Goal: Task Accomplishment & Management: Use online tool/utility

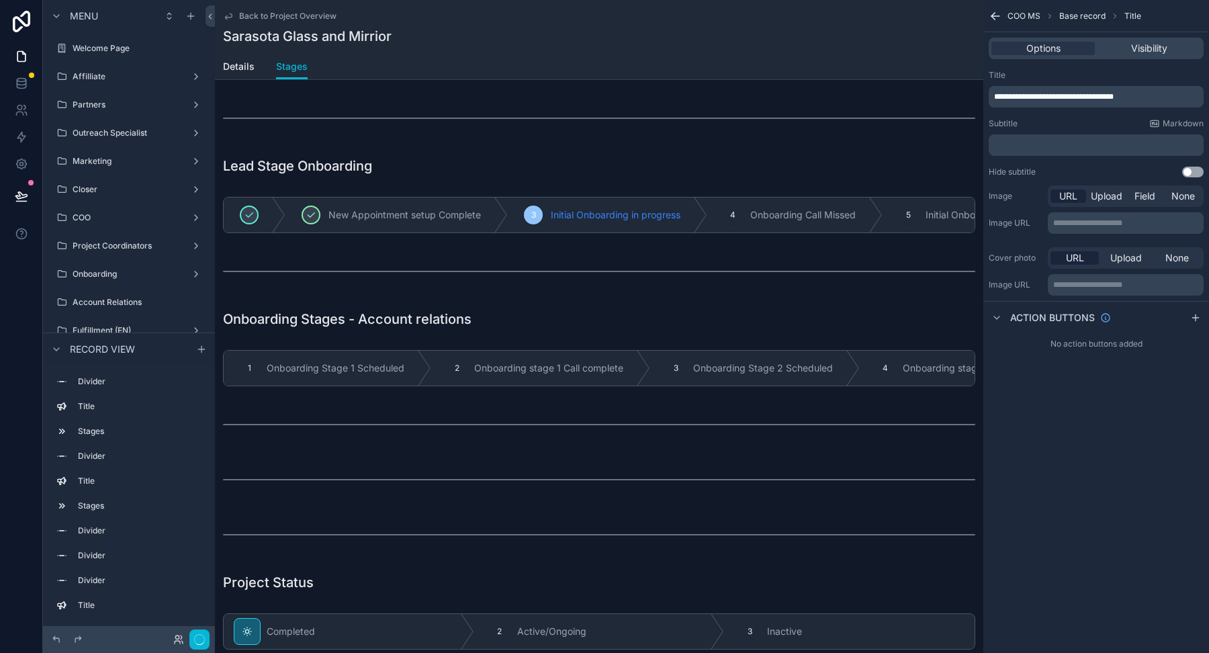
scroll to position [2820, 0]
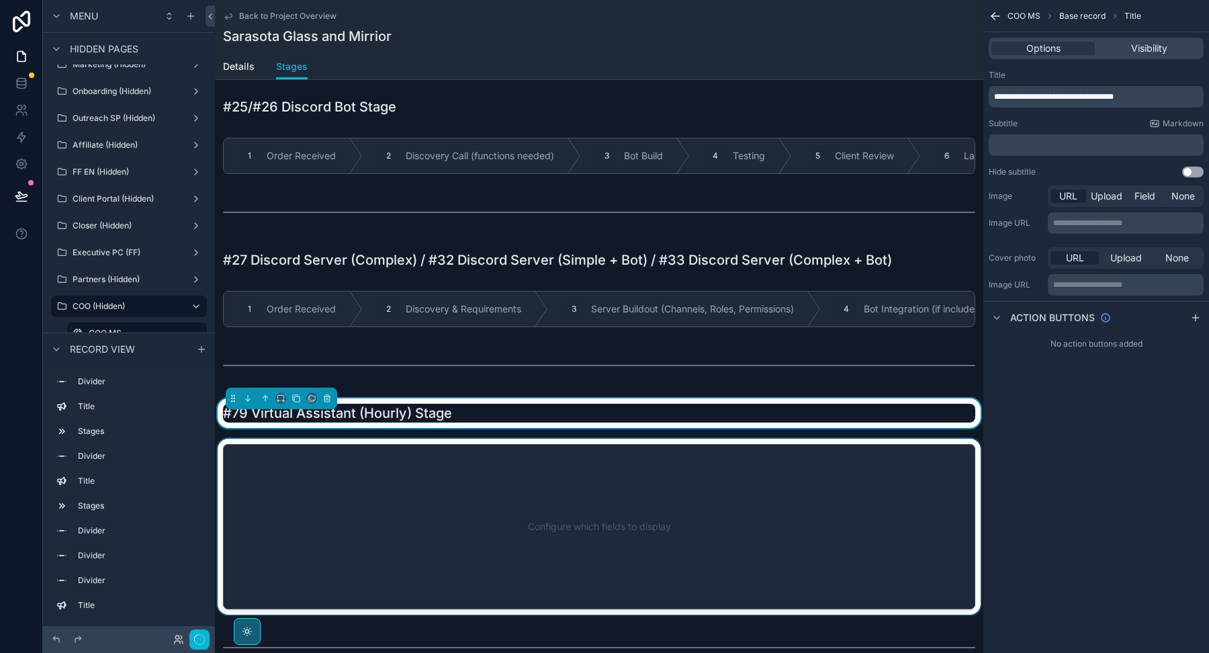
click at [699, 475] on div "scrollable content" at bounding box center [599, 527] width 768 height 176
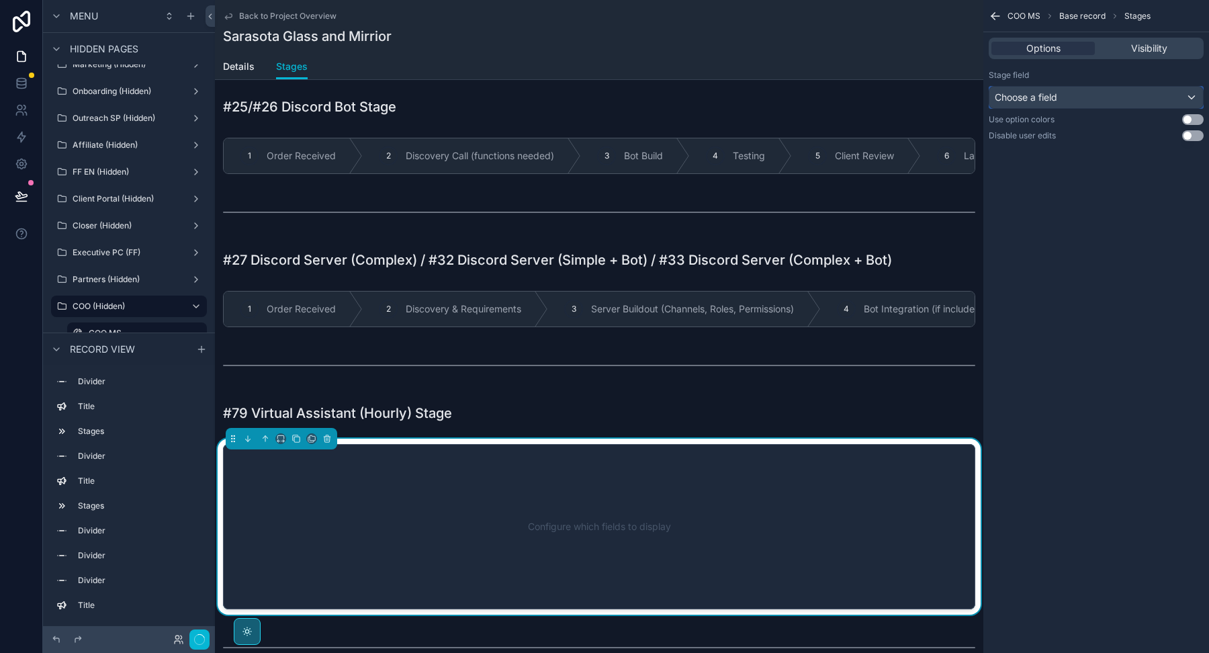
click at [1068, 96] on div "Choose a field" at bounding box center [1096, 97] width 214 height 21
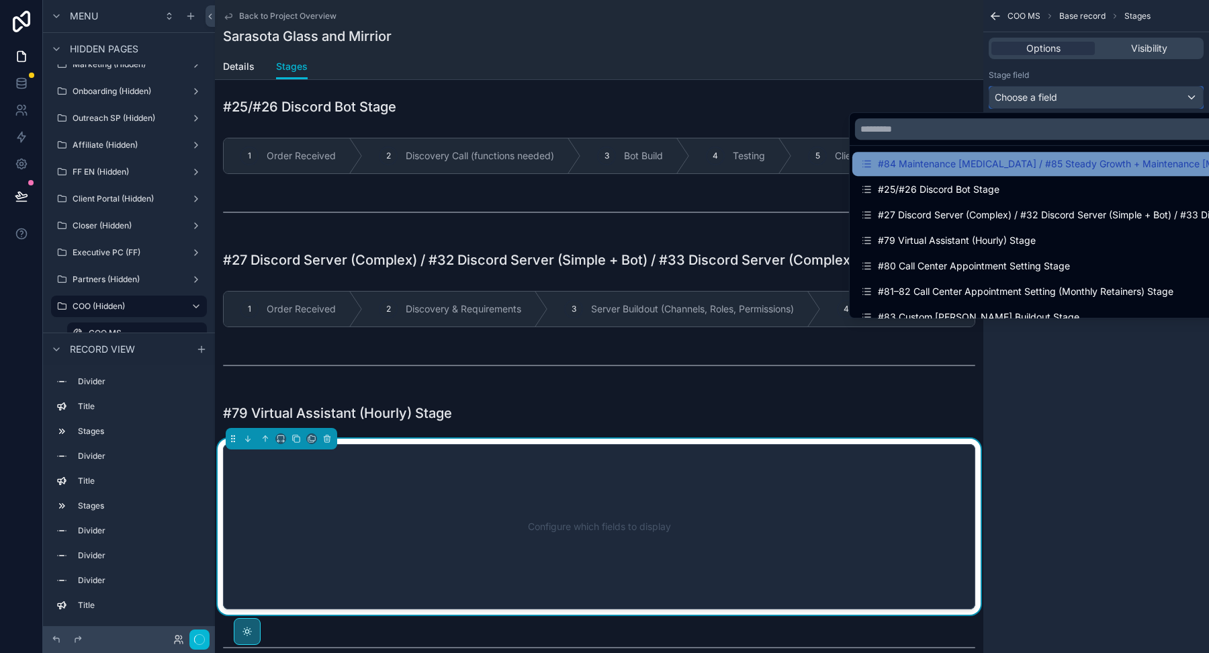
scroll to position [1482, 0]
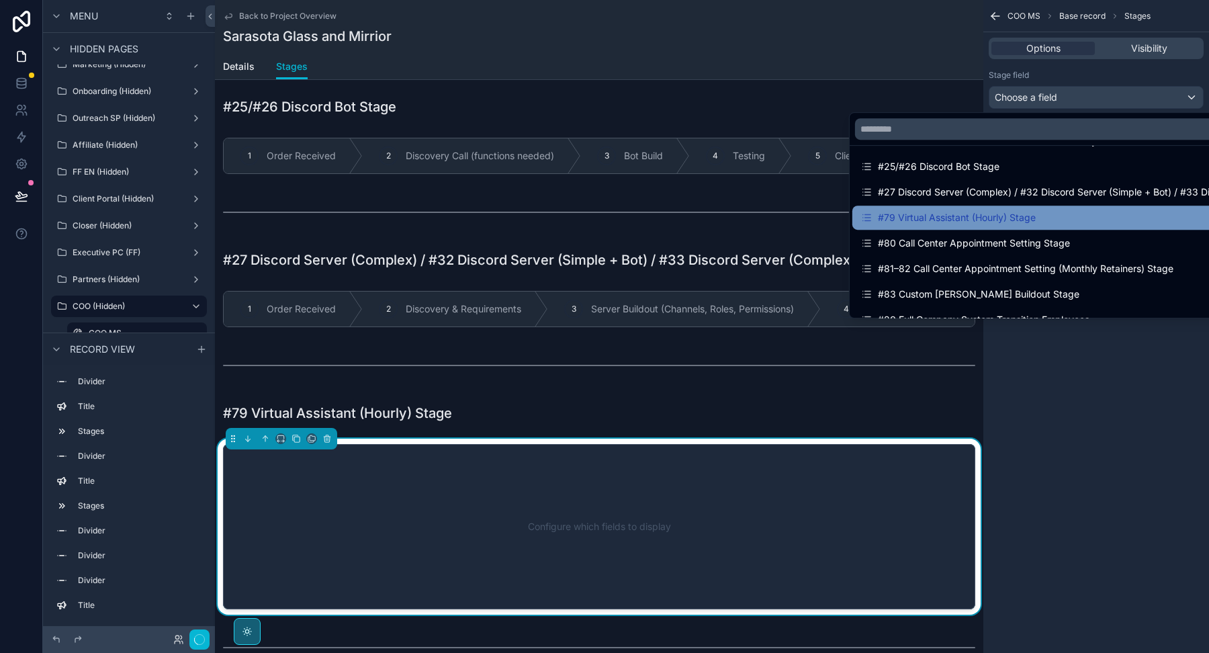
click at [1027, 213] on div "#79 Virtual Assistant (Hourly) Stage" at bounding box center [947, 218] width 175 height 16
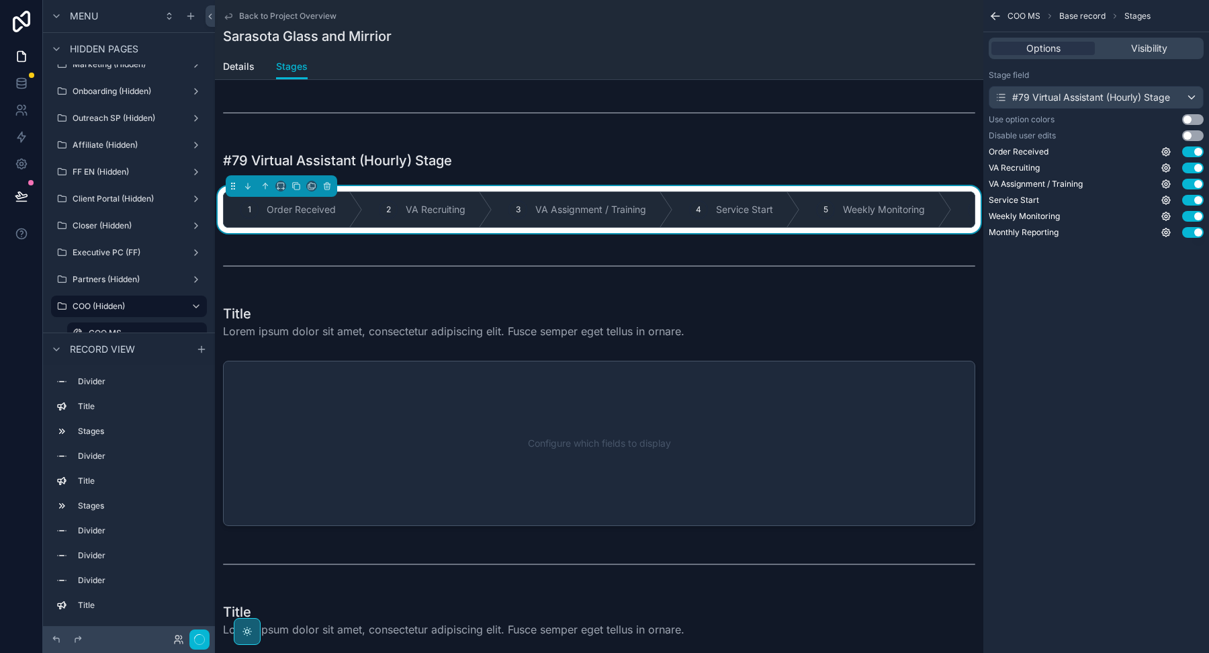
scroll to position [3074, 0]
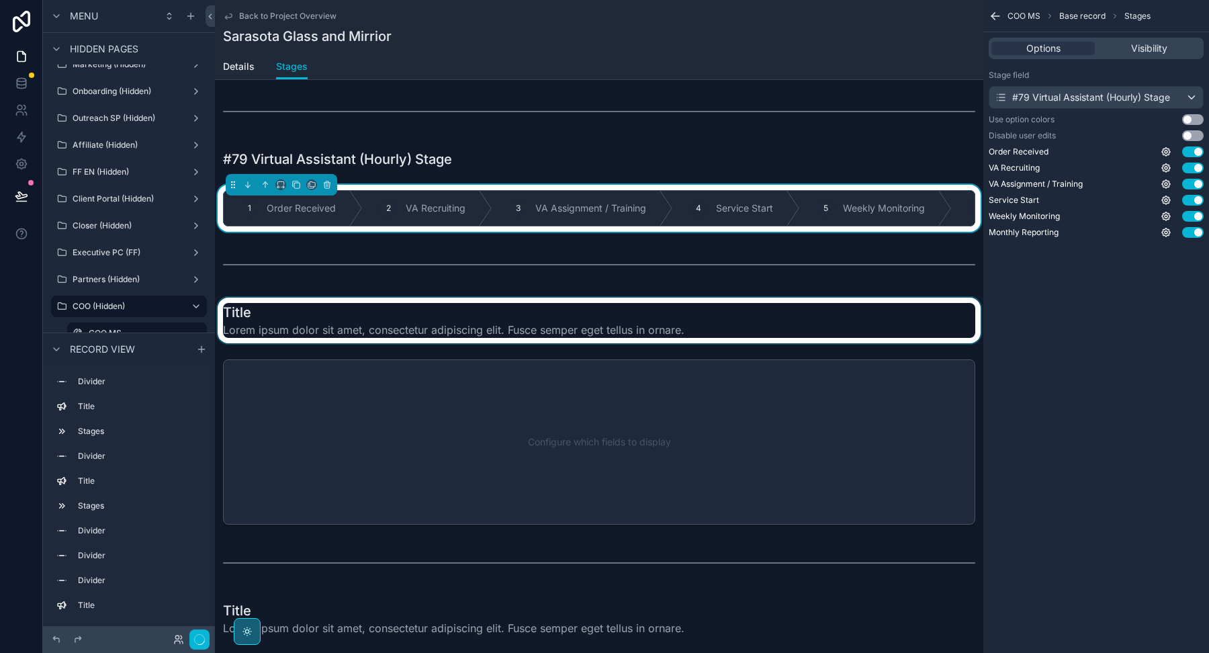
click at [533, 318] on div "scrollable content" at bounding box center [599, 320] width 768 height 46
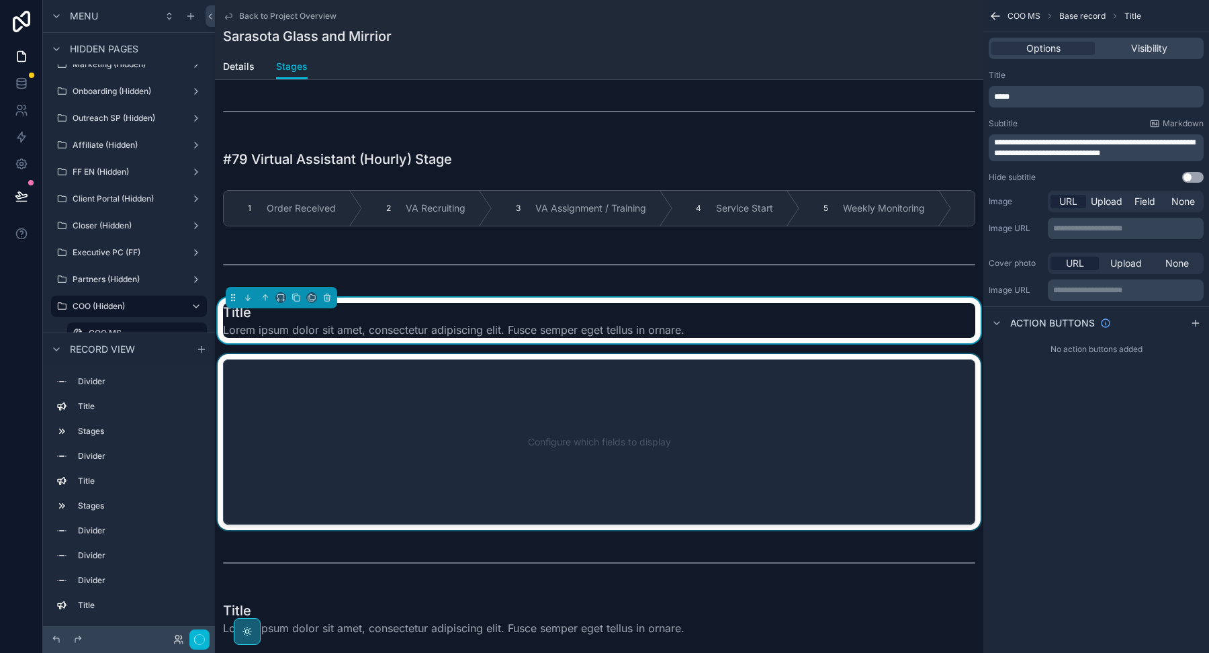
click at [767, 413] on div "scrollable content" at bounding box center [599, 442] width 768 height 176
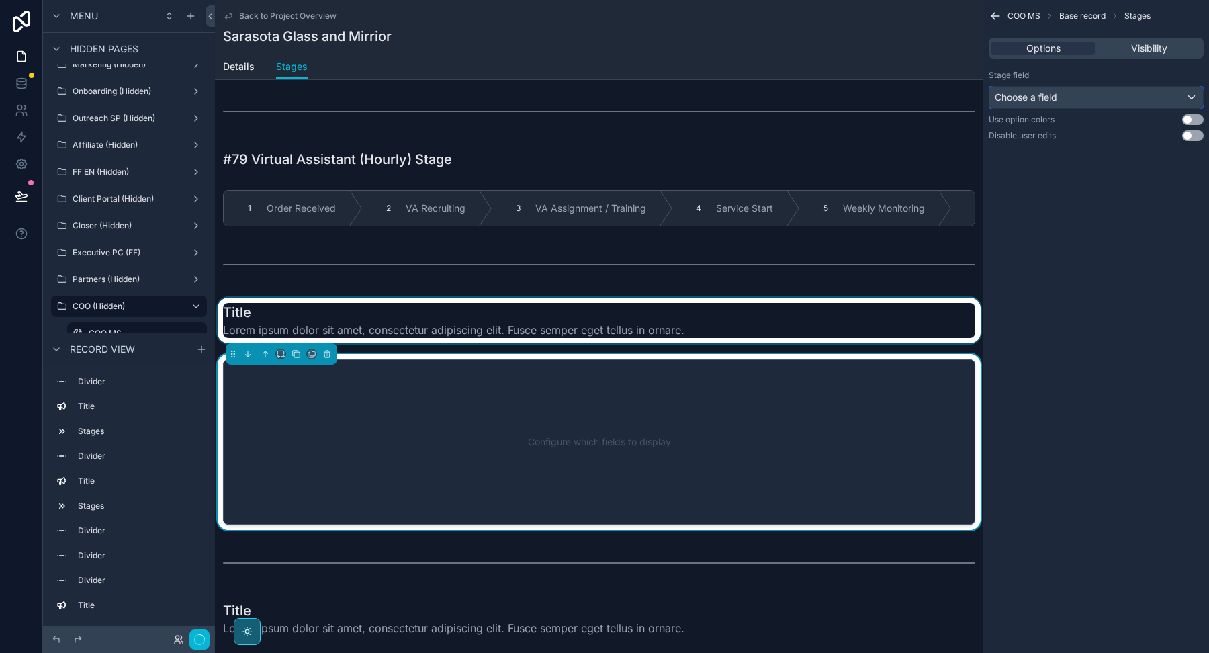
click at [1076, 97] on div "Choose a field" at bounding box center [1096, 97] width 214 height 21
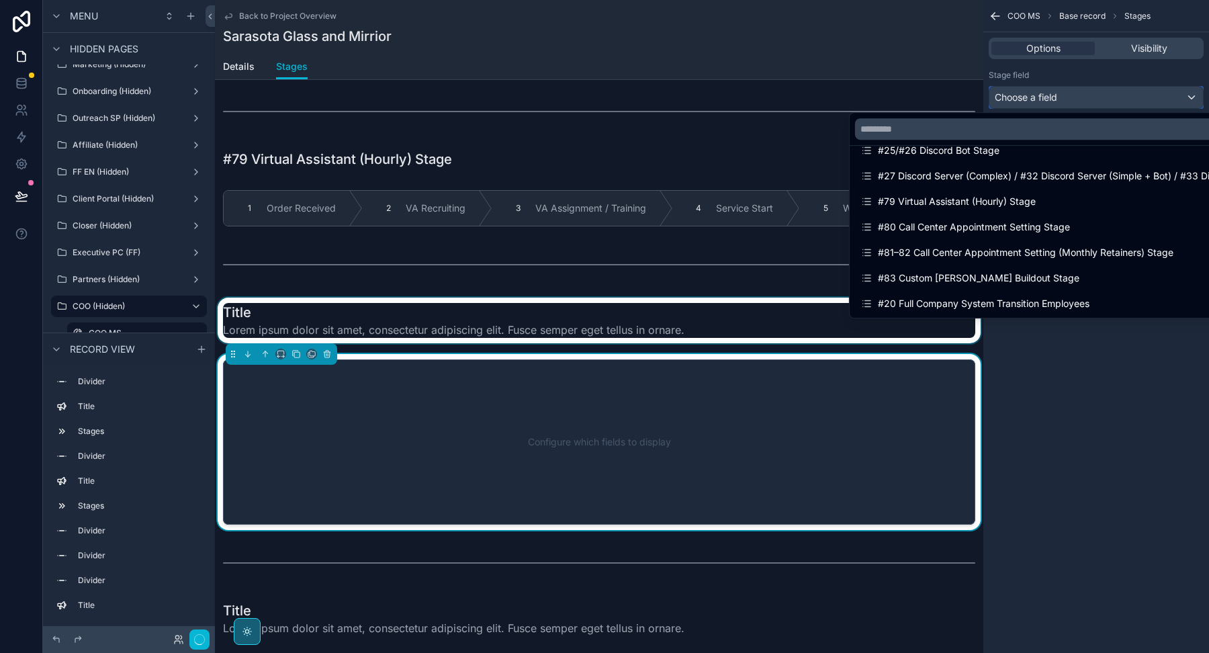
scroll to position [1471, 0]
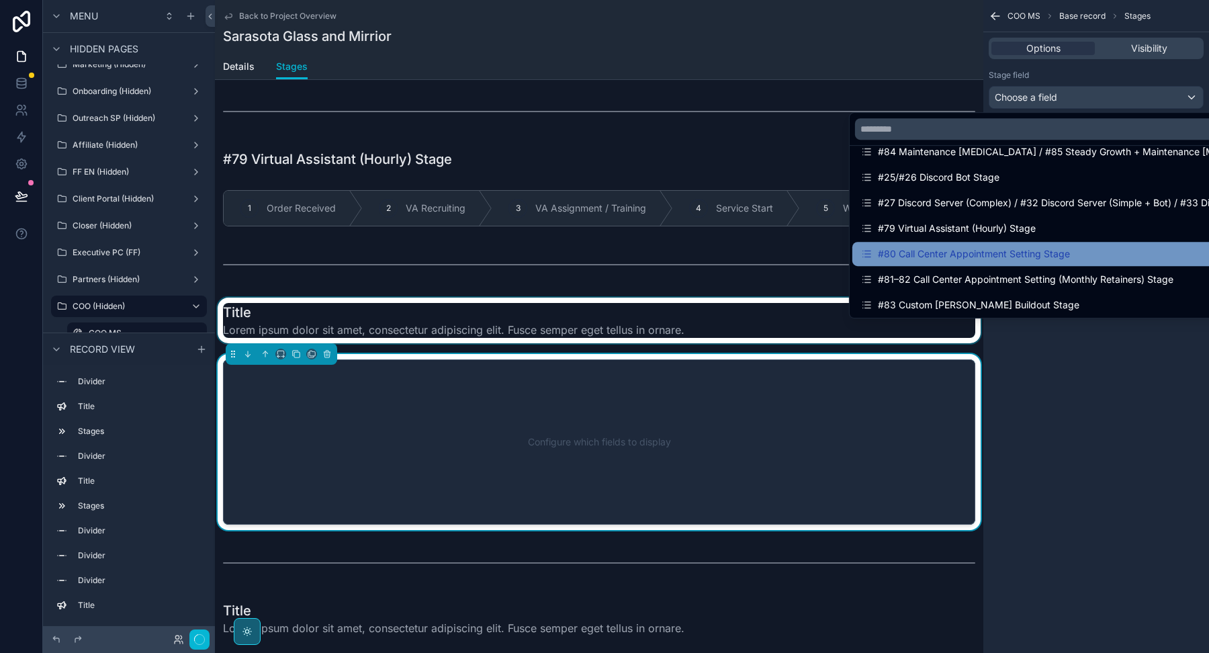
click at [989, 257] on div "#80 Call Center Appointment Setting Stage" at bounding box center [965, 254] width 210 height 16
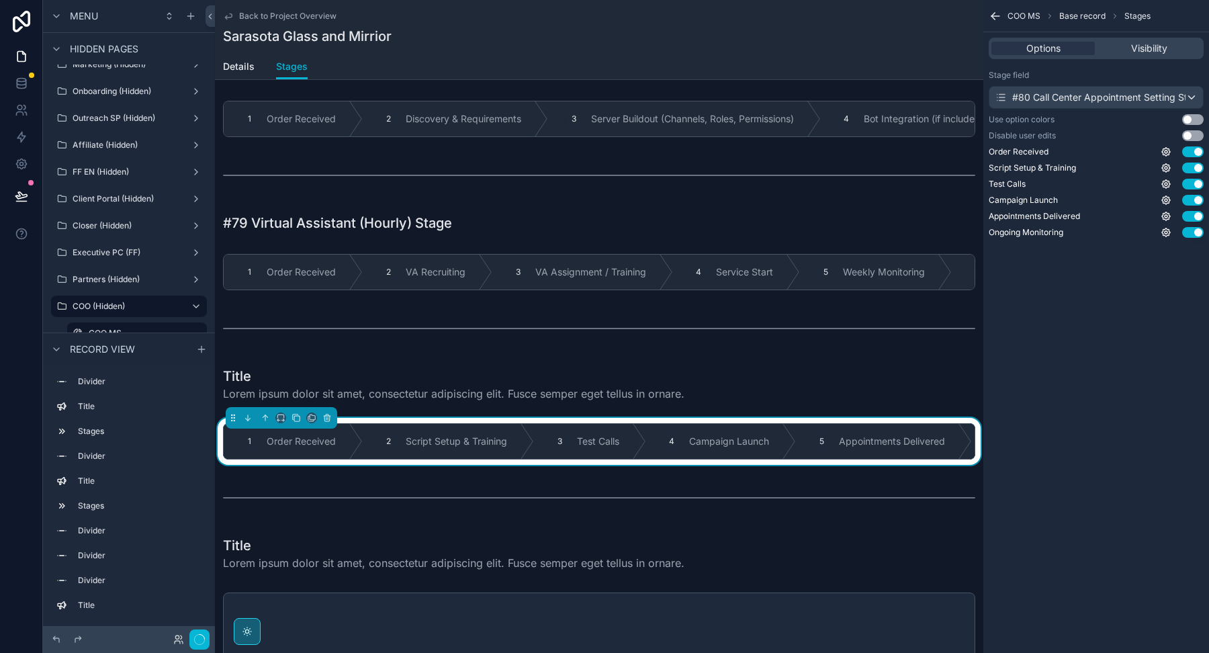
scroll to position [3155, 0]
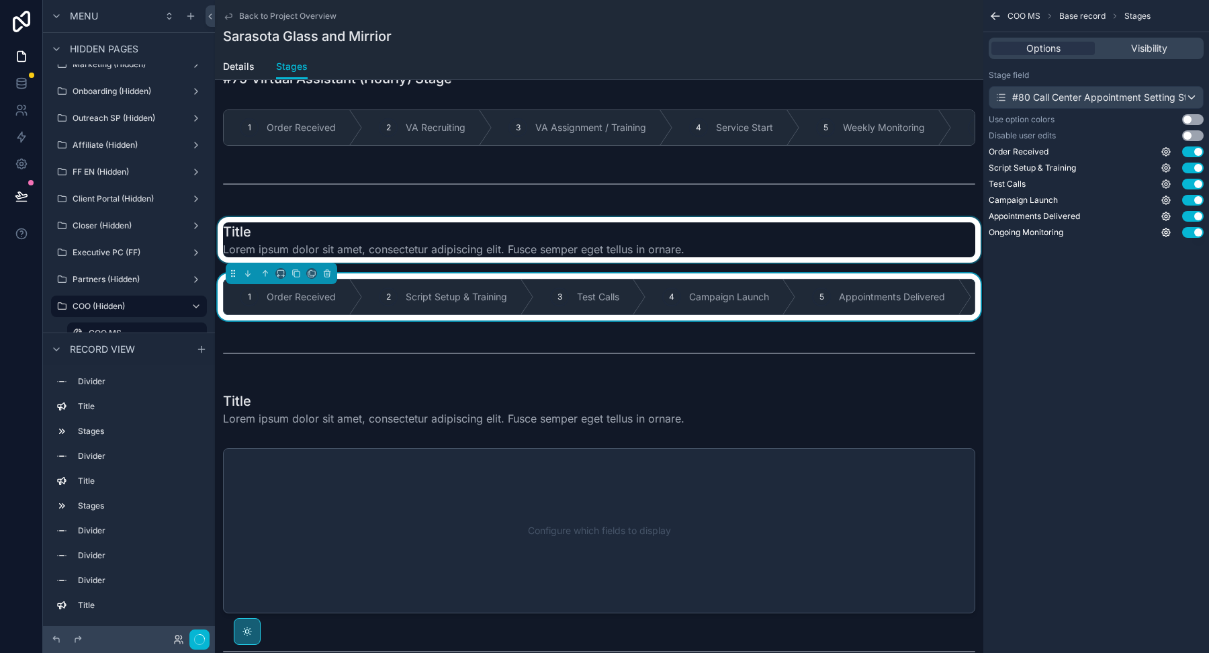
click at [594, 227] on div "scrollable content" at bounding box center [599, 240] width 768 height 46
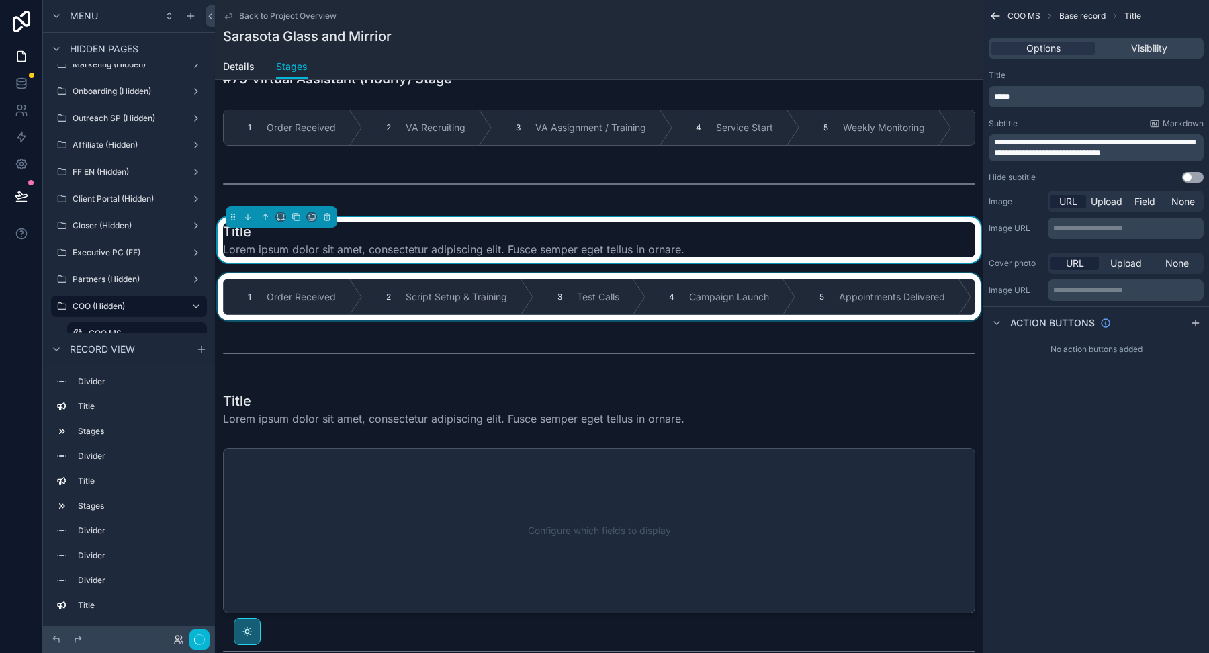
click at [598, 275] on div "scrollable content" at bounding box center [599, 296] width 768 height 47
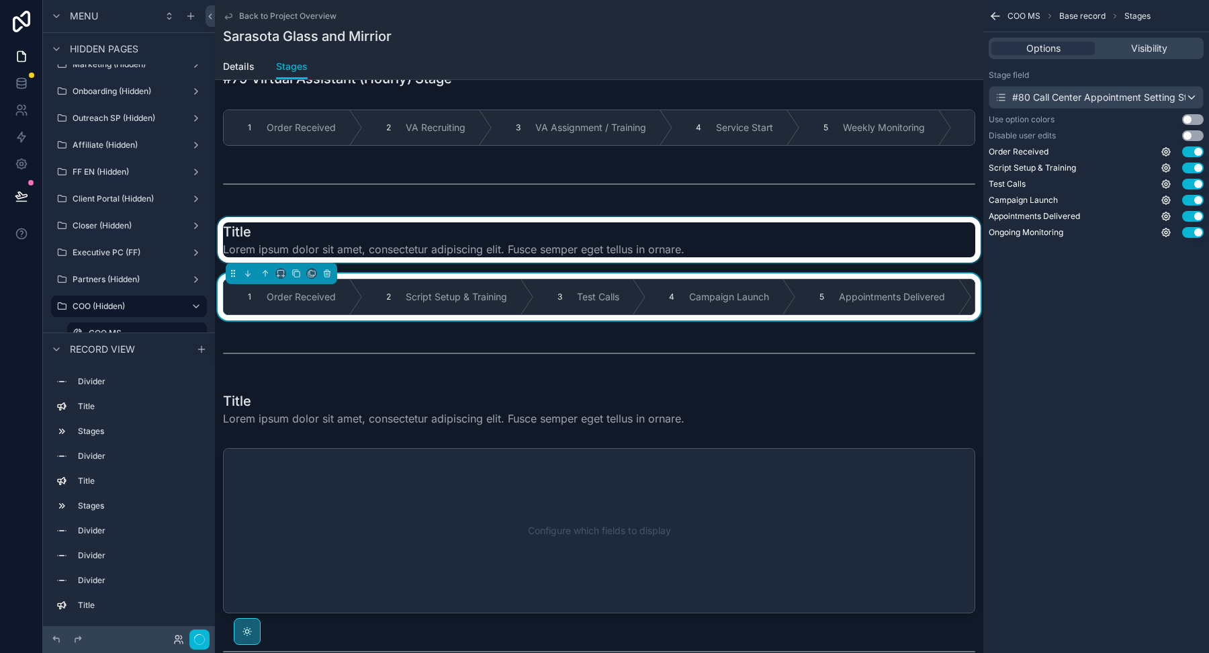
click at [603, 242] on div "scrollable content" at bounding box center [599, 240] width 768 height 46
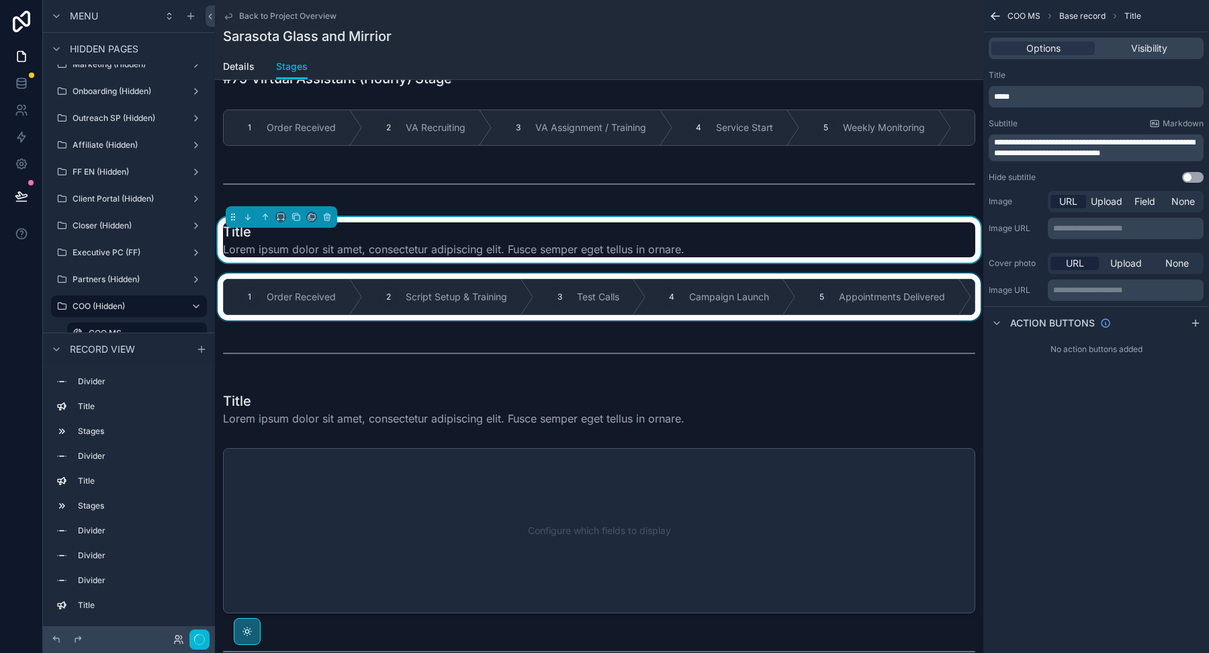
click at [1062, 144] on span "**********" at bounding box center [1094, 147] width 201 height 19
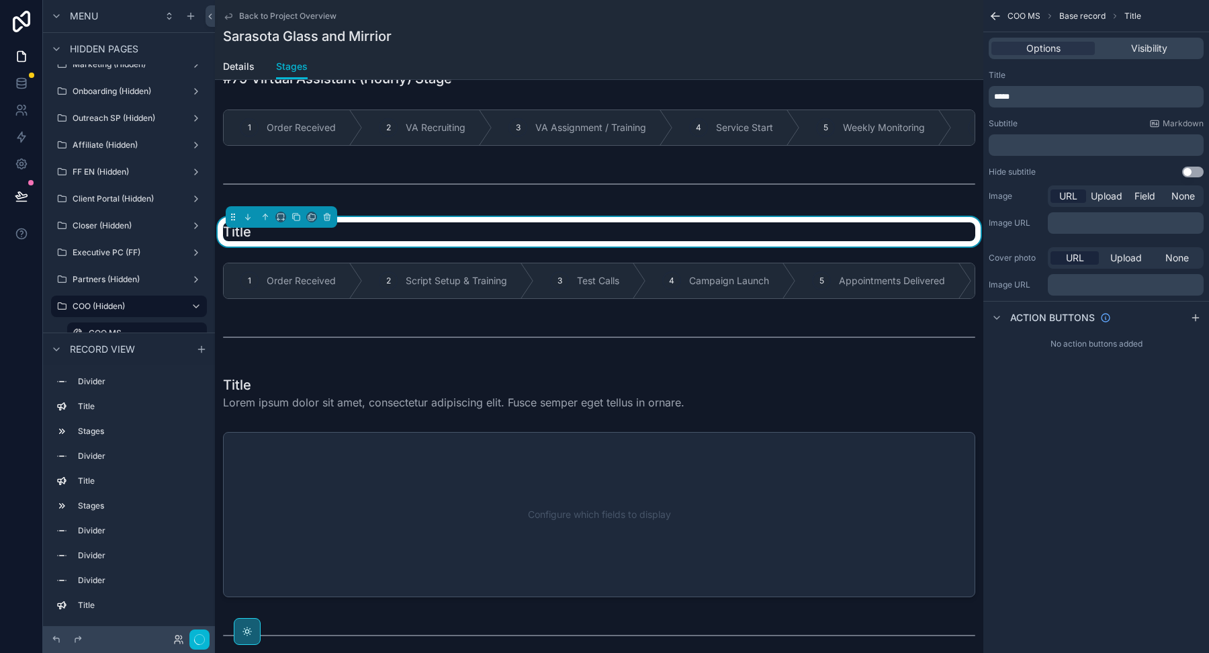
click at [1032, 93] on p "*****" at bounding box center [1097, 96] width 207 height 11
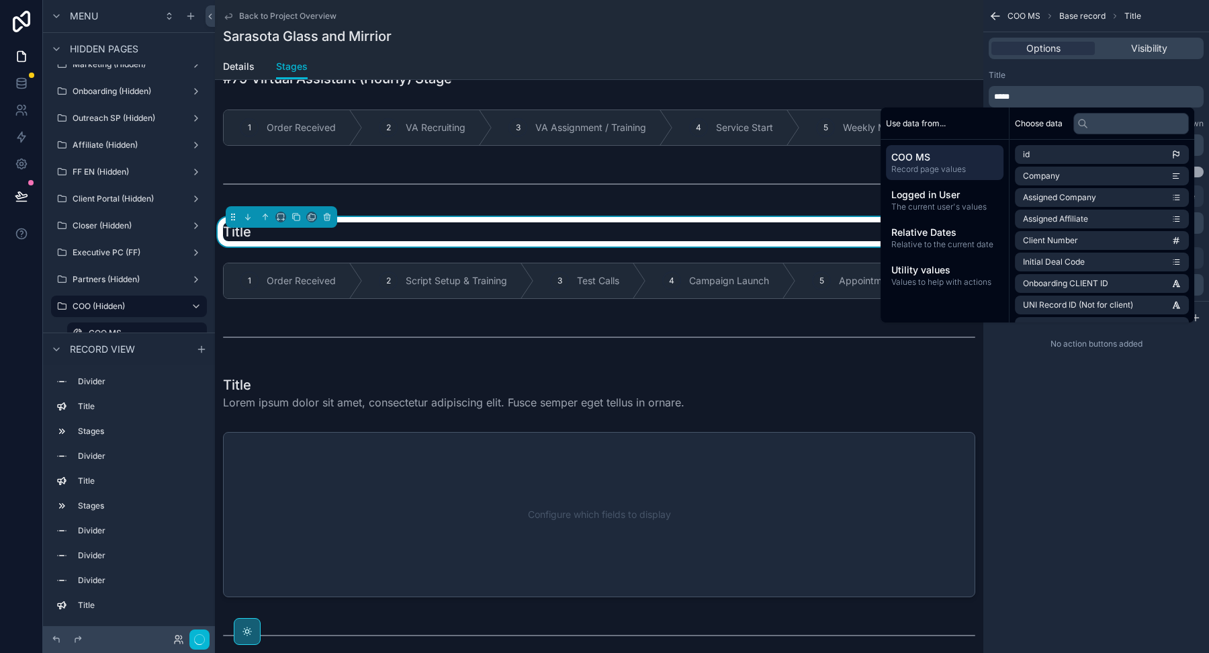
click at [1032, 93] on p "*****" at bounding box center [1097, 96] width 207 height 11
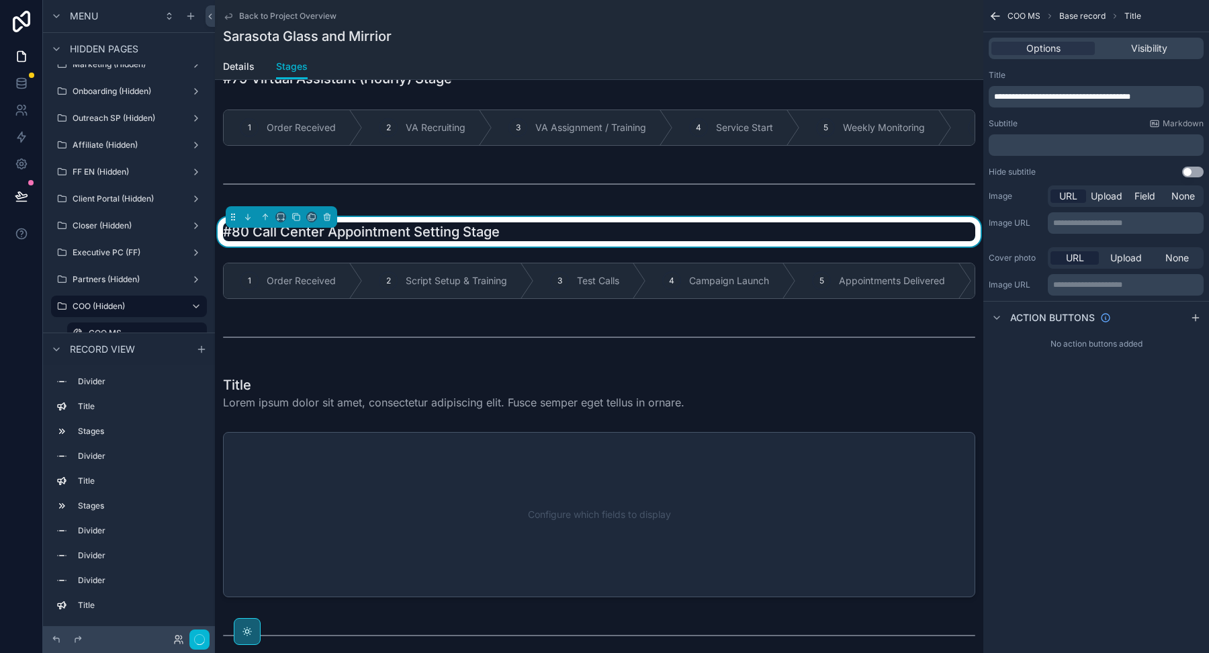
click at [1045, 68] on div "**********" at bounding box center [1096, 123] width 226 height 118
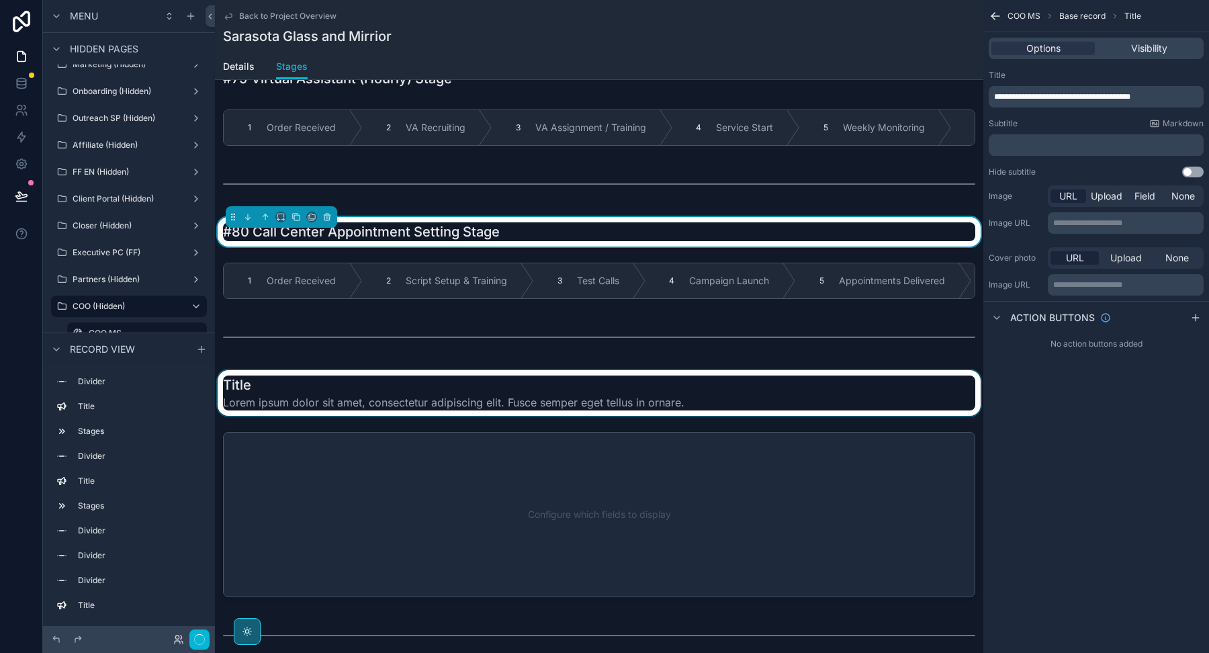
click at [469, 390] on div "scrollable content" at bounding box center [599, 393] width 768 height 46
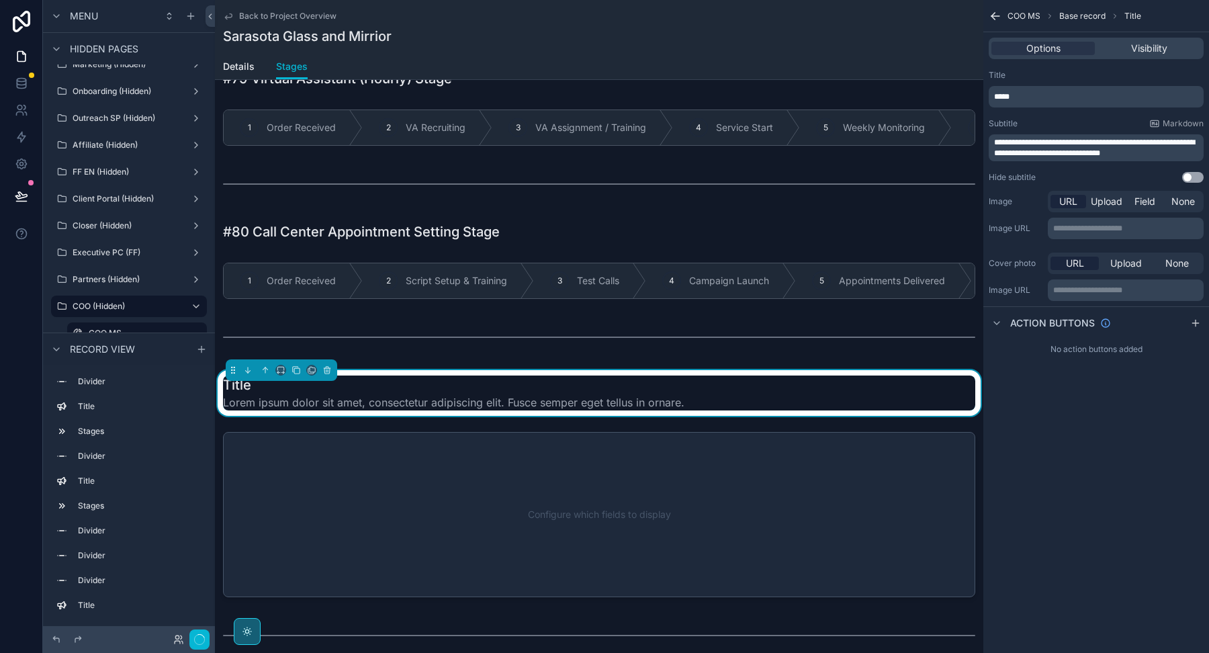
click at [1033, 97] on p "*****" at bounding box center [1097, 96] width 207 height 11
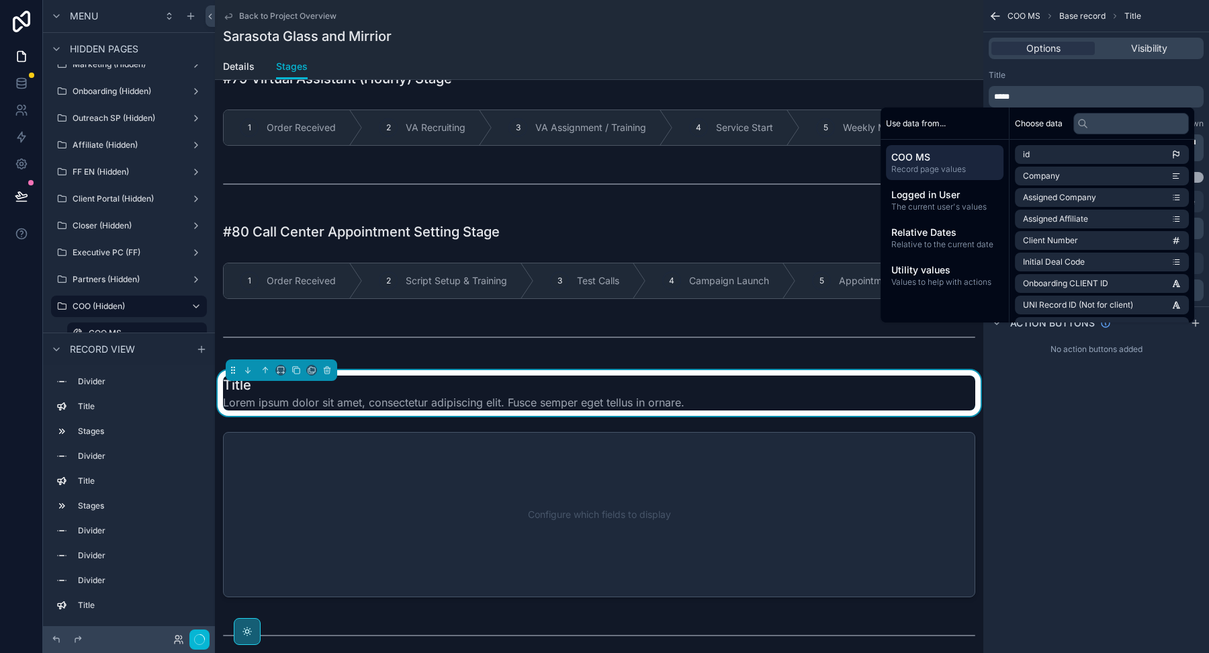
click at [1024, 95] on p "*****" at bounding box center [1097, 96] width 207 height 11
click at [1008, 93] on span "*****" at bounding box center [1001, 97] width 15 height 8
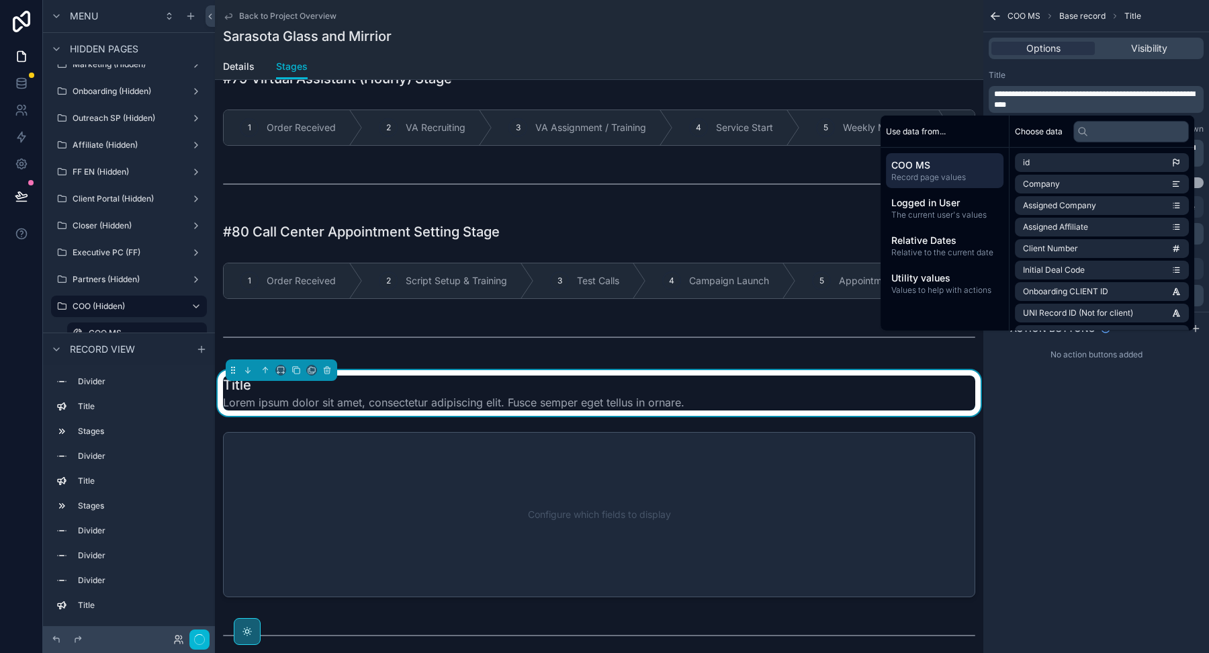
scroll to position [0, 0]
click at [1040, 408] on div "**********" at bounding box center [1096, 326] width 226 height 653
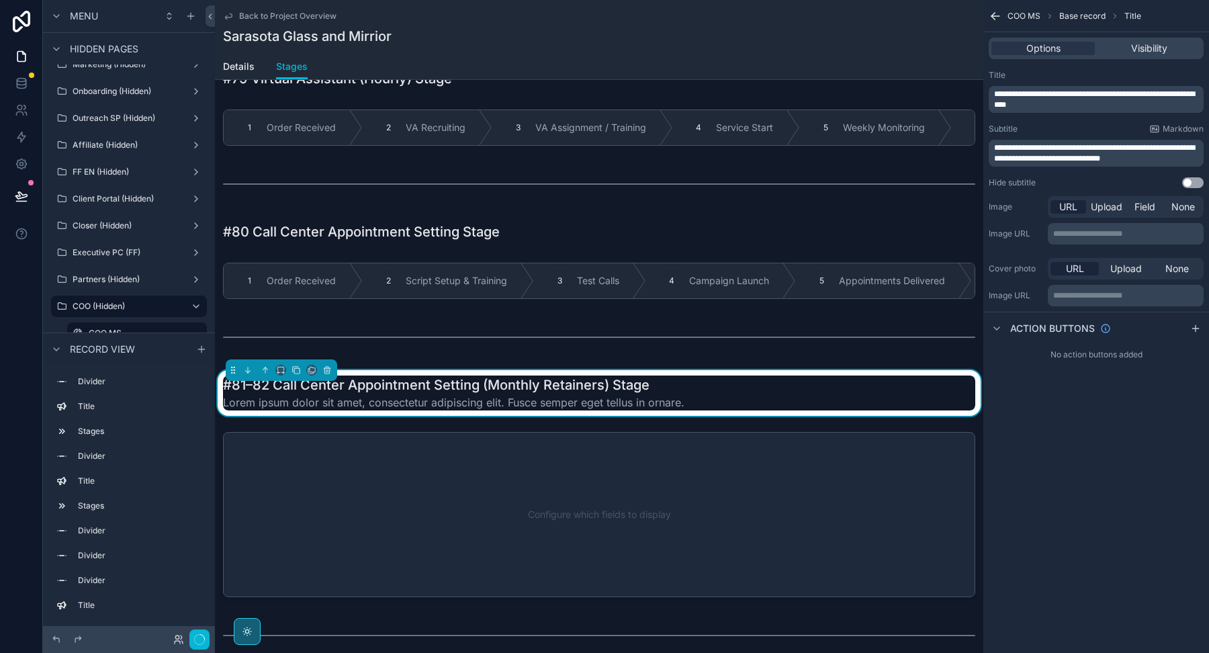
click at [1048, 153] on span "**********" at bounding box center [1094, 153] width 201 height 19
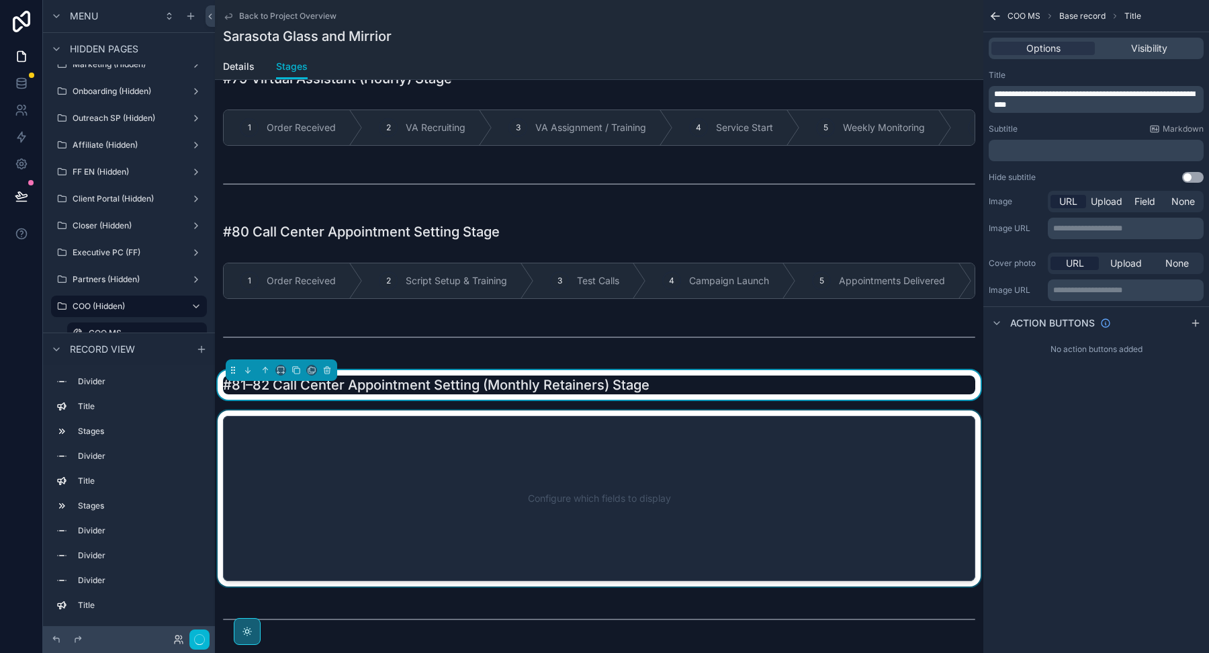
click at [505, 458] on div "scrollable content" at bounding box center [599, 498] width 768 height 176
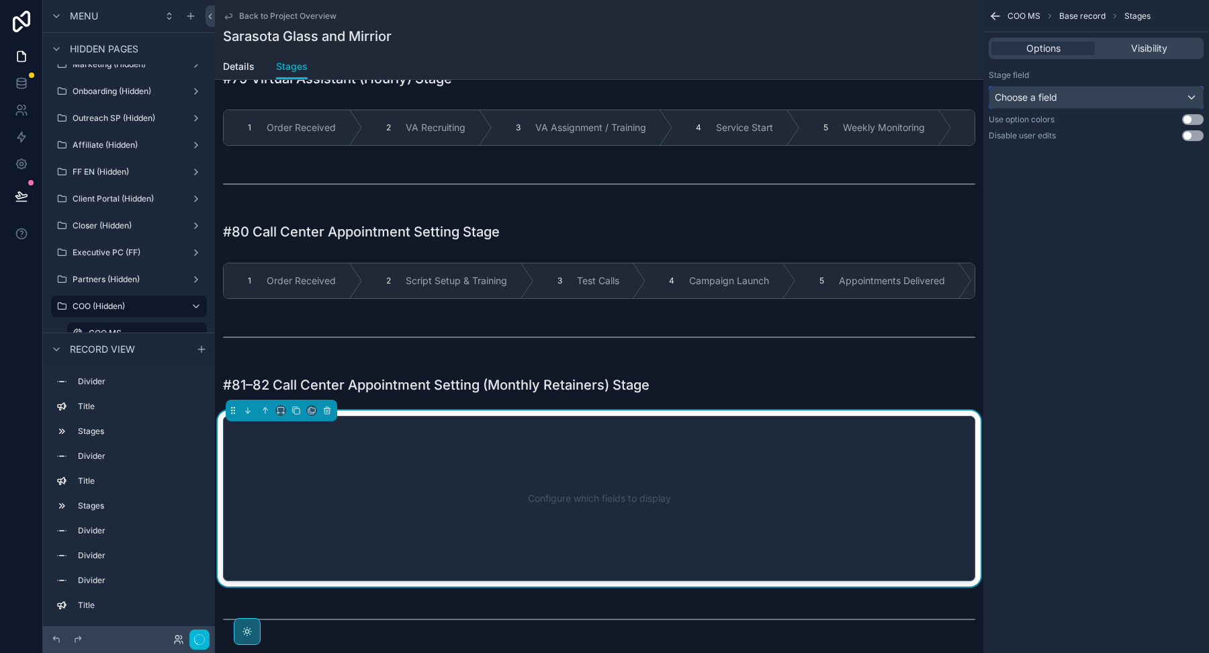
click at [1101, 101] on div "Choose a field" at bounding box center [1096, 97] width 214 height 21
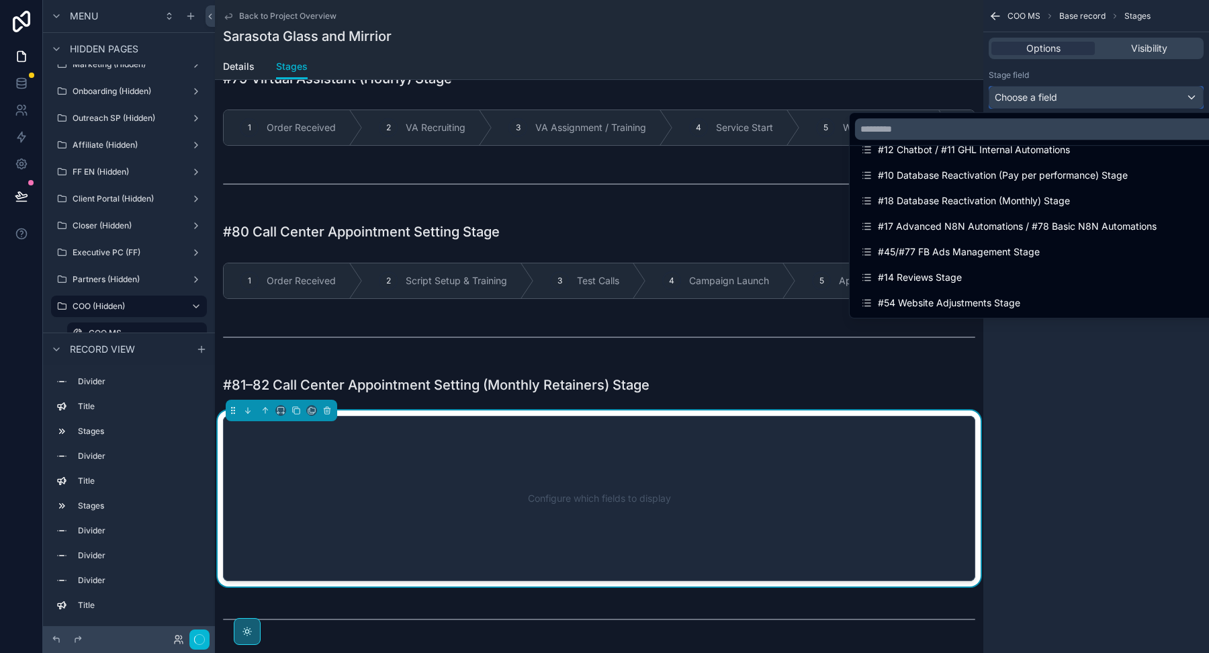
scroll to position [1498, 0]
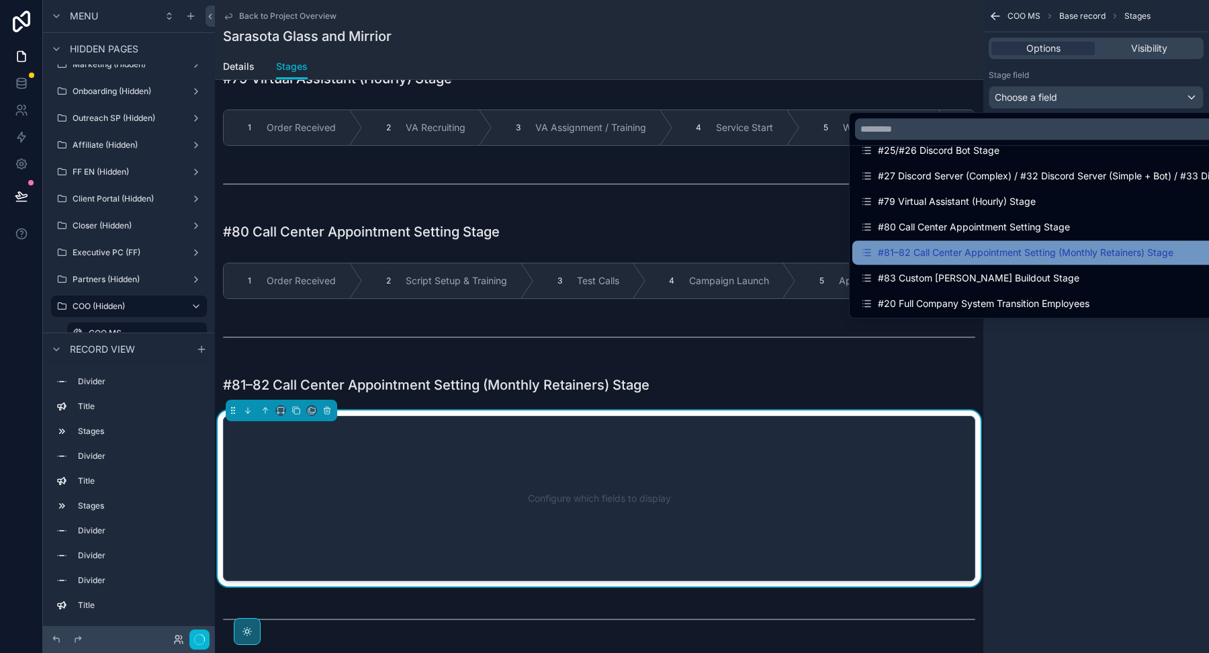
click at [898, 250] on div "#81–82 Call Center Appointment Setting (Monthly Retainers) Stage" at bounding box center [1016, 252] width 313 height 16
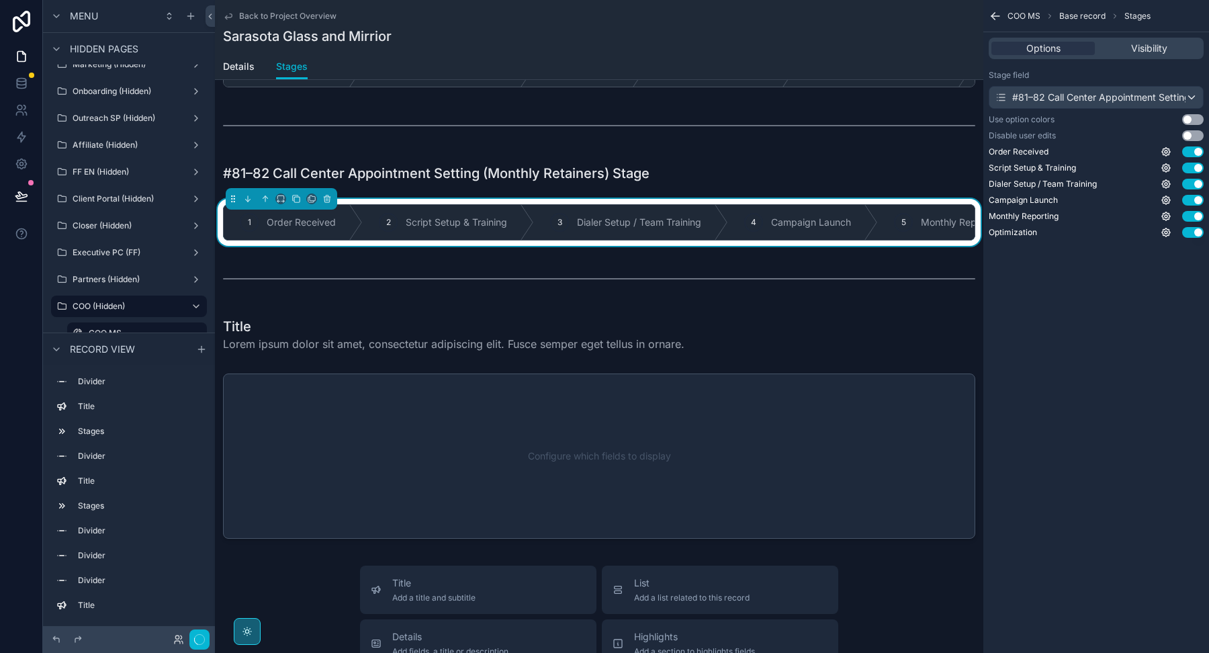
scroll to position [3382, 0]
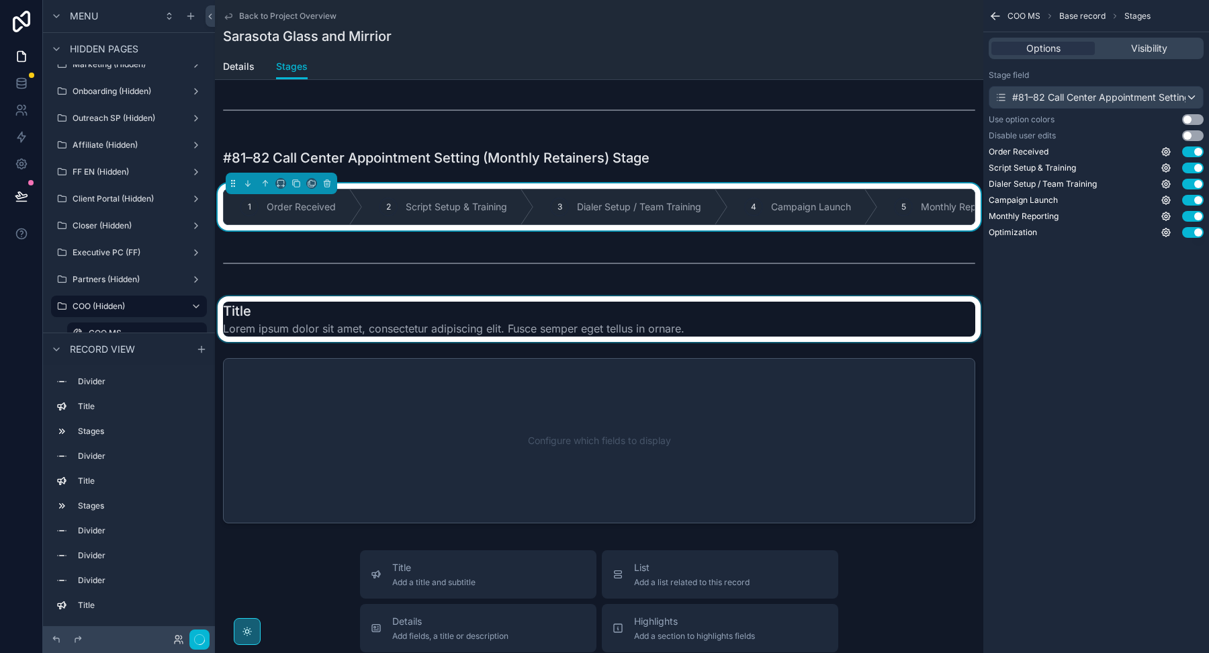
click at [591, 304] on div "scrollable content" at bounding box center [599, 319] width 768 height 46
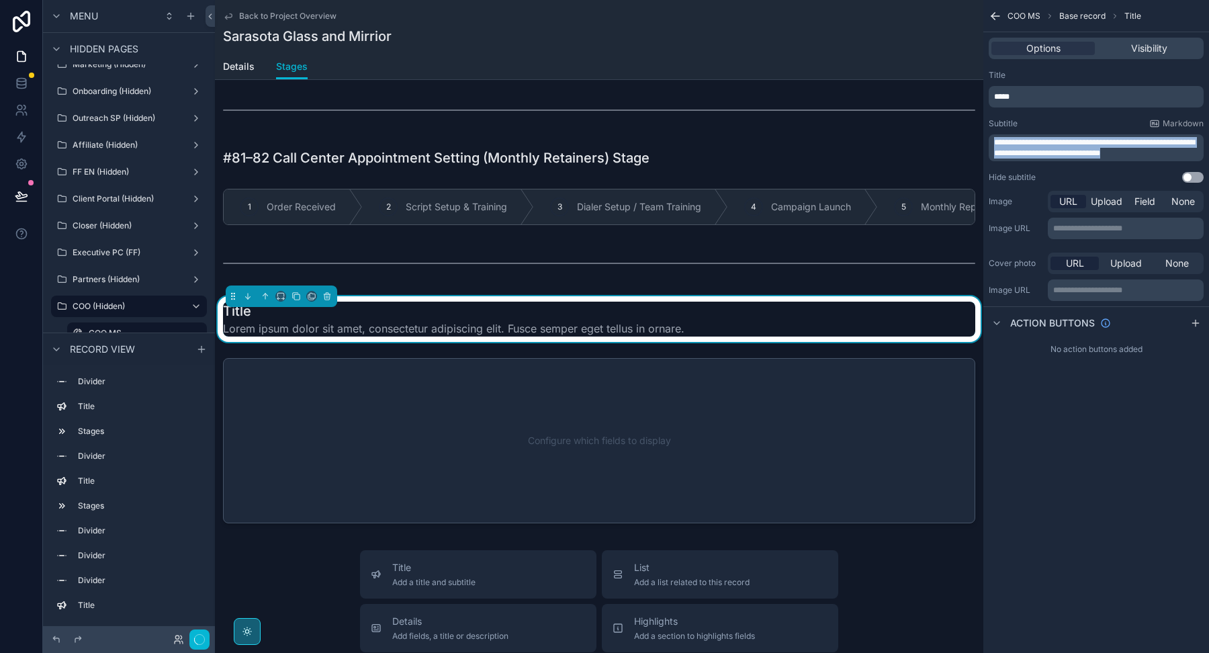
drag, startPoint x: 1168, startPoint y: 156, endPoint x: 993, endPoint y: 140, distance: 176.0
click at [993, 140] on div "**********" at bounding box center [1096, 147] width 215 height 27
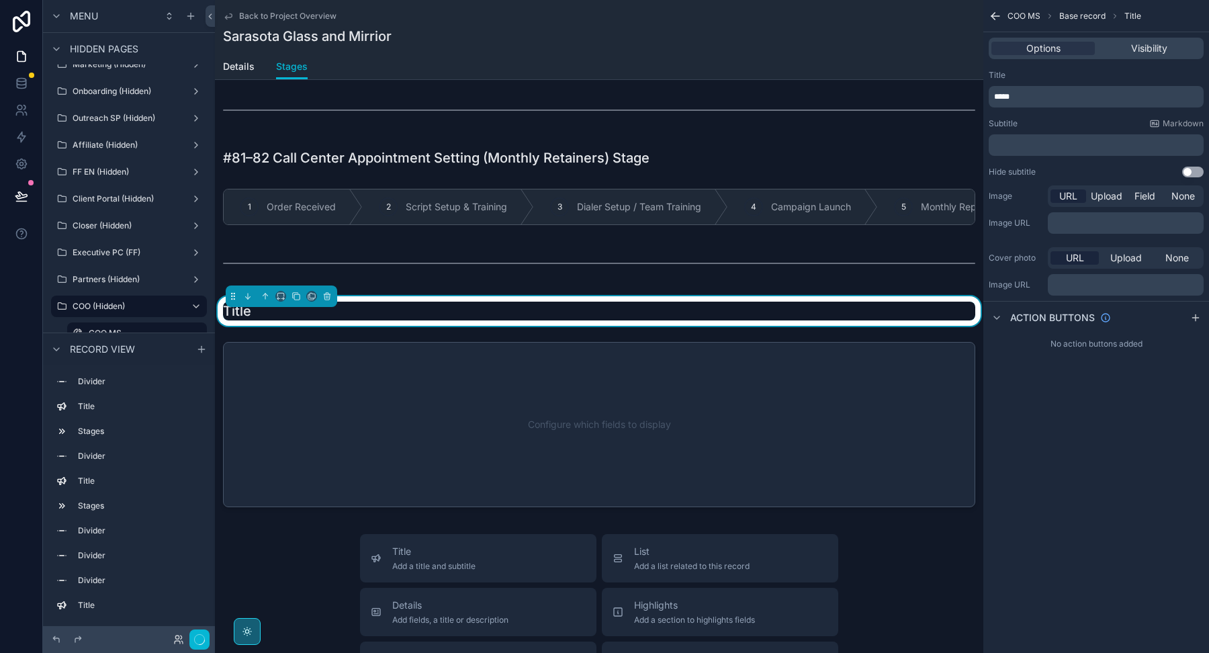
click at [1000, 95] on span "*****" at bounding box center [1001, 97] width 15 height 8
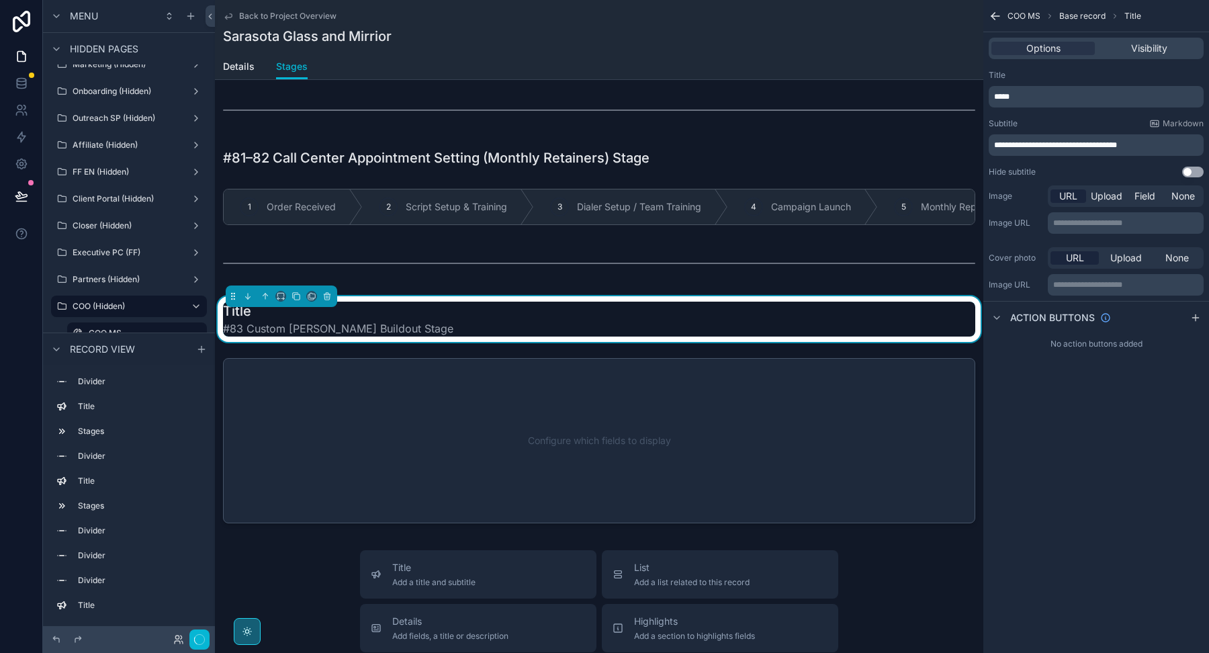
click at [1015, 83] on div "Title *****" at bounding box center [1096, 89] width 215 height 38
click at [1011, 95] on p "*****" at bounding box center [1097, 96] width 207 height 11
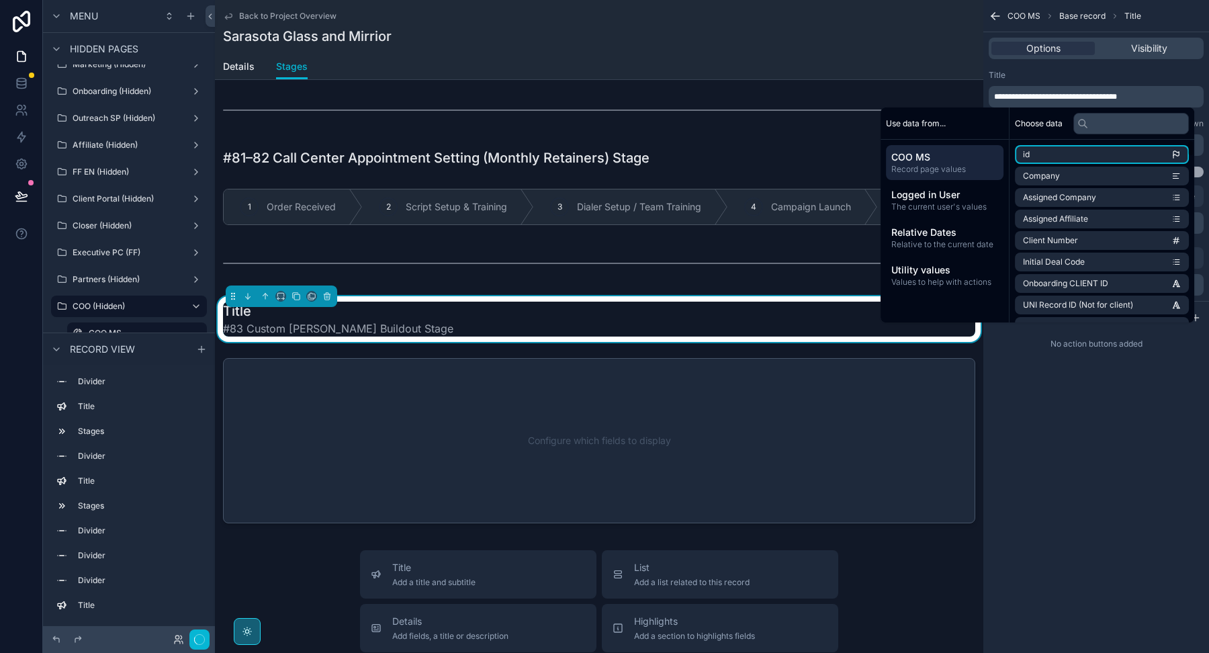
click at [1076, 321] on li "Upload List ID" at bounding box center [1102, 326] width 174 height 19
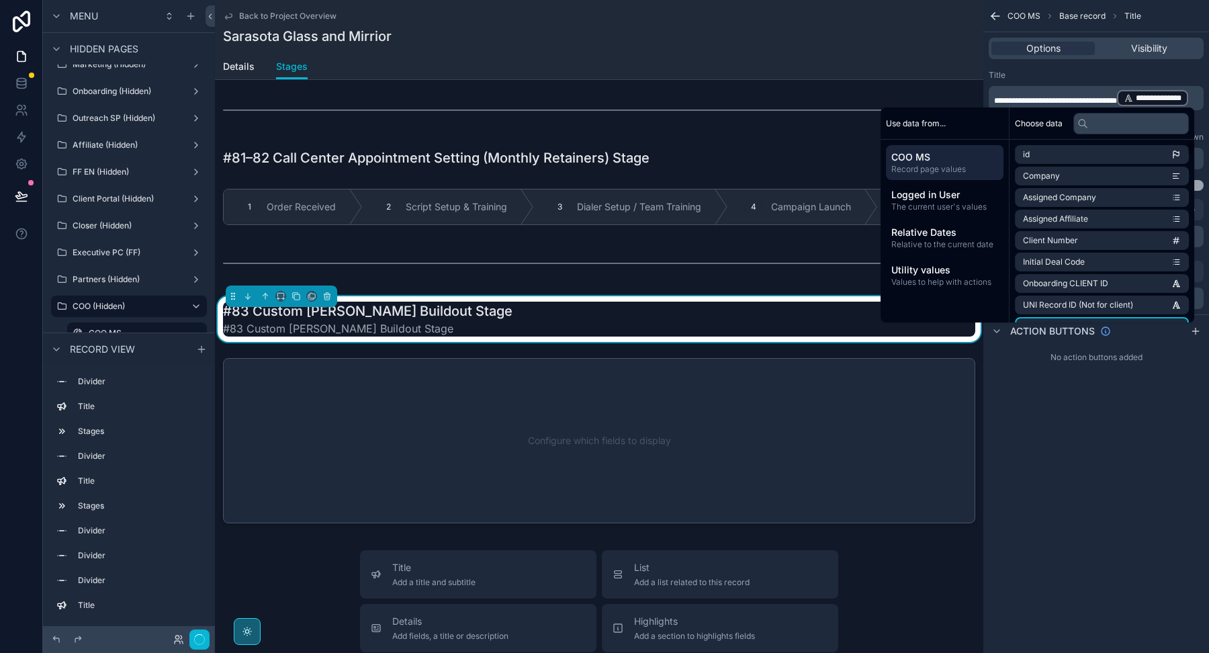
click at [1068, 352] on div "No action buttons added" at bounding box center [1096, 357] width 226 height 21
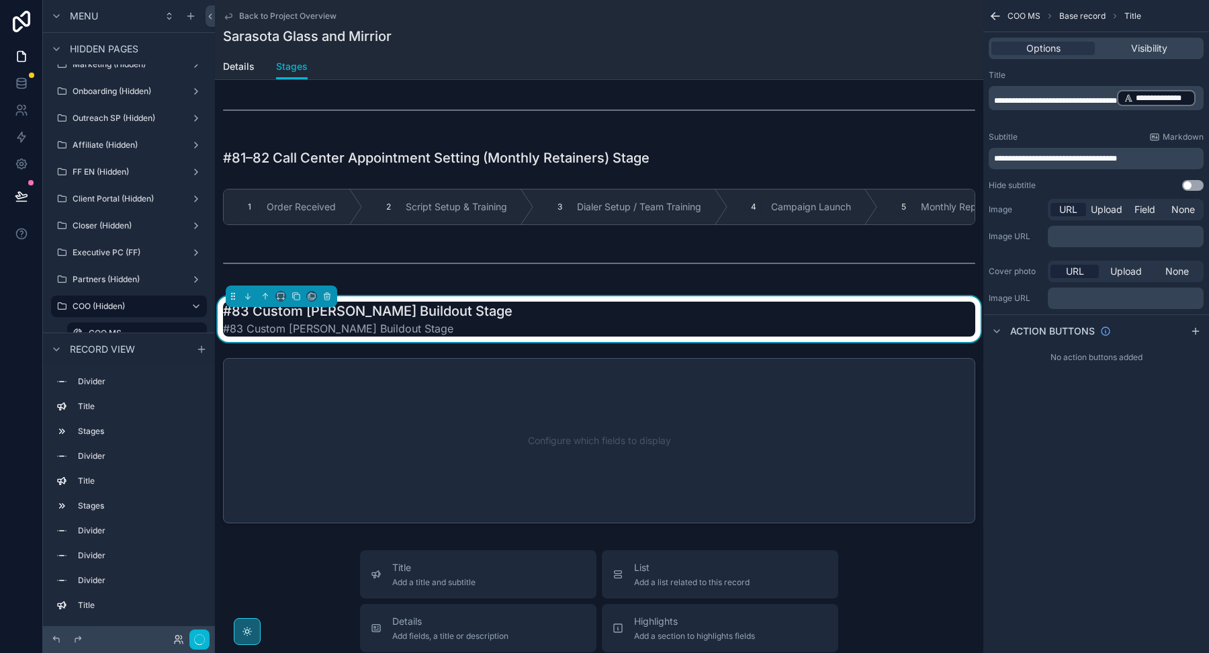
scroll to position [0, 0]
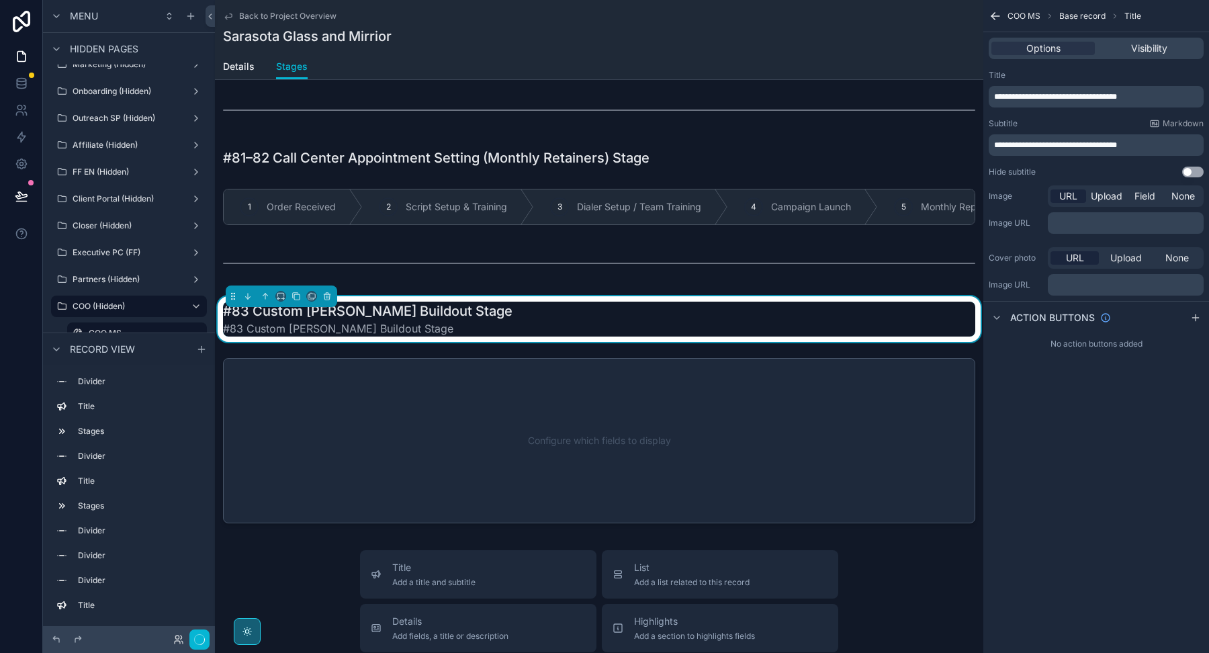
click at [1073, 387] on div "**********" at bounding box center [1096, 326] width 226 height 653
click at [1055, 144] on span "**********" at bounding box center [1055, 145] width 123 height 8
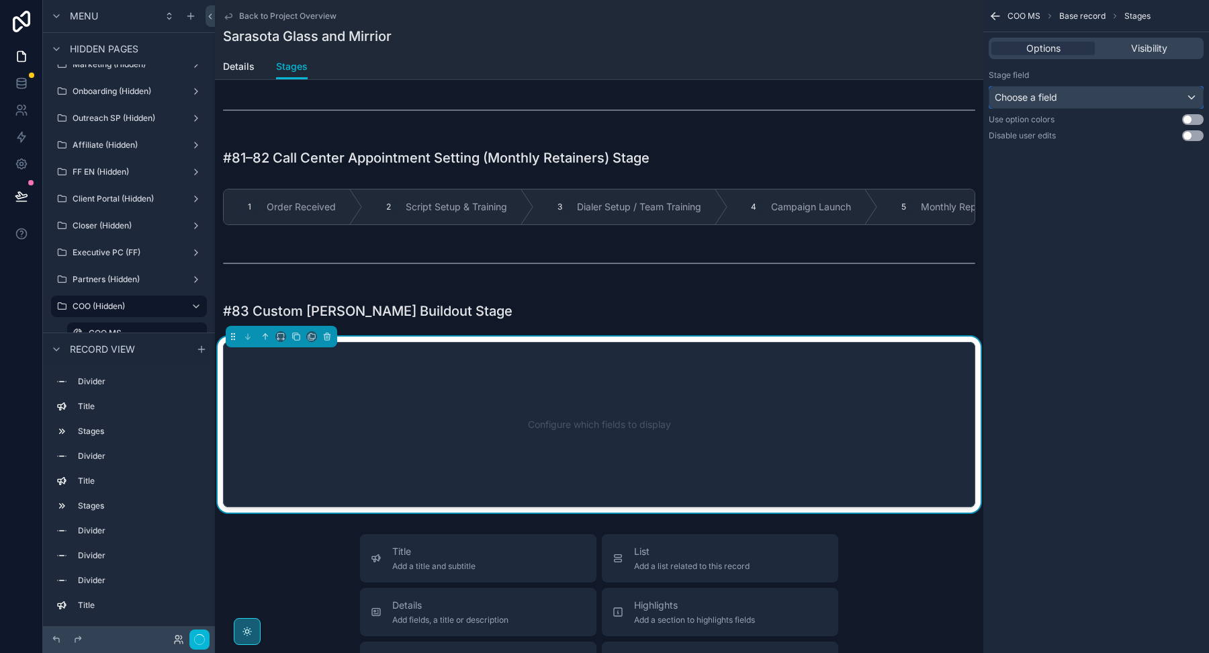
click at [1089, 95] on div "Choose a field" at bounding box center [1096, 97] width 214 height 21
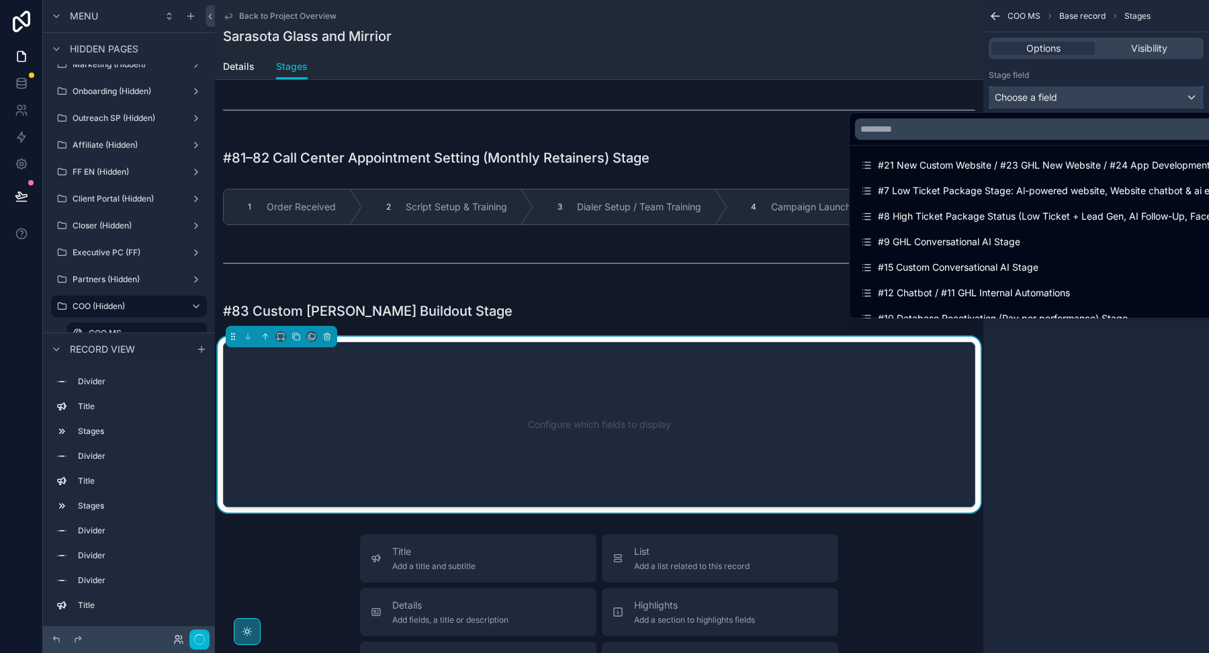
scroll to position [1498, 0]
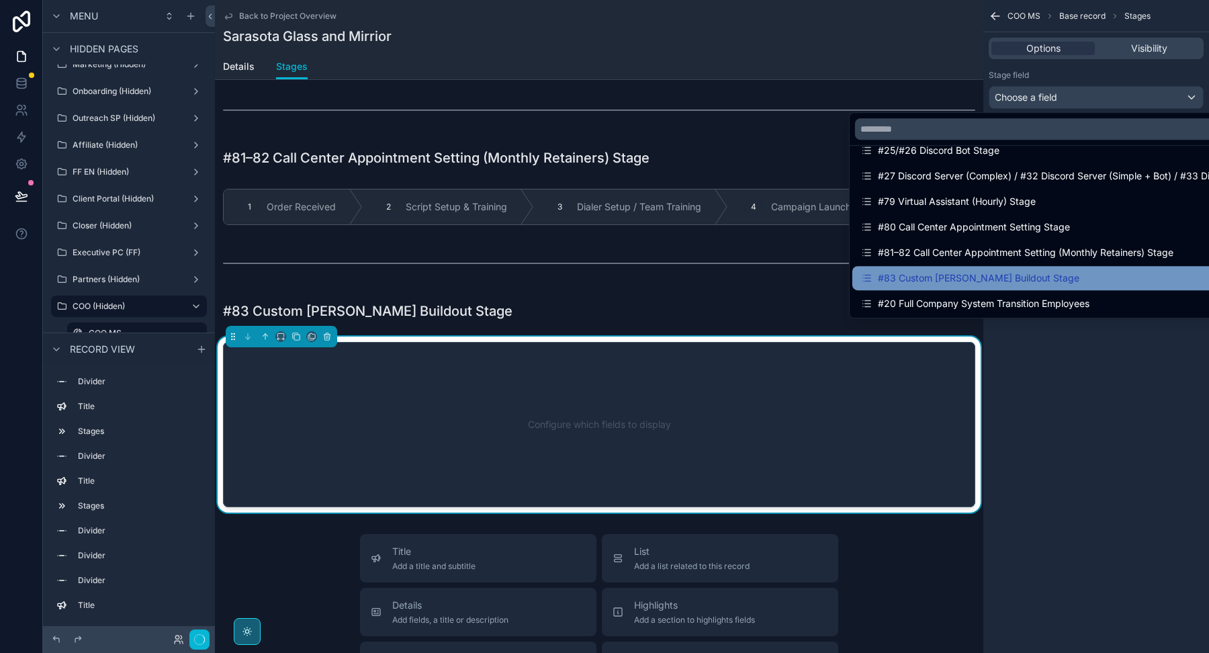
click at [1011, 271] on div "#83 Custom [PERSON_NAME] Buildout Stage" at bounding box center [969, 278] width 219 height 16
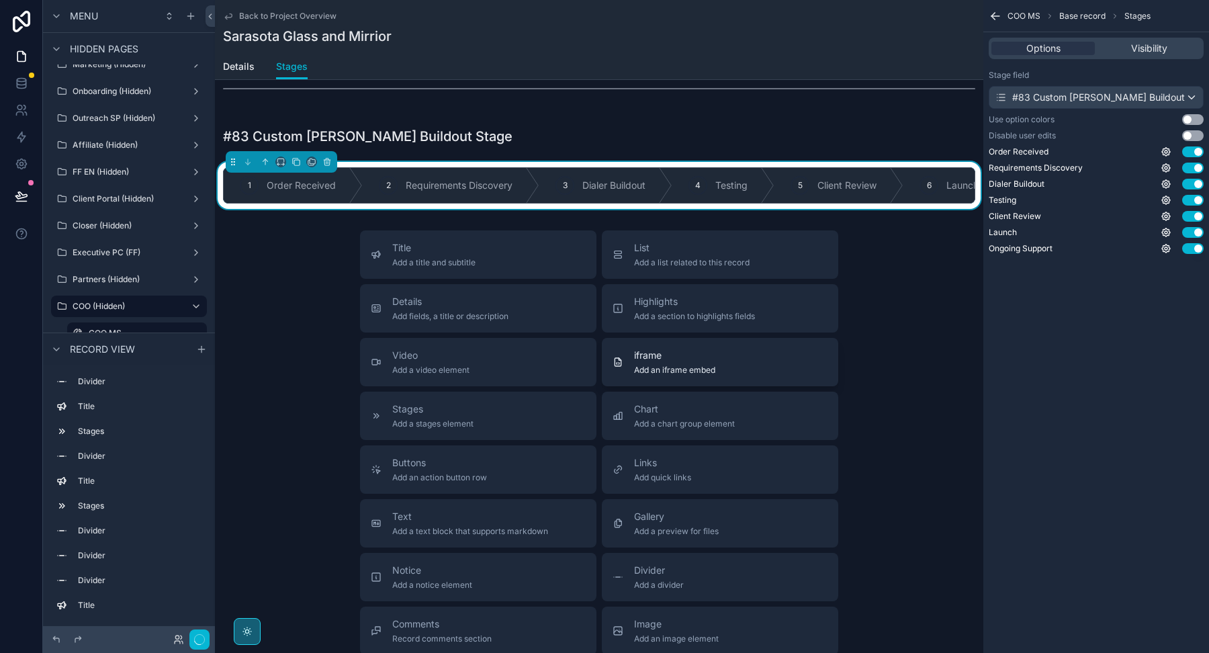
scroll to position [3559, 0]
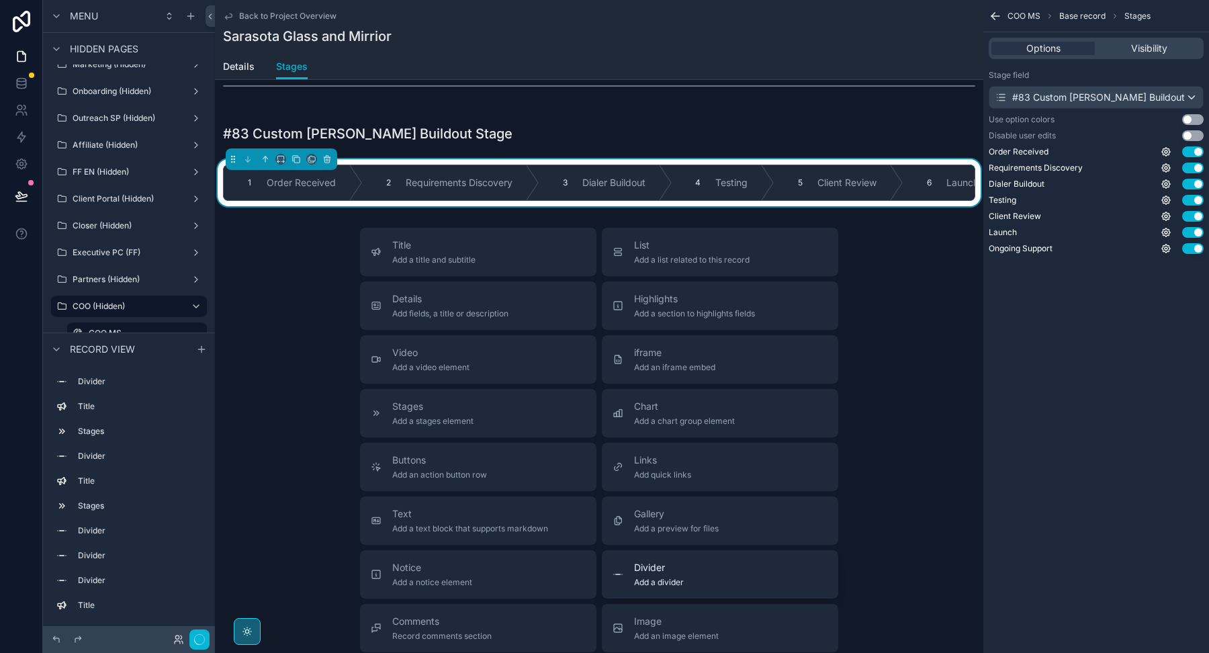
click at [631, 561] on div "Divider Add a divider" at bounding box center [719, 574] width 215 height 27
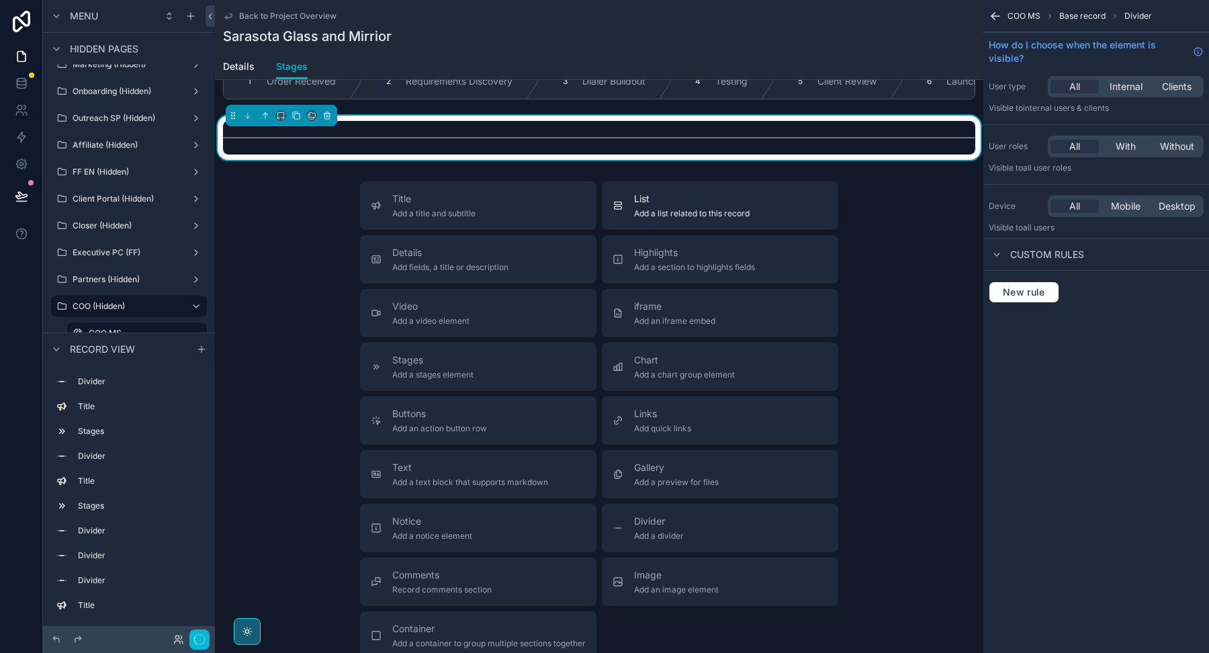
scroll to position [3659, 0]
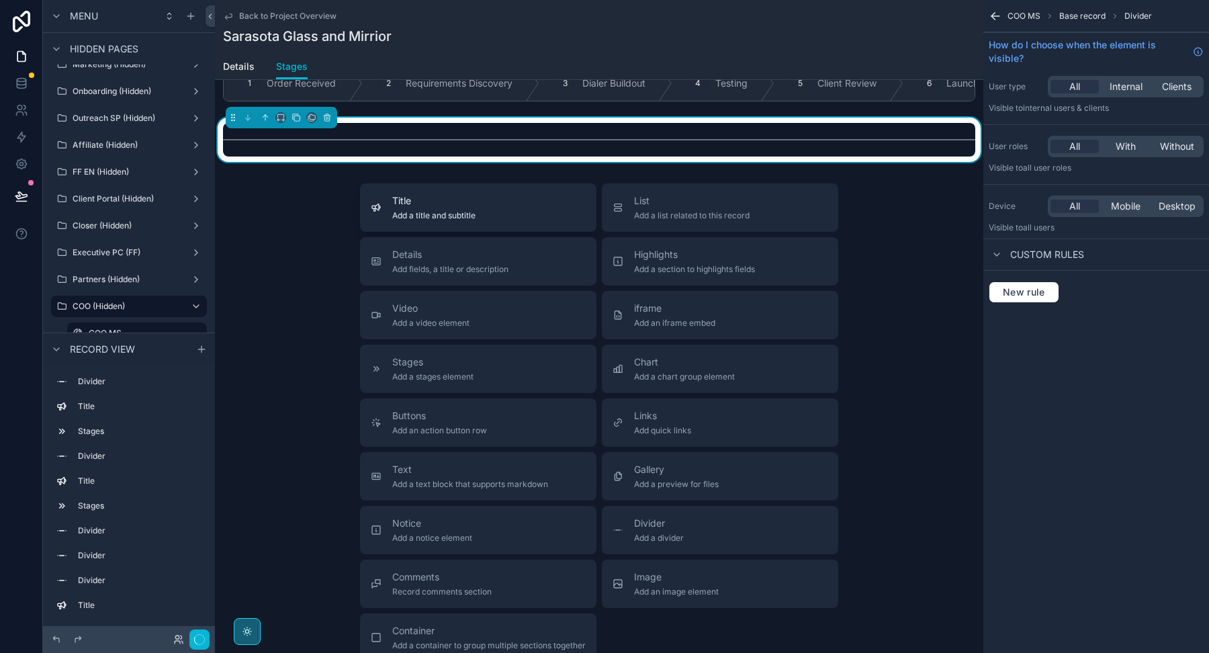
click at [520, 194] on div "Title Add a title and subtitle" at bounding box center [478, 207] width 215 height 27
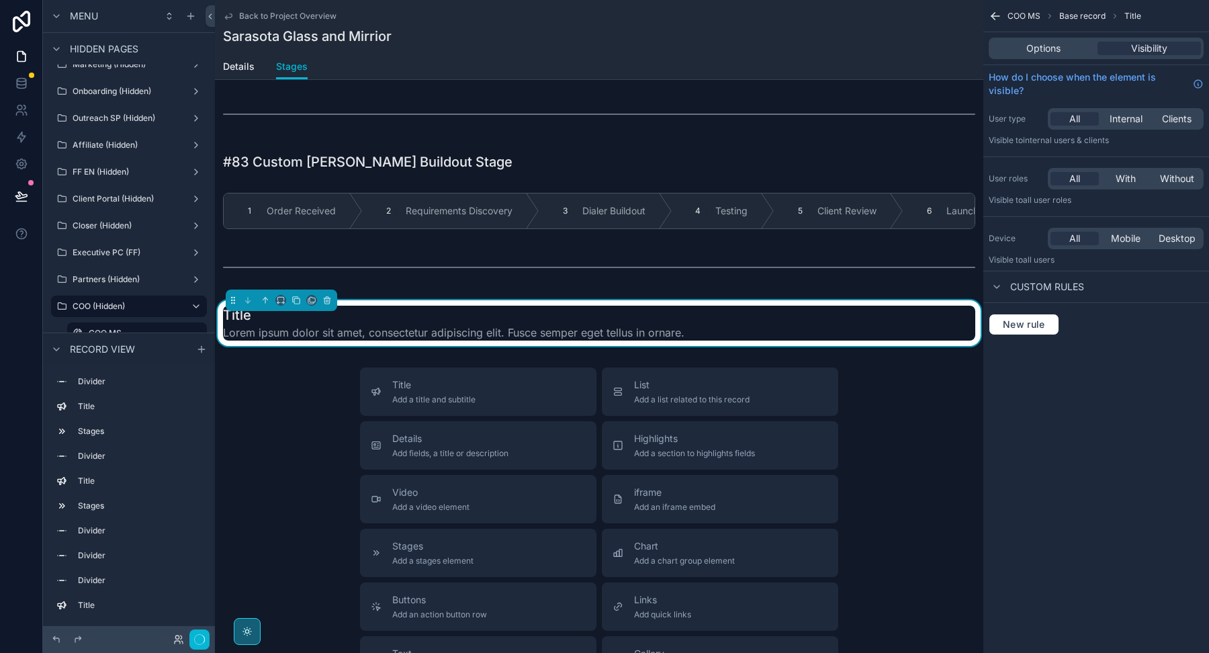
scroll to position [3512, 0]
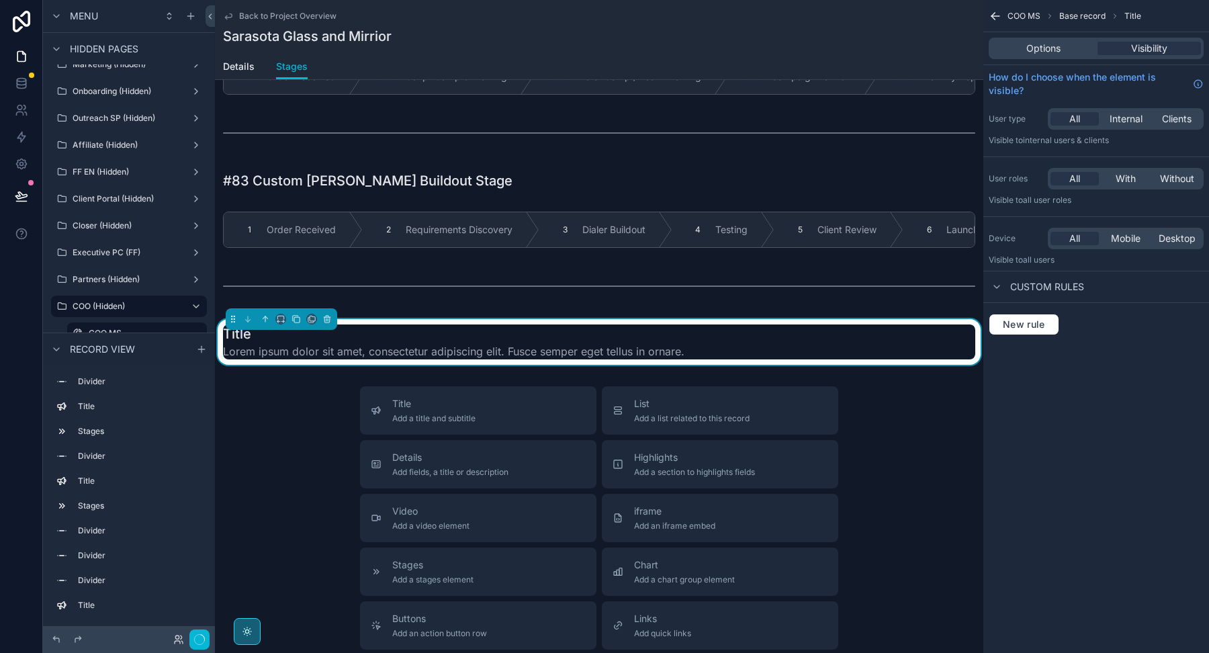
click at [1034, 40] on div "Options Visibility" at bounding box center [1096, 48] width 215 height 21
click at [1032, 50] on span "Options" at bounding box center [1043, 48] width 34 height 13
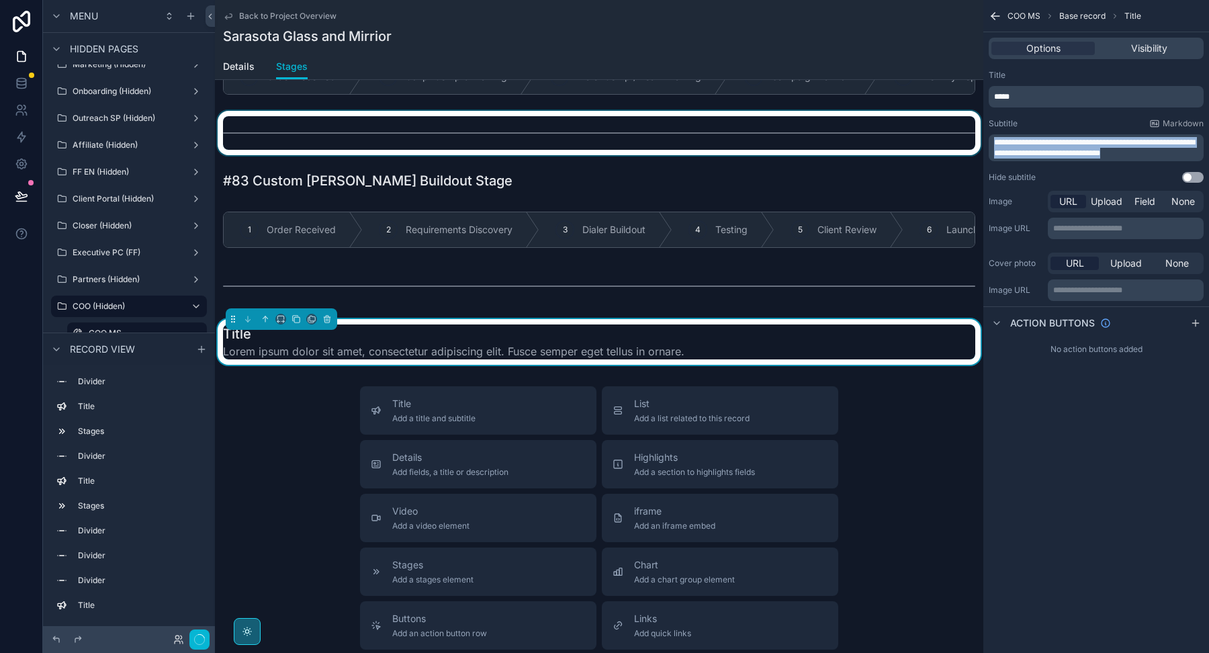
drag, startPoint x: 1160, startPoint y: 154, endPoint x: 962, endPoint y: 137, distance: 199.5
click at [962, 137] on div "Welcome Page Affilliate Partners Outreach Specialist Marketing Closer COO Proje…" at bounding box center [712, 326] width 994 height 653
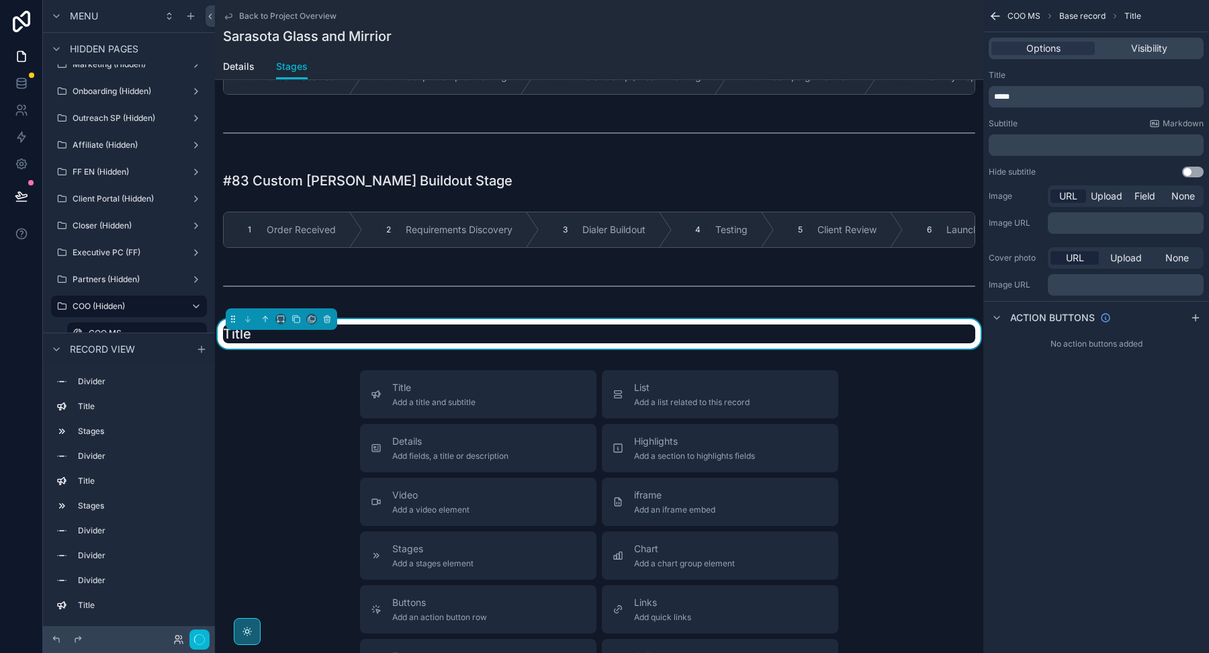
click at [1012, 93] on p "*****" at bounding box center [1097, 96] width 207 height 11
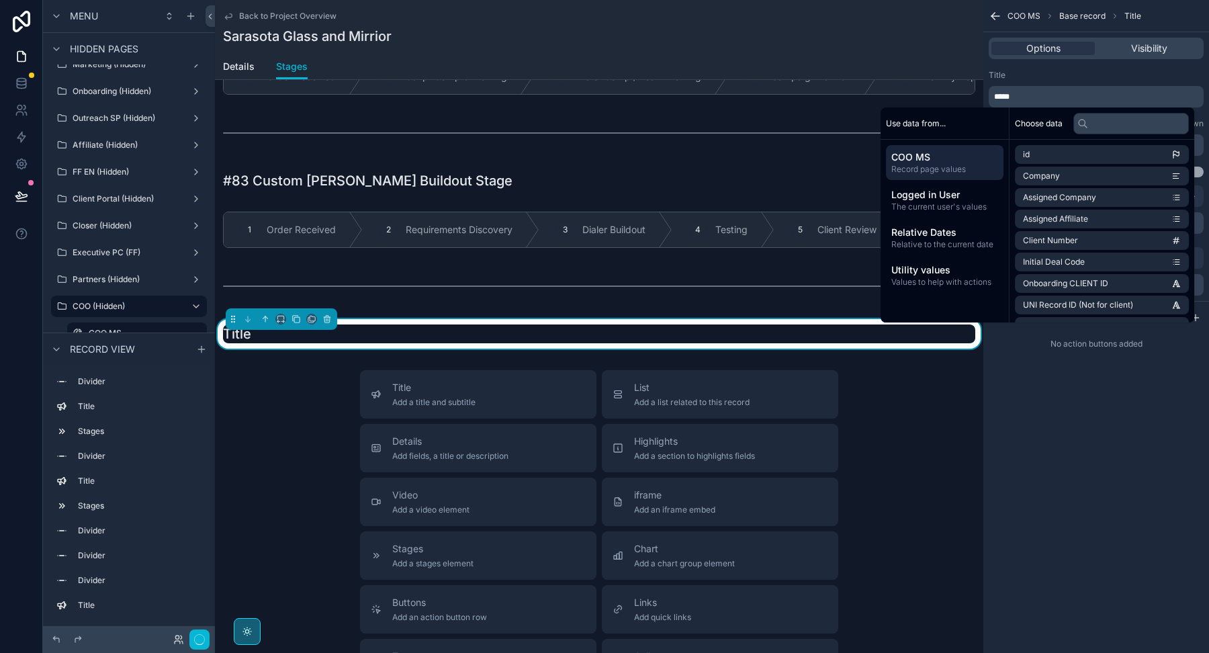
click at [1005, 95] on span "*****" at bounding box center [1001, 97] width 15 height 8
click at [1017, 73] on div "Title" at bounding box center [1096, 75] width 215 height 11
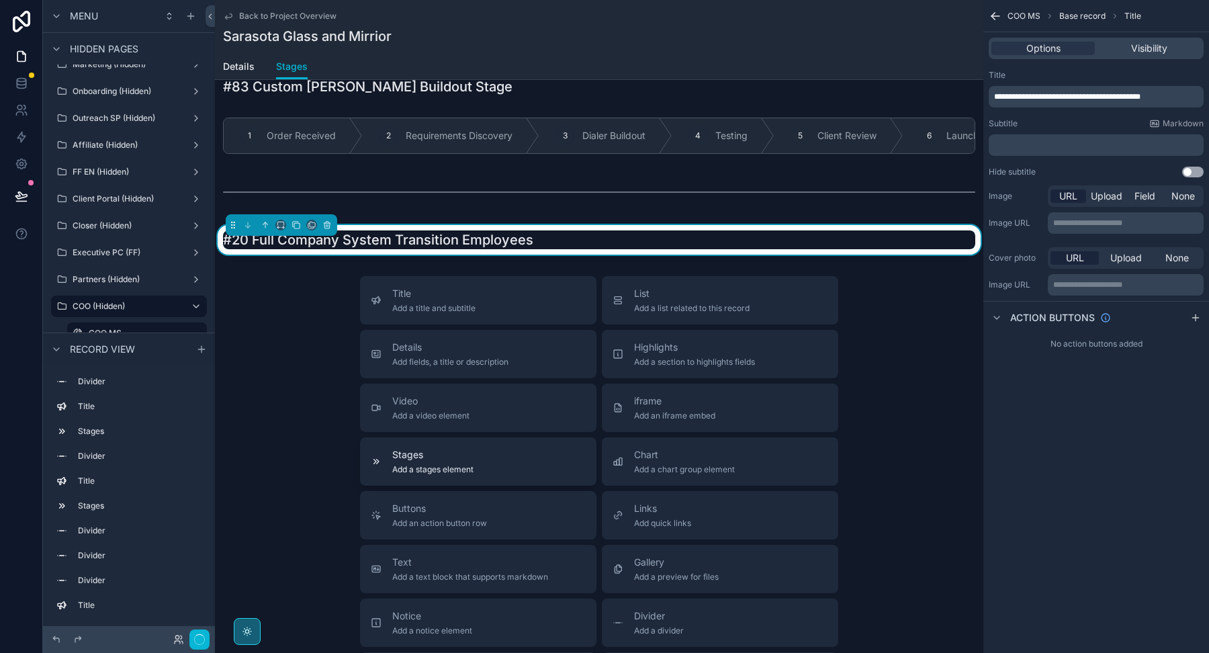
scroll to position [3610, 0]
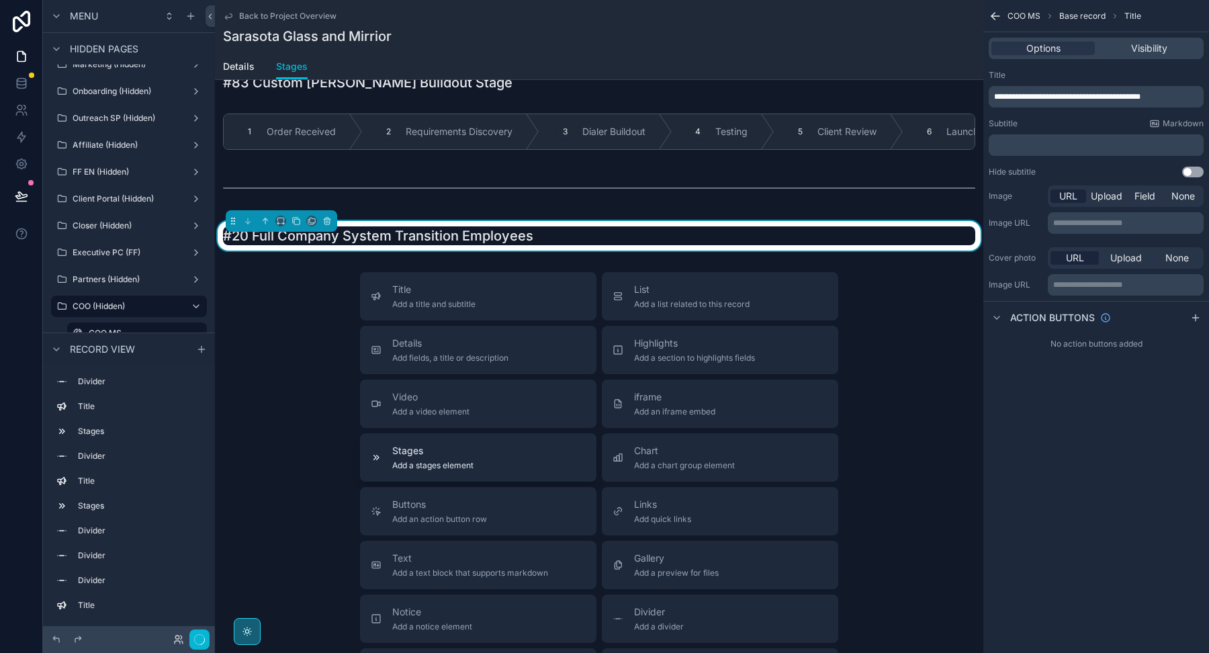
click at [514, 444] on div "Stages Add a stages element" at bounding box center [478, 457] width 215 height 27
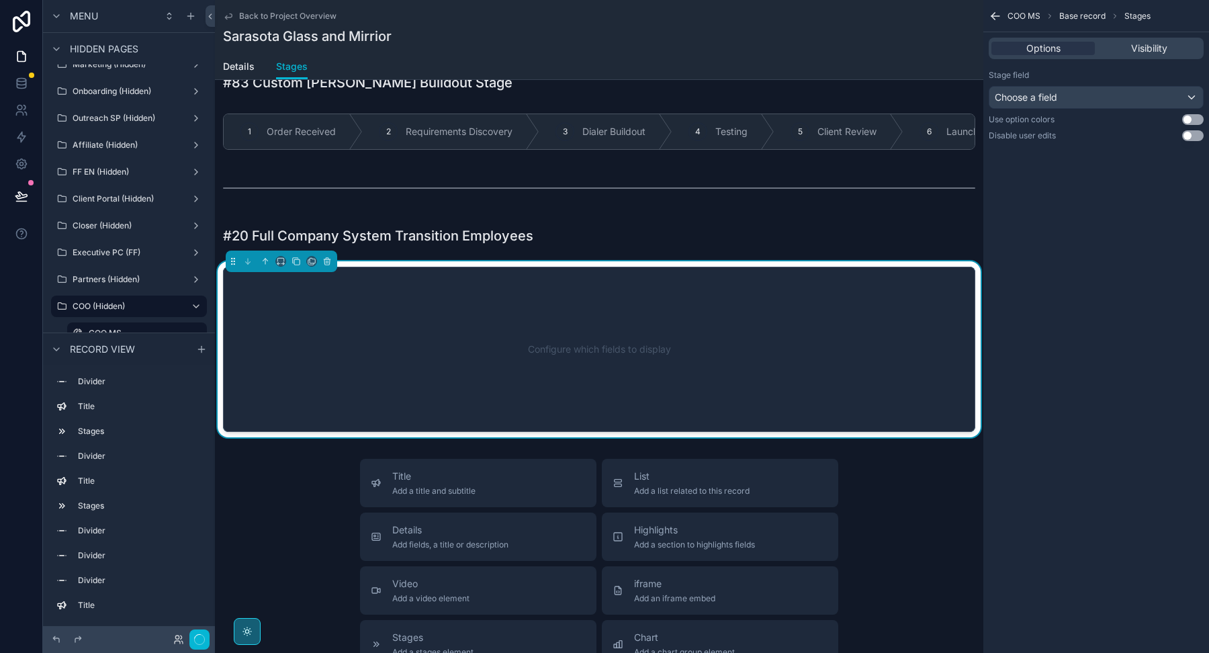
scroll to position [3617, 0]
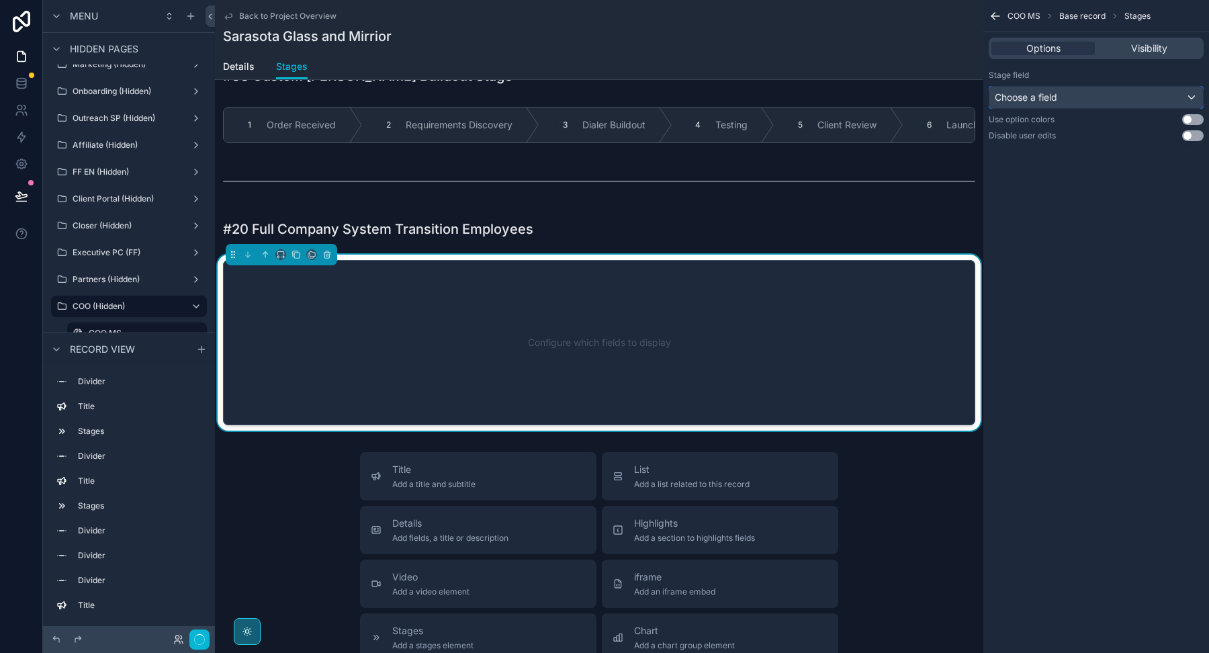
click at [1033, 99] on span "Choose a field" at bounding box center [1026, 96] width 62 height 11
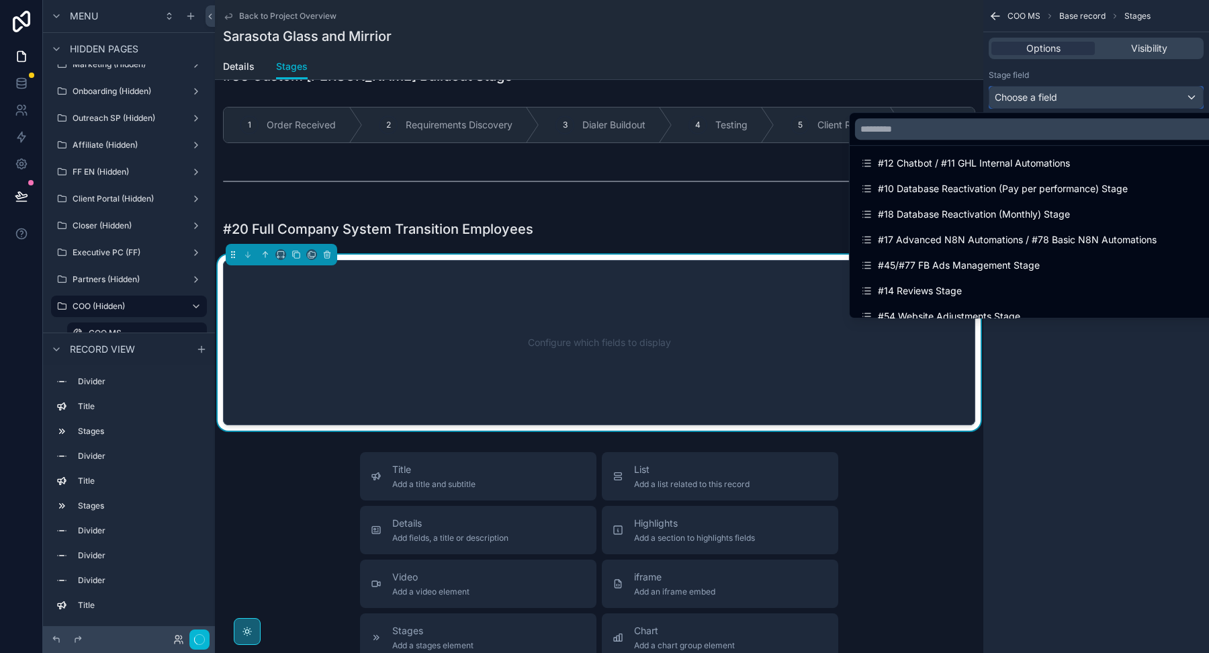
scroll to position [1498, 0]
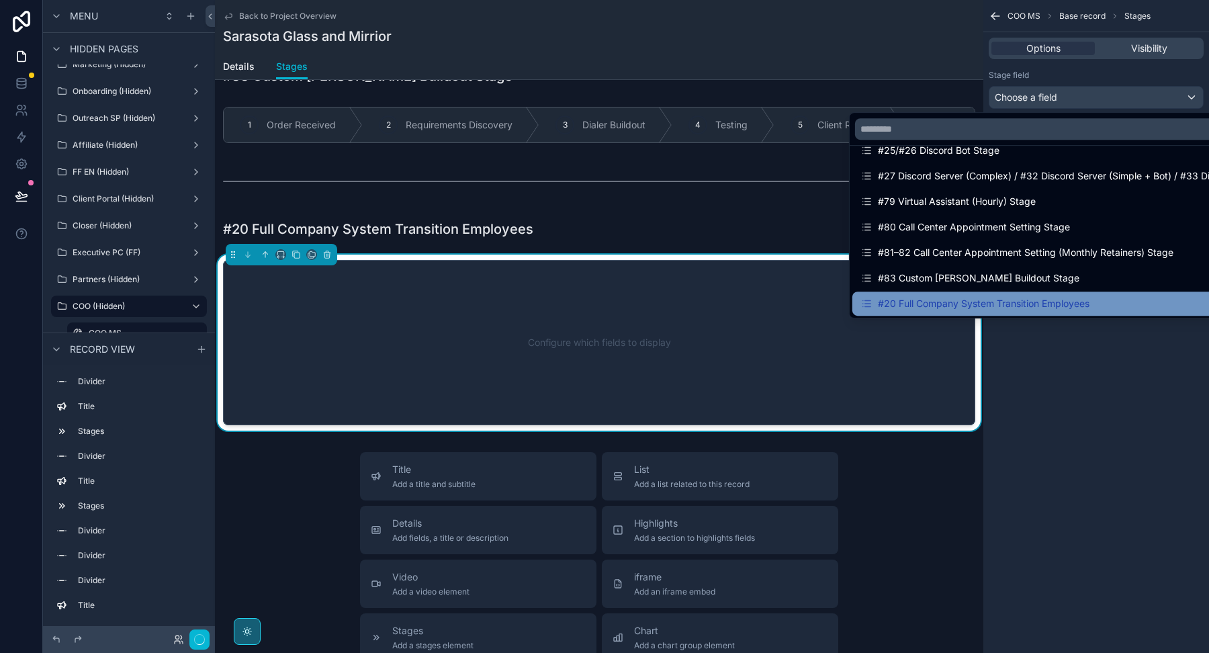
click at [954, 304] on div "#20 Full Company System Transition Employees" at bounding box center [974, 303] width 229 height 16
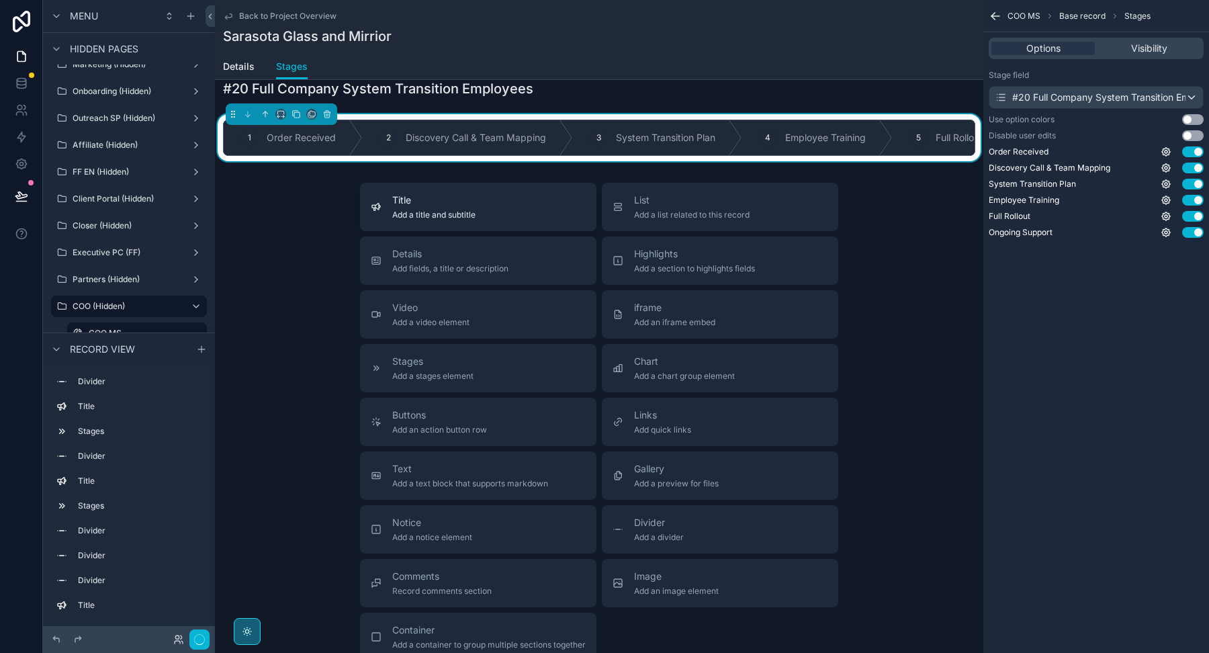
scroll to position [3759, 0]
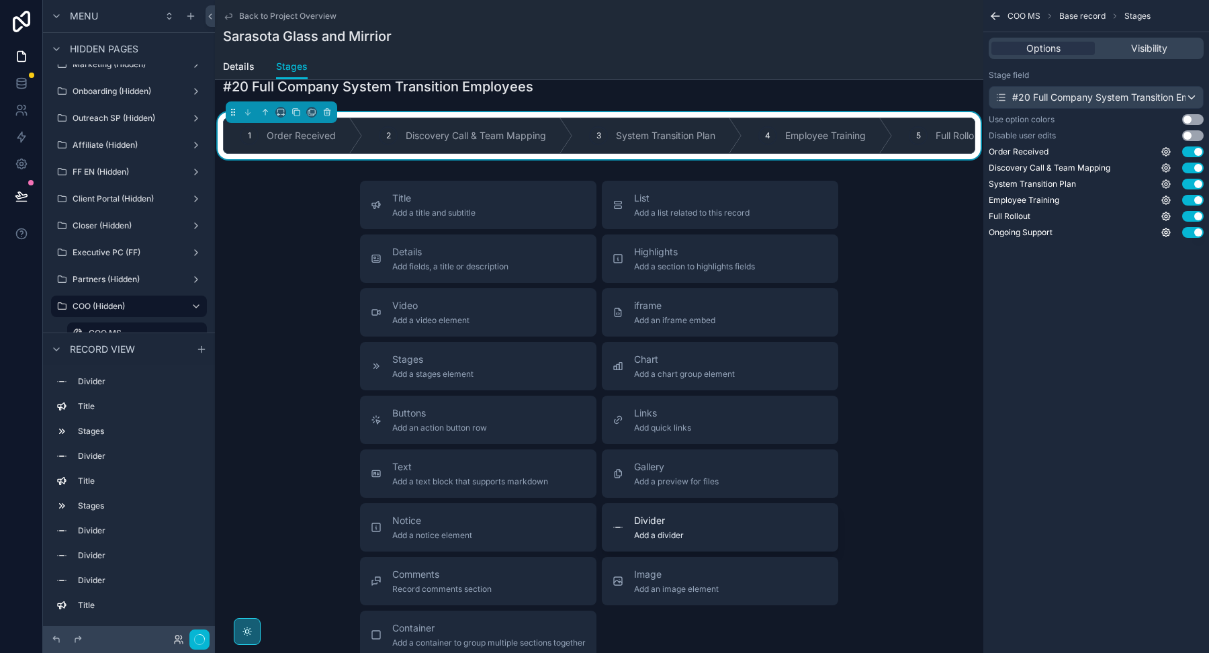
click at [698, 514] on div "Divider Add a divider" at bounding box center [719, 527] width 215 height 27
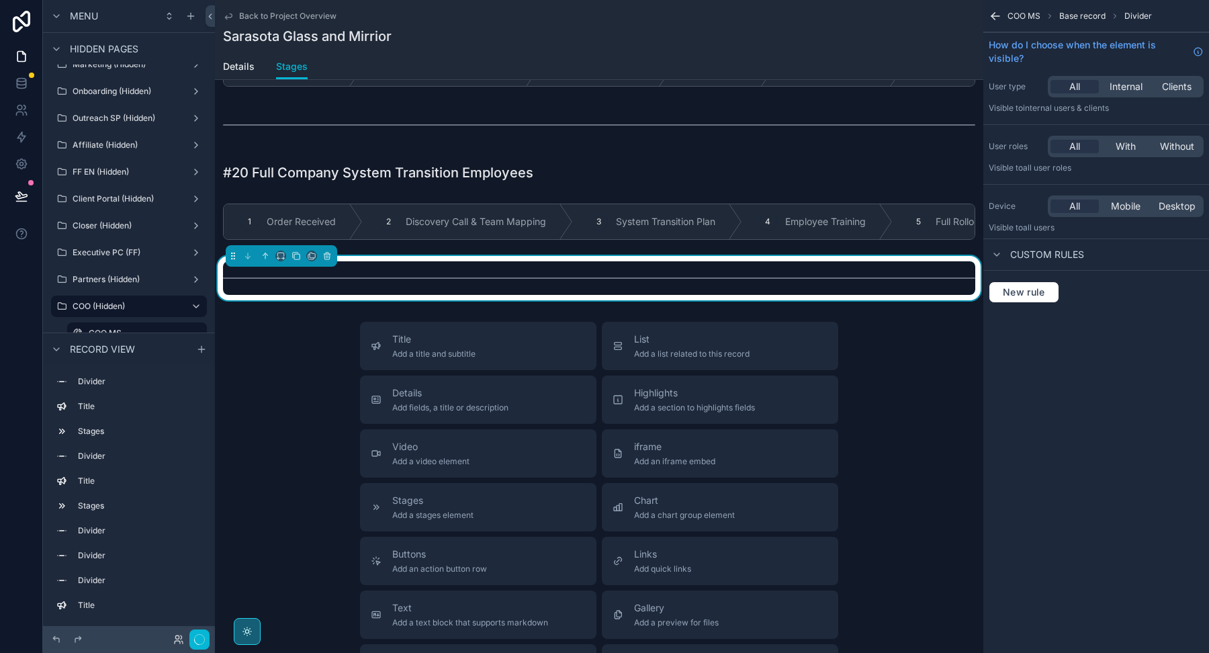
scroll to position [3674, 0]
click at [502, 332] on div "Title Add a title and subtitle" at bounding box center [478, 345] width 215 height 27
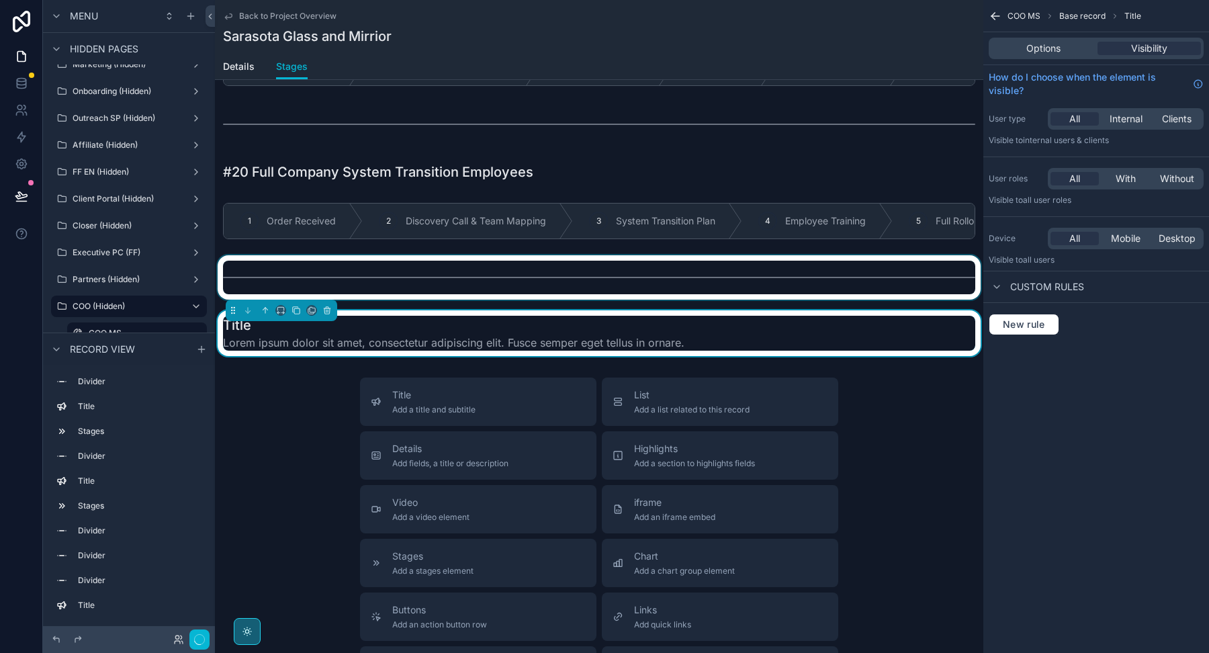
scroll to position [3665, 0]
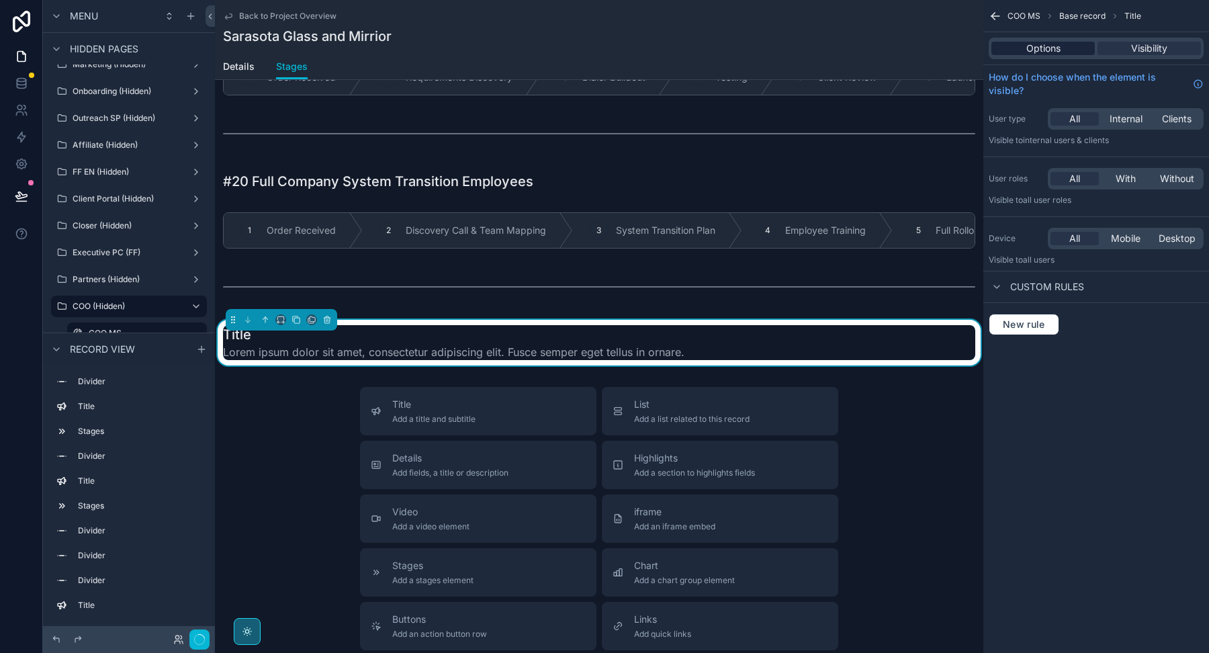
click at [1050, 49] on span "Options" at bounding box center [1043, 48] width 34 height 13
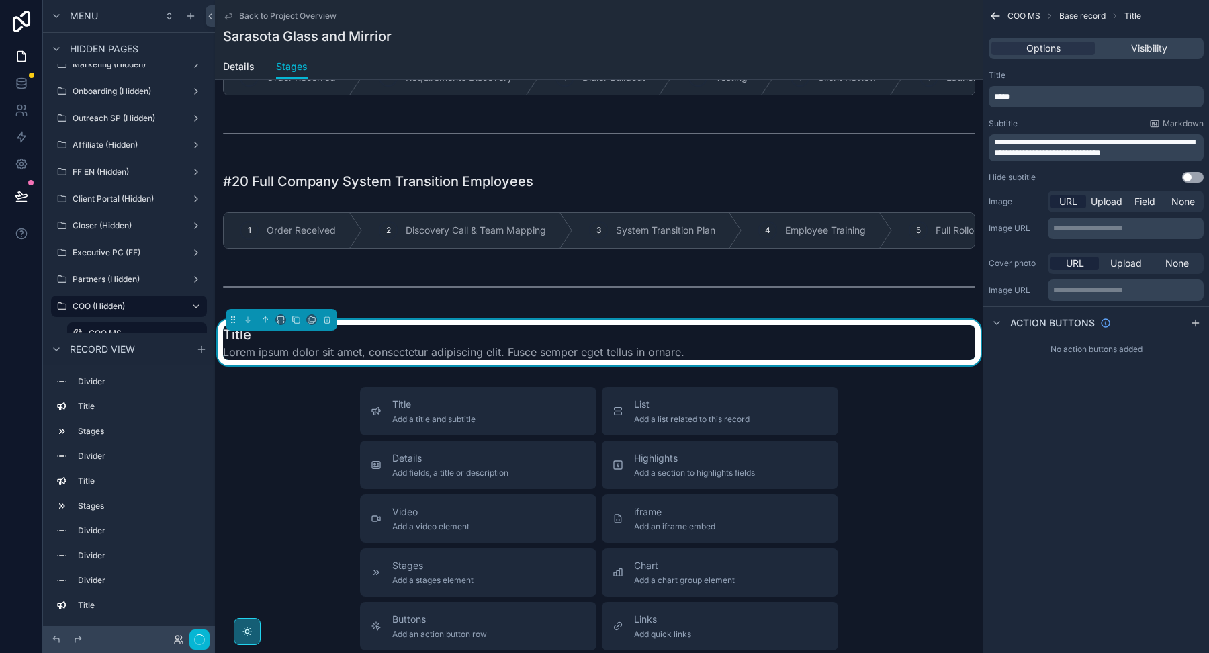
click at [1015, 144] on span "**********" at bounding box center [1094, 147] width 201 height 19
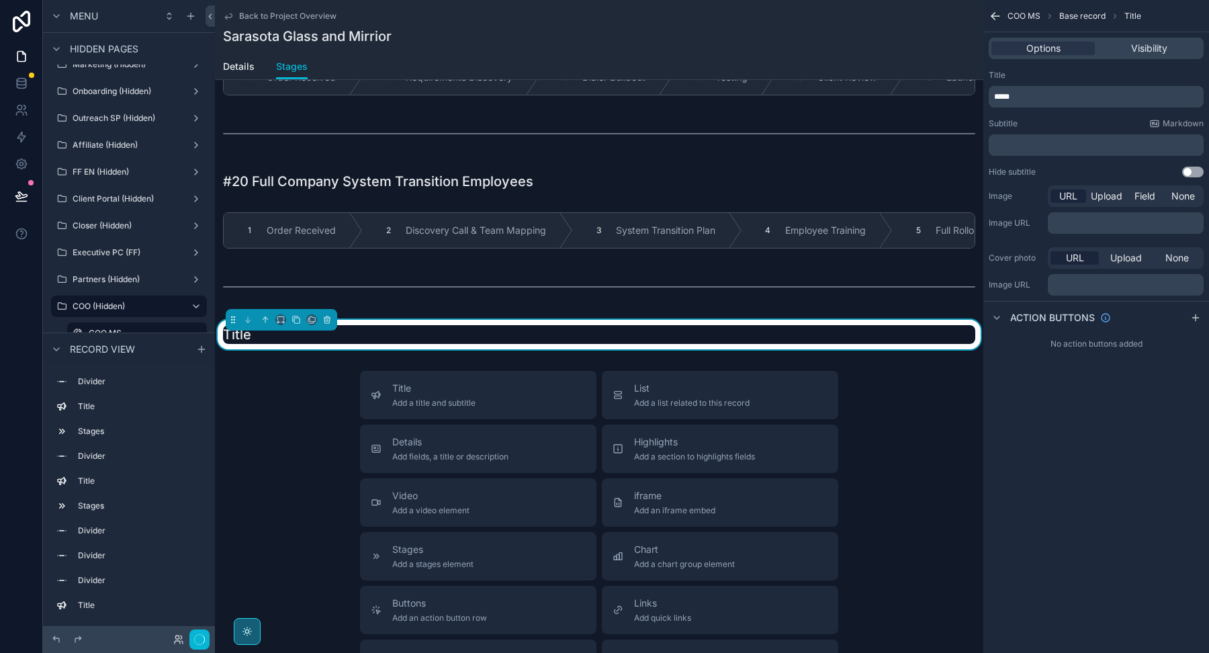
click at [1025, 113] on div "Title ***** Subtitle Markdown ﻿ Hide subtitle Use setting" at bounding box center [1096, 123] width 226 height 118
click at [459, 559] on span "Add a stages element" at bounding box center [432, 564] width 81 height 11
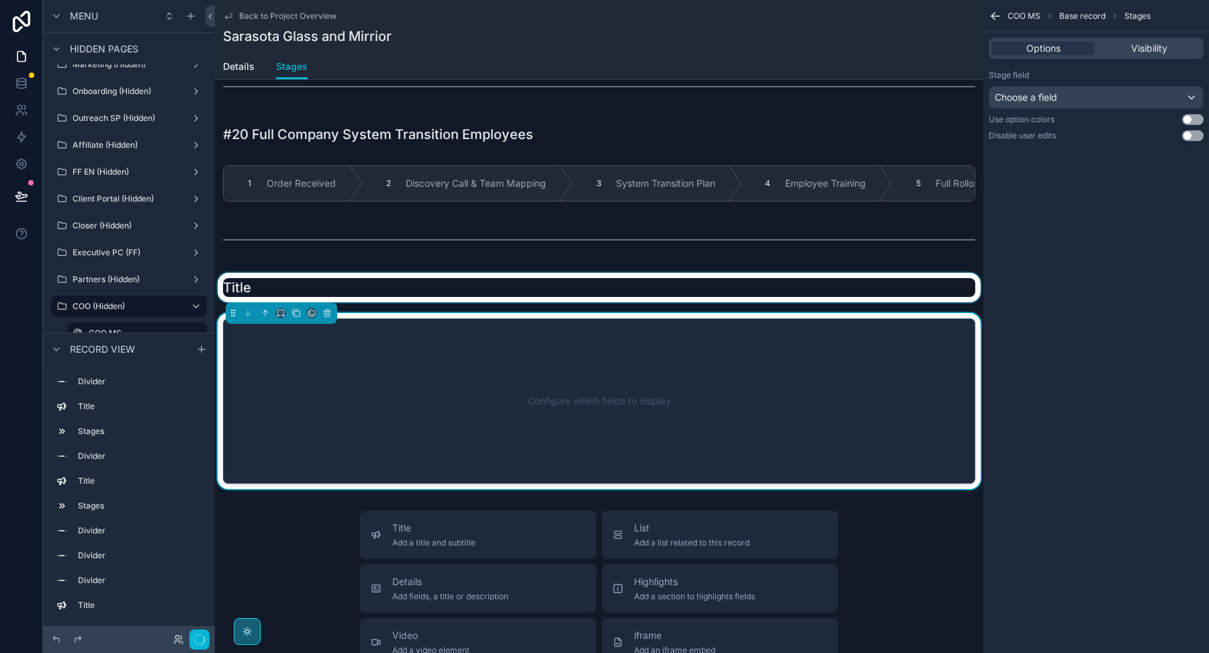
scroll to position [3694, 0]
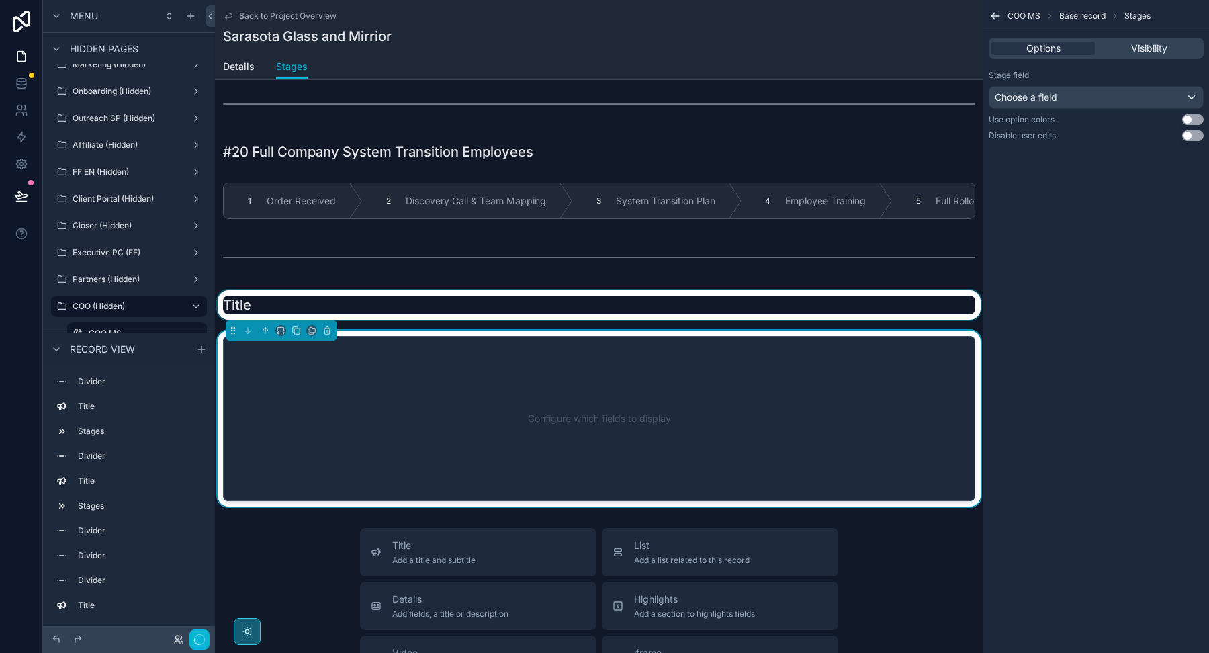
click at [680, 293] on div "scrollable content" at bounding box center [599, 305] width 768 height 30
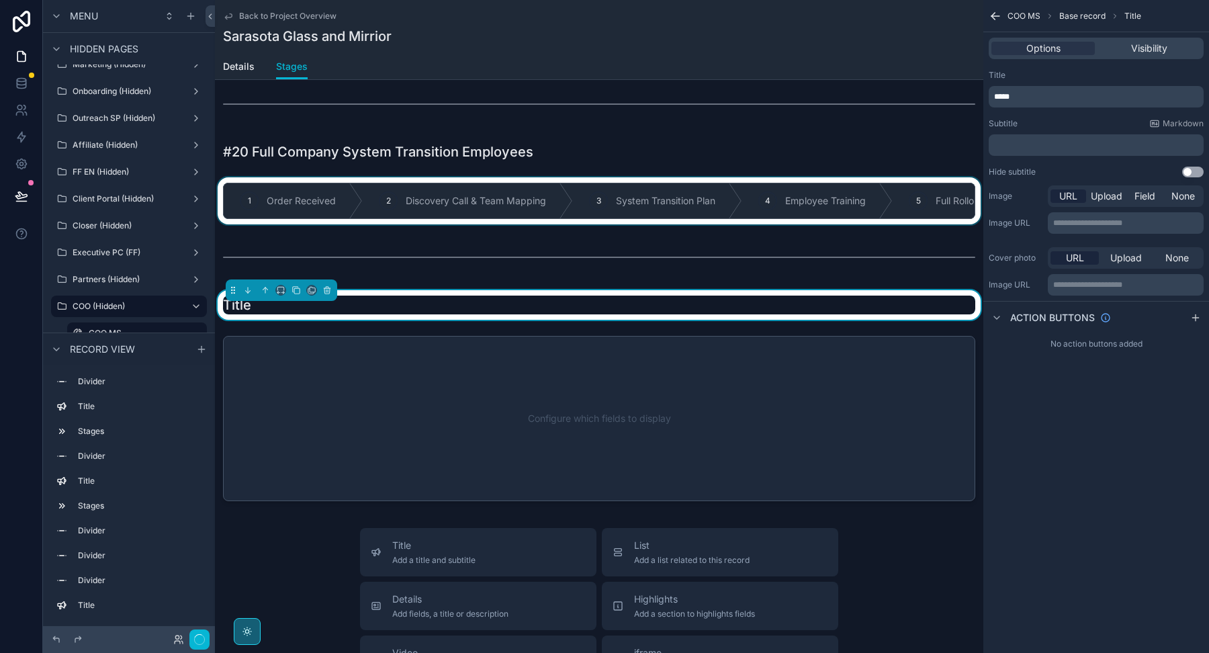
click at [681, 137] on div "scrollable content" at bounding box center [599, 152] width 768 height 30
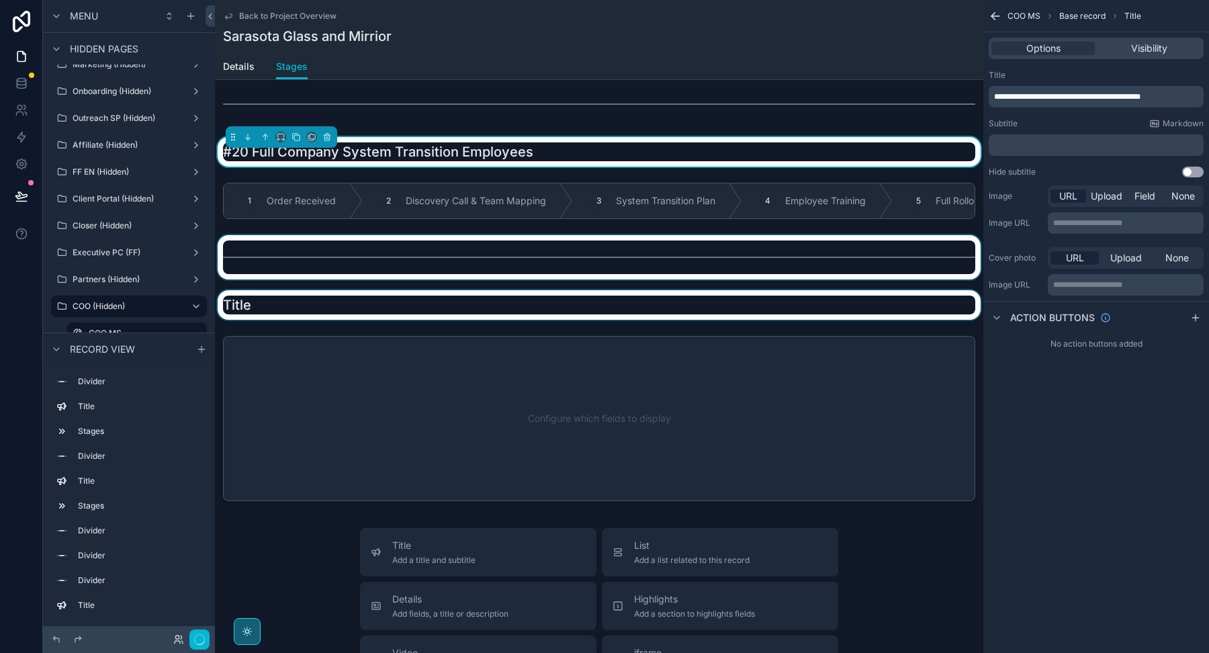
click at [635, 235] on div "scrollable content" at bounding box center [599, 257] width 768 height 44
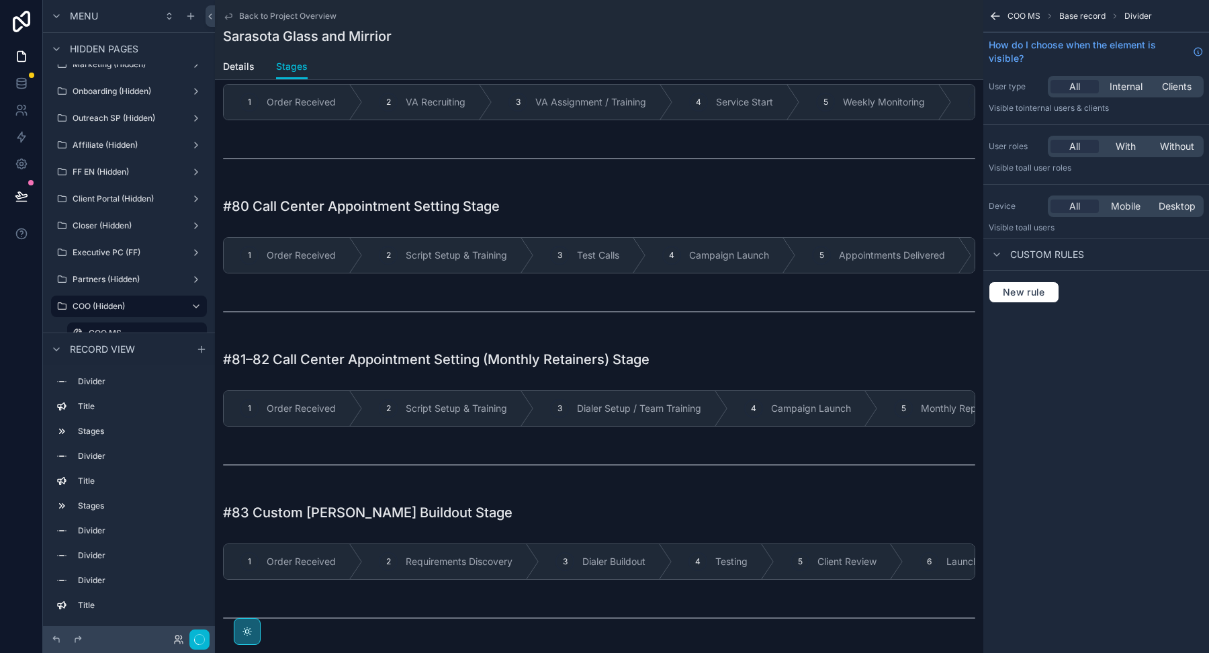
scroll to position [3531, 0]
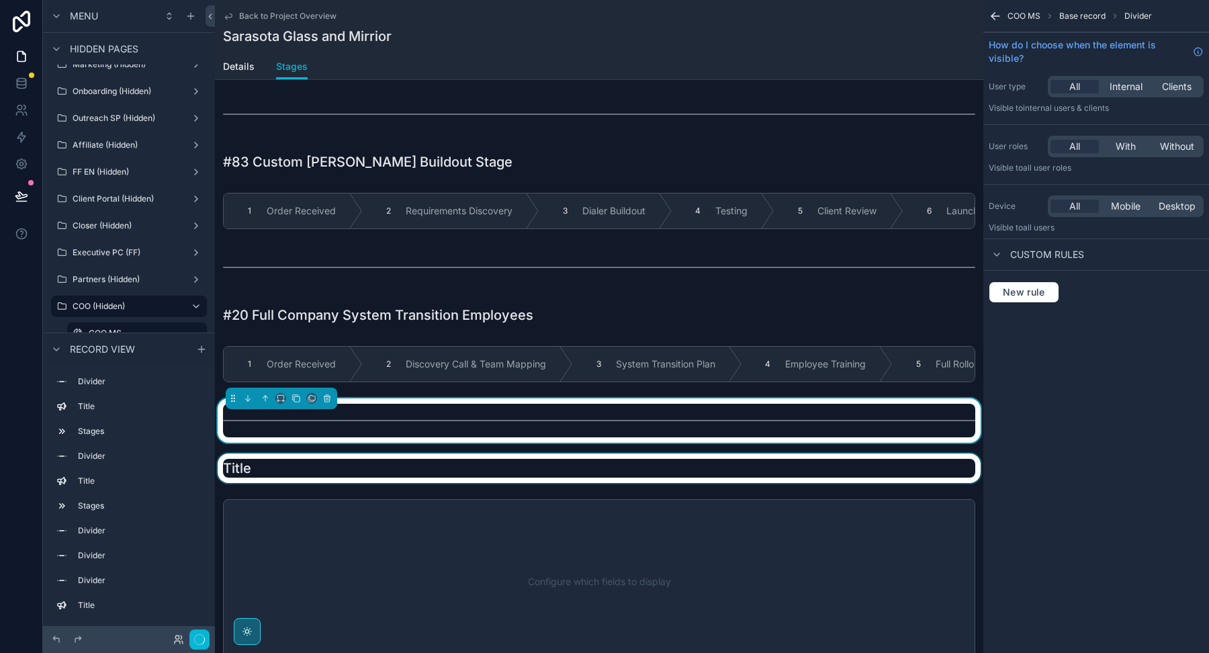
click at [451, 453] on div "scrollable content" at bounding box center [599, 468] width 768 height 30
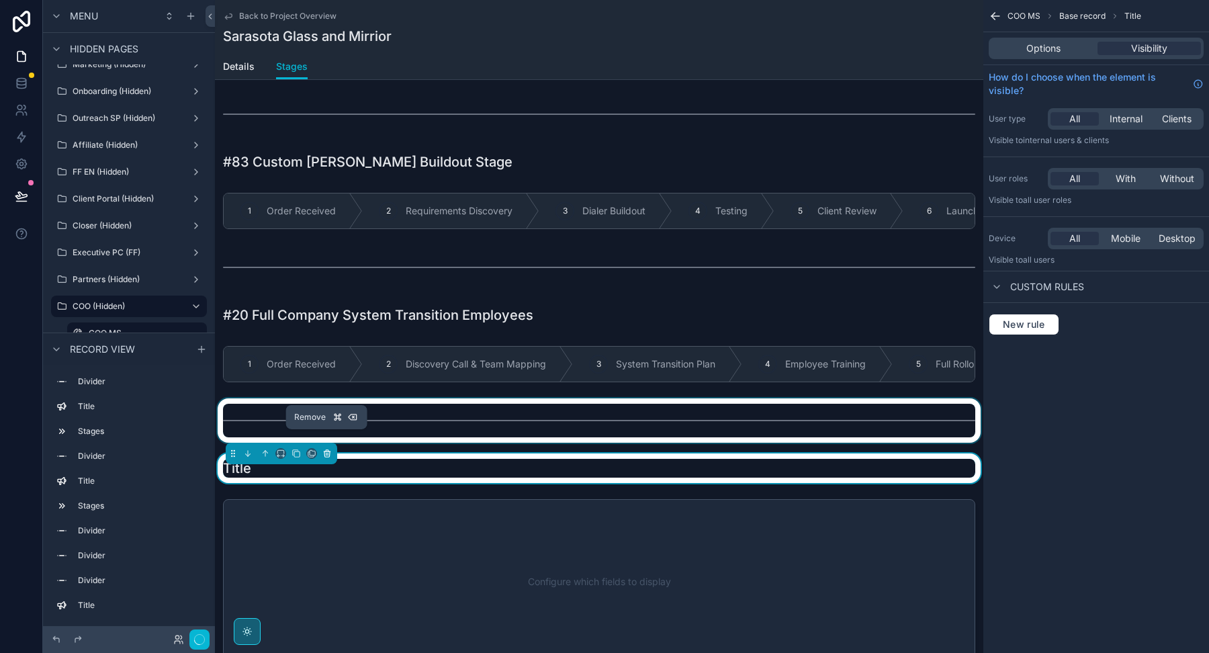
click at [328, 449] on icon "scrollable content" at bounding box center [326, 453] width 9 height 9
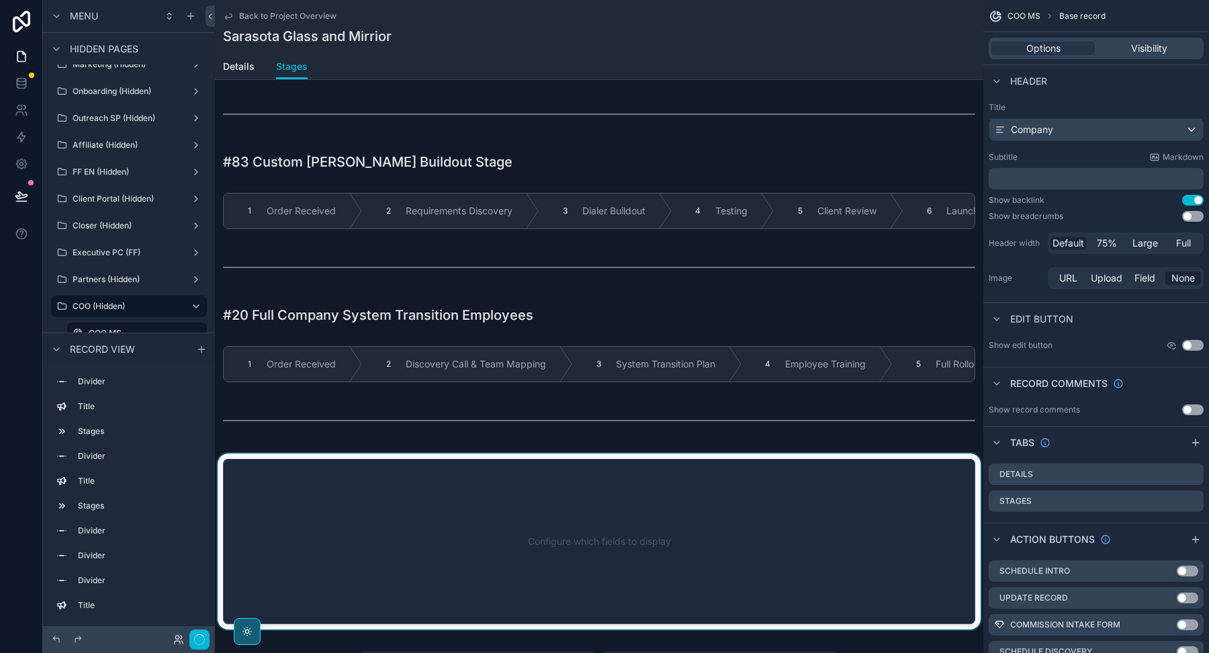
click at [361, 474] on div "scrollable content" at bounding box center [599, 541] width 768 height 176
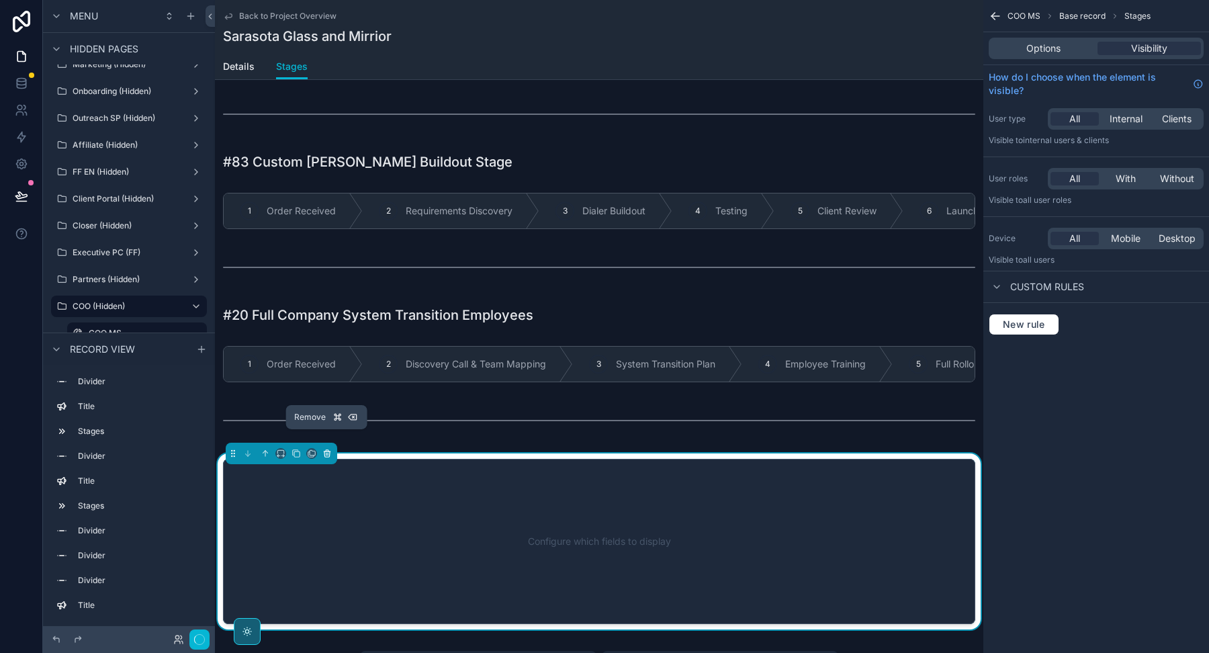
click at [326, 449] on icon "scrollable content" at bounding box center [326, 453] width 9 height 9
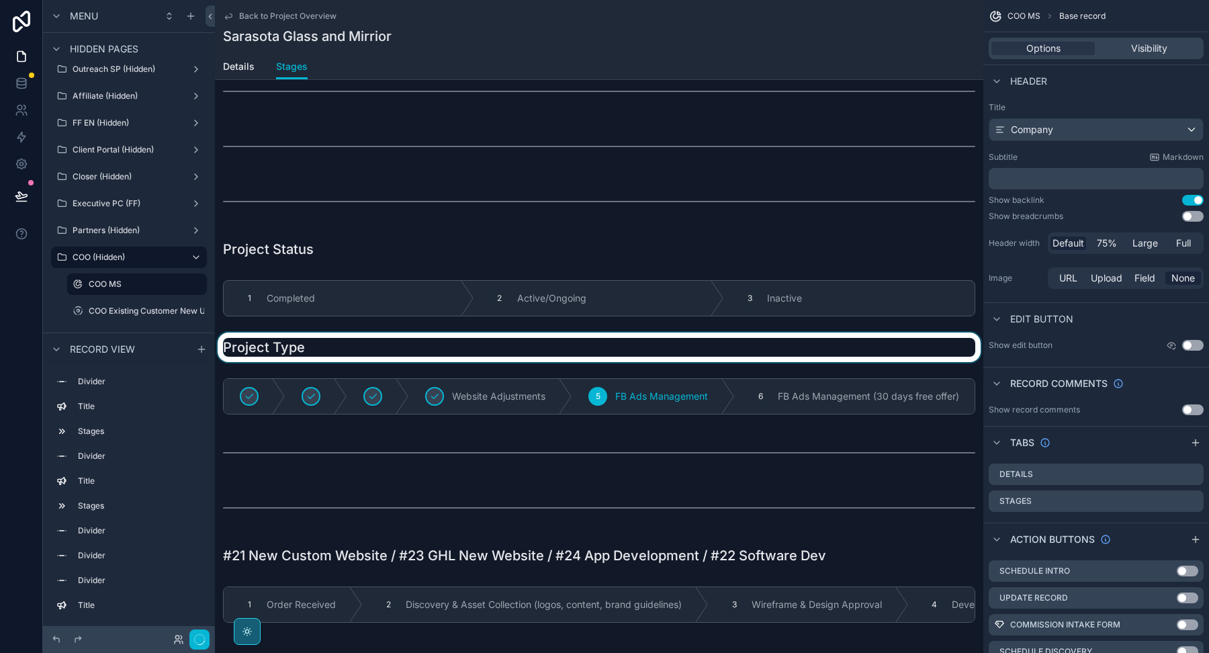
scroll to position [334, 0]
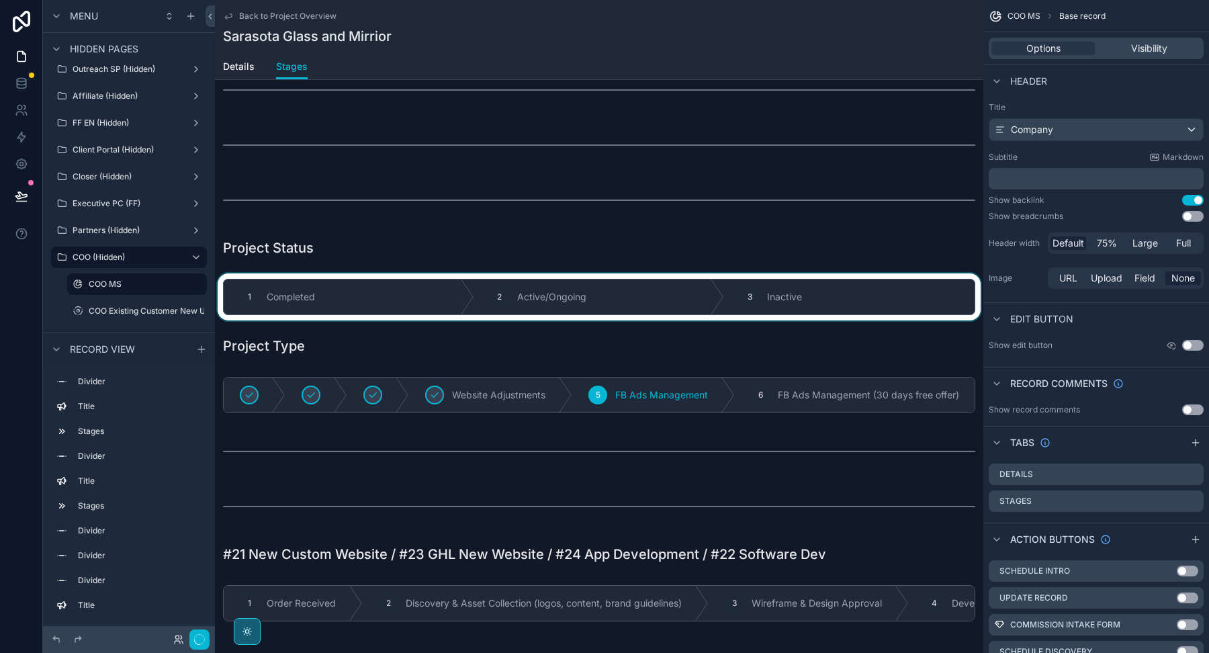
click at [381, 278] on div "scrollable content" at bounding box center [599, 296] width 768 height 47
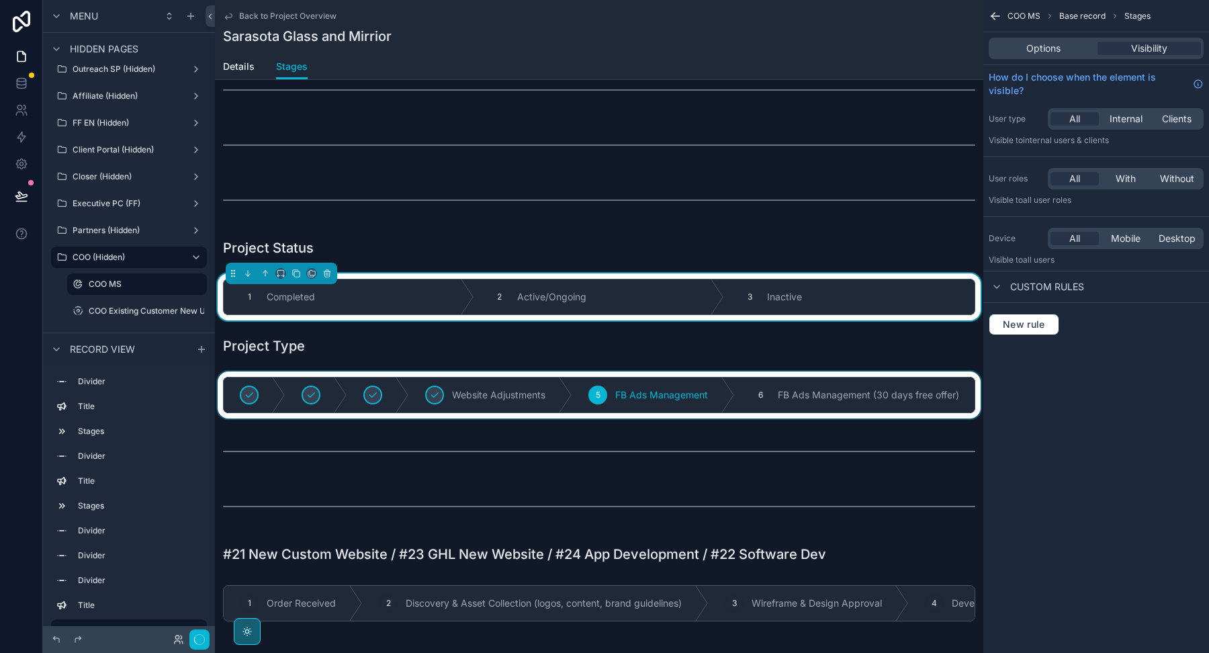
click at [379, 371] on div "scrollable content" at bounding box center [599, 394] width 768 height 47
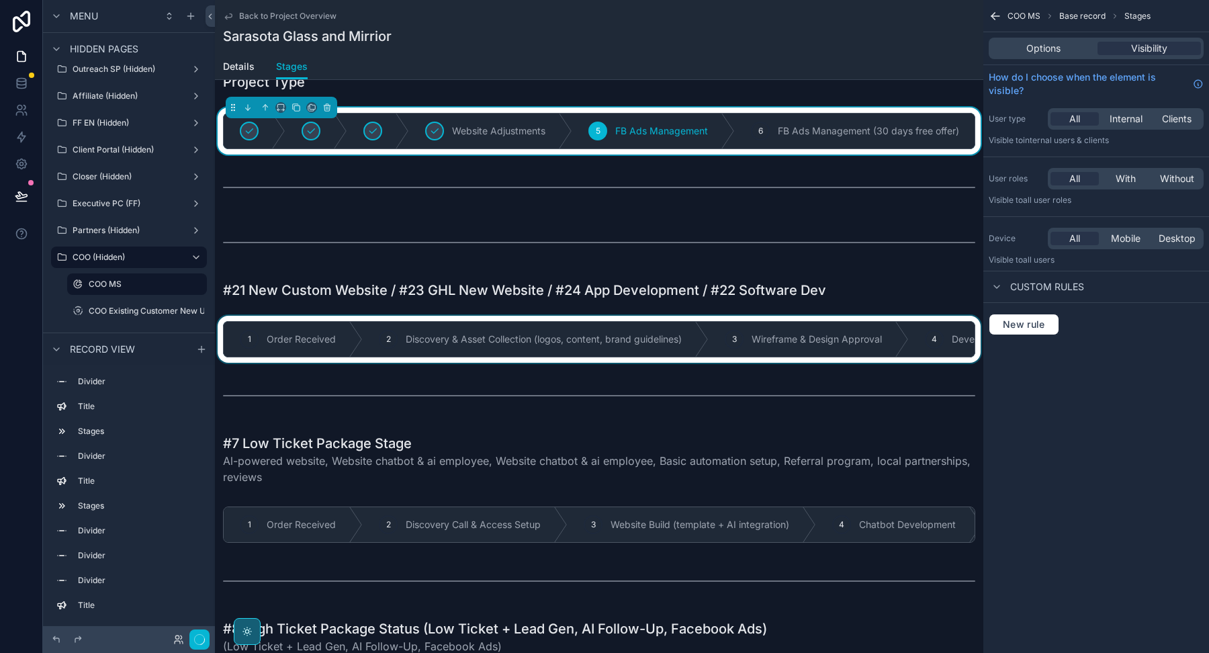
scroll to position [616, 0]
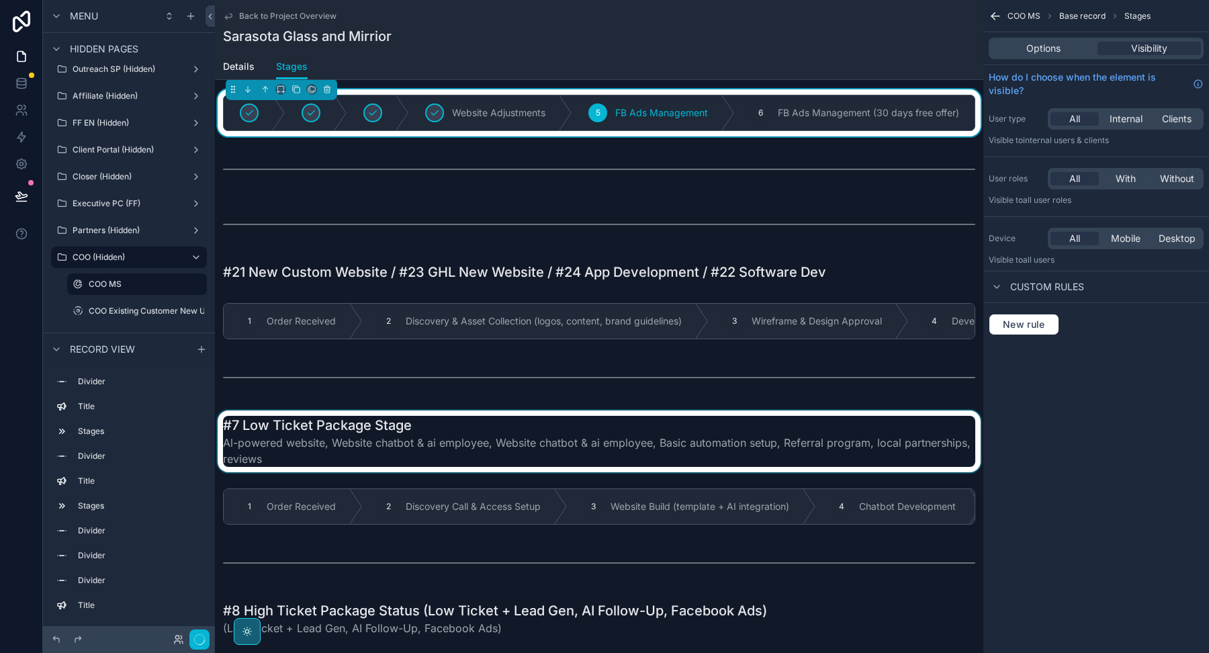
click at [365, 443] on div "scrollable content" at bounding box center [599, 441] width 768 height 62
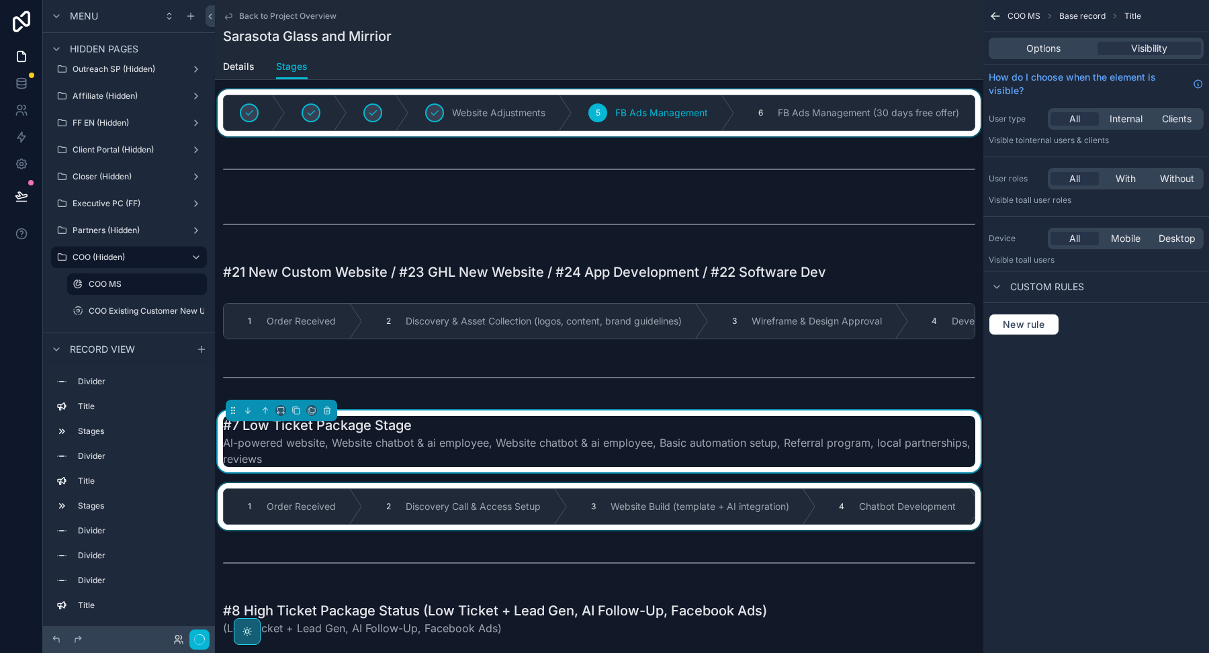
click at [362, 483] on div "scrollable content" at bounding box center [599, 506] width 768 height 47
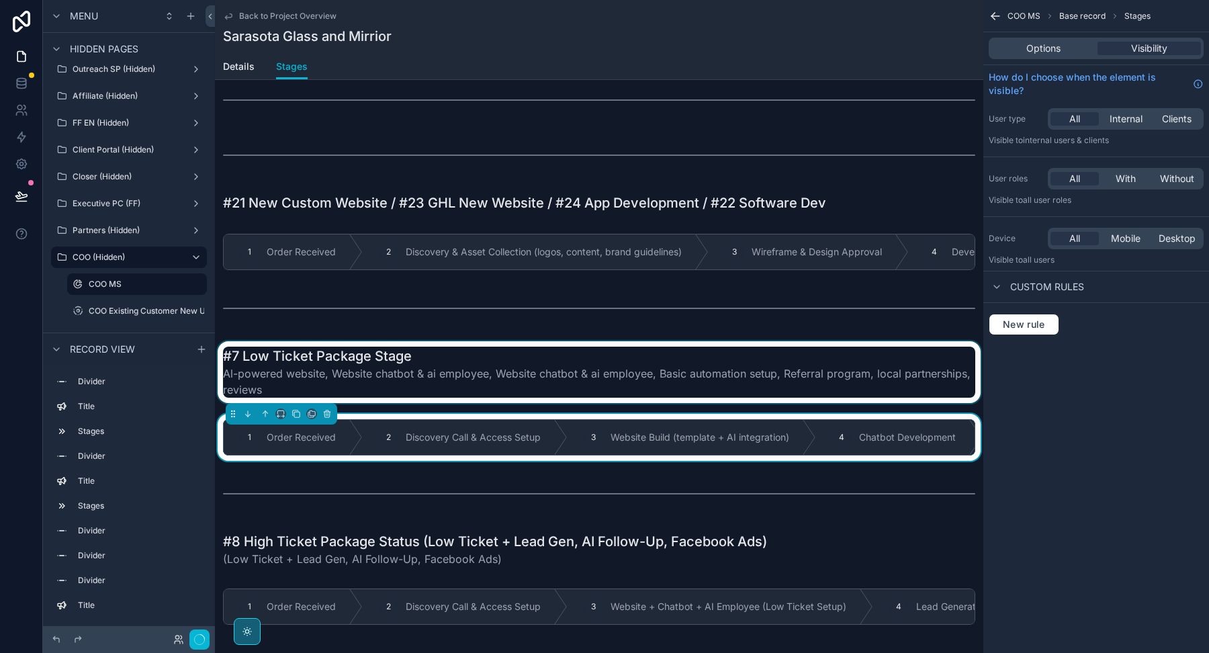
scroll to position [710, 0]
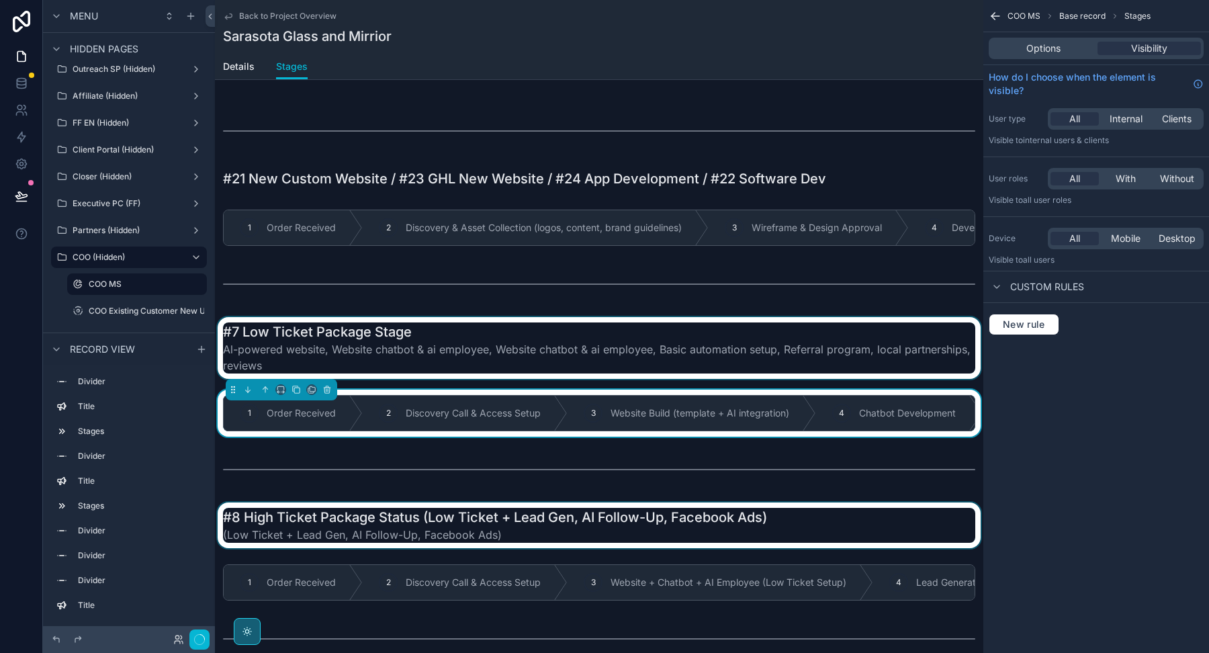
click at [407, 530] on div "scrollable content" at bounding box center [599, 525] width 768 height 46
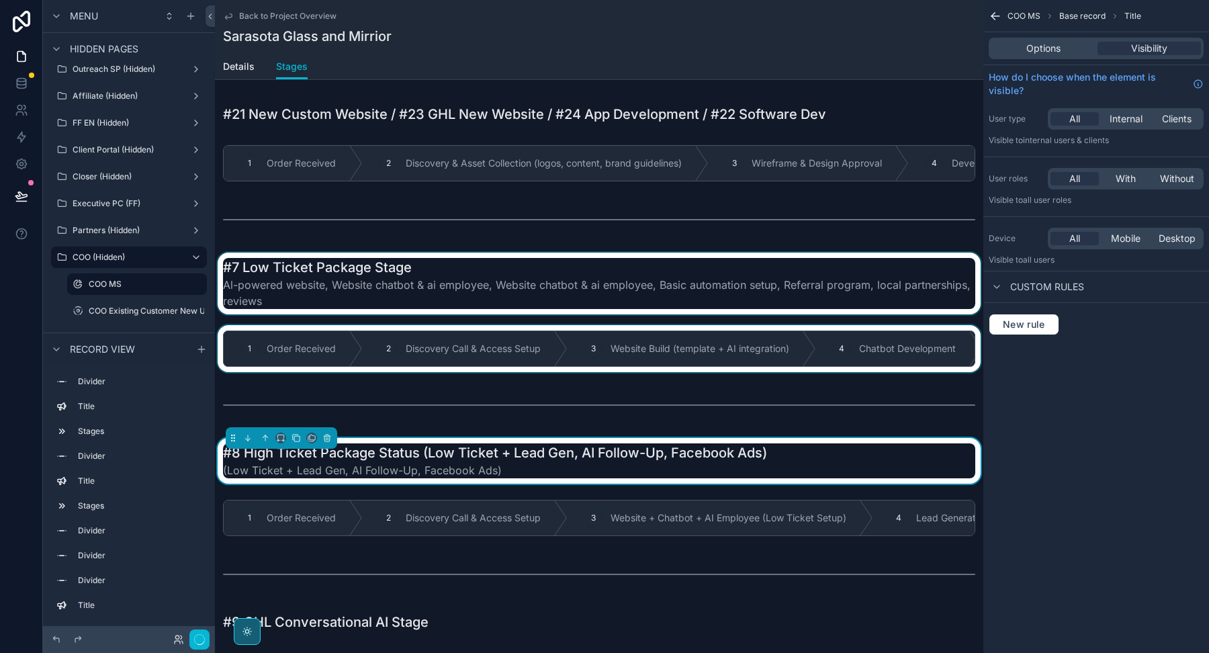
scroll to position [803, 0]
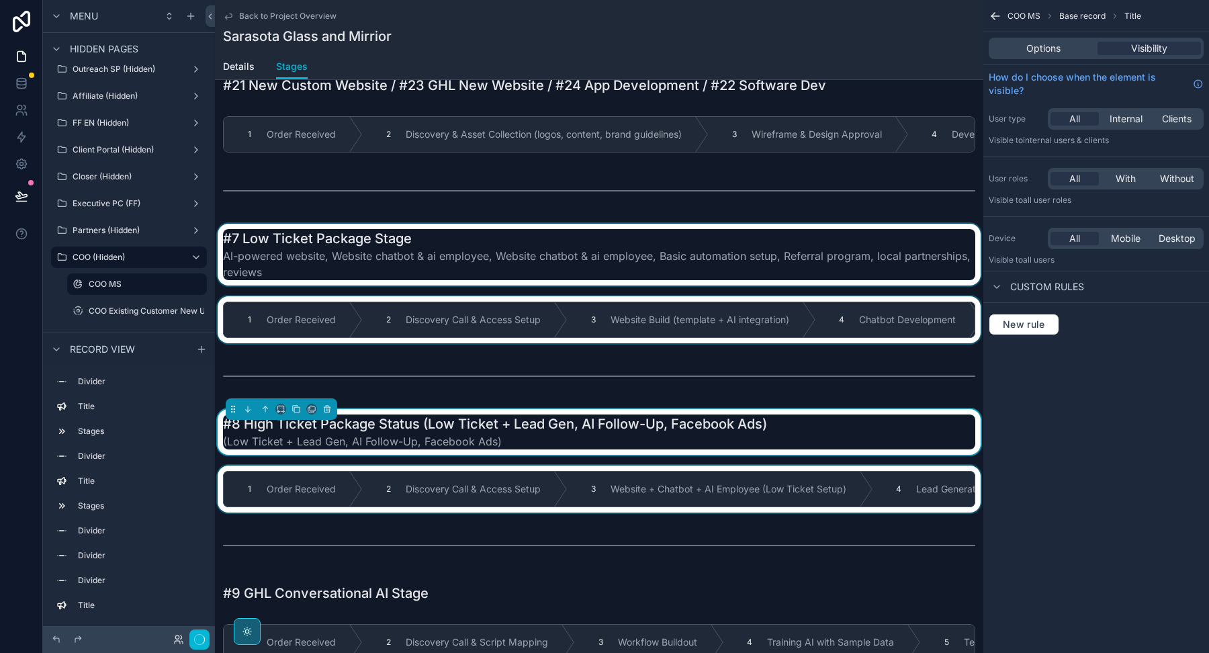
click at [417, 467] on div "scrollable content" at bounding box center [599, 488] width 768 height 47
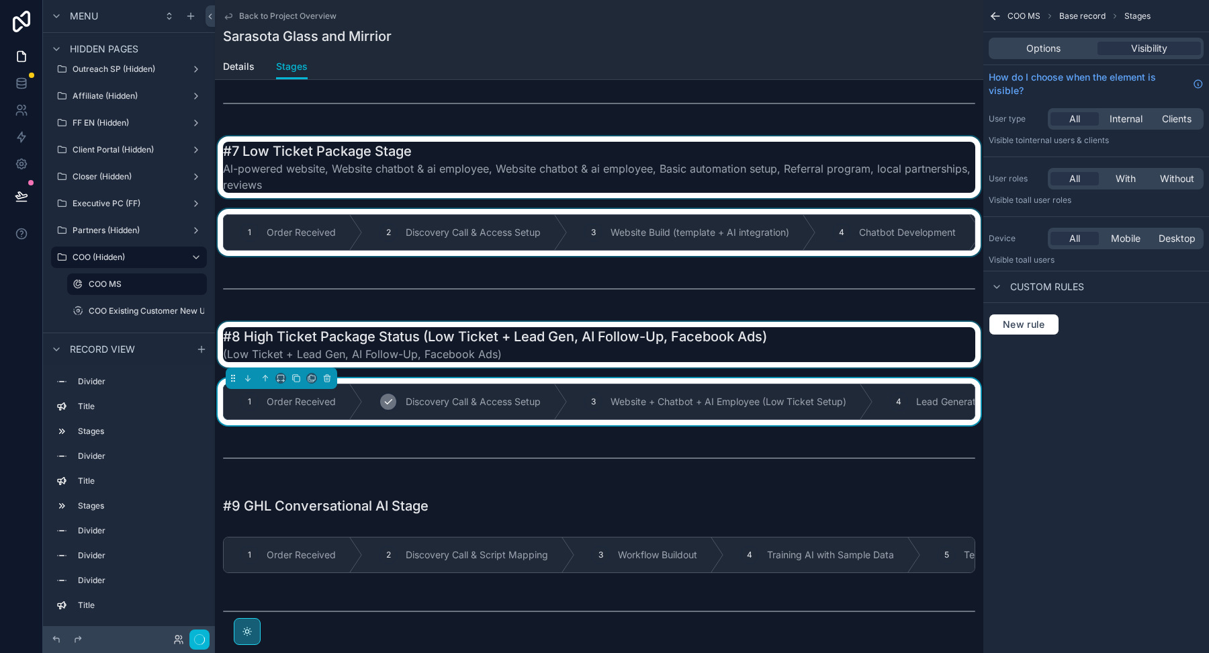
scroll to position [892, 0]
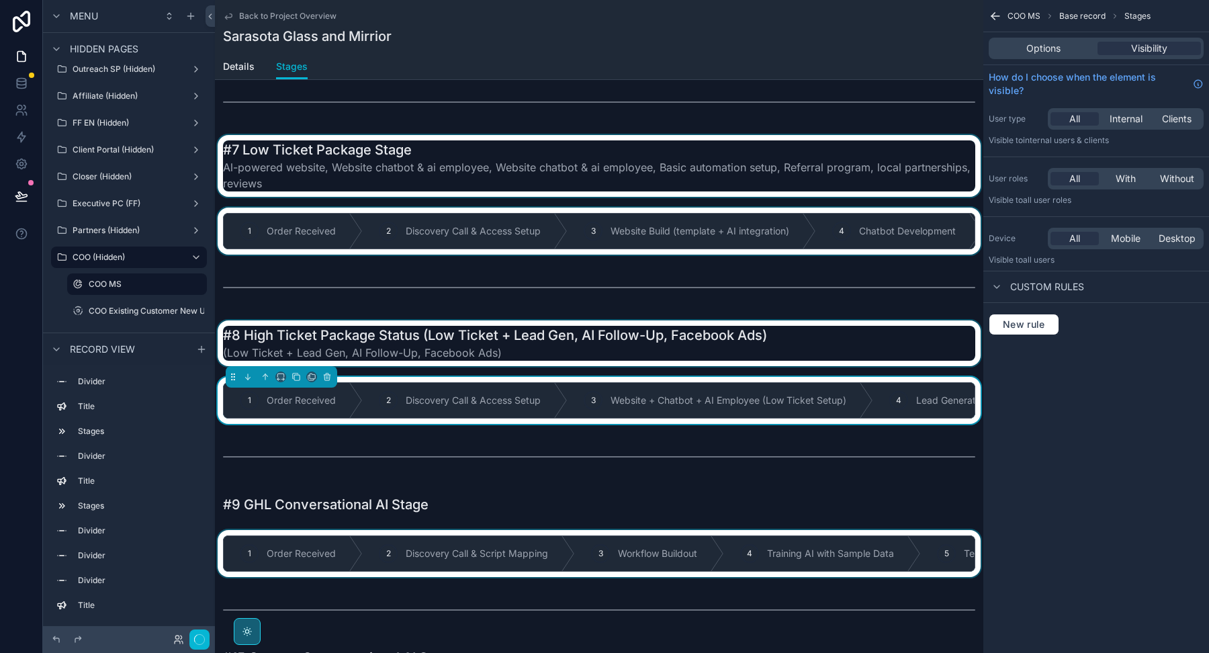
click at [417, 530] on div "scrollable content" at bounding box center [599, 553] width 768 height 47
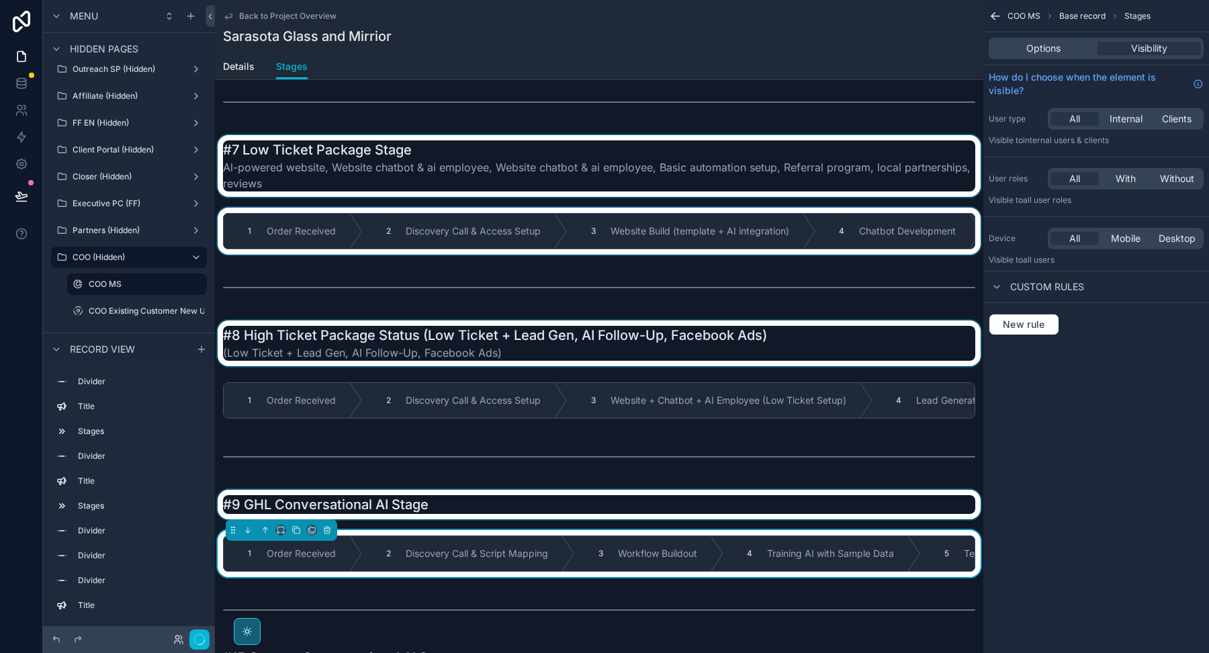
click at [420, 490] on div "scrollable content" at bounding box center [599, 505] width 768 height 30
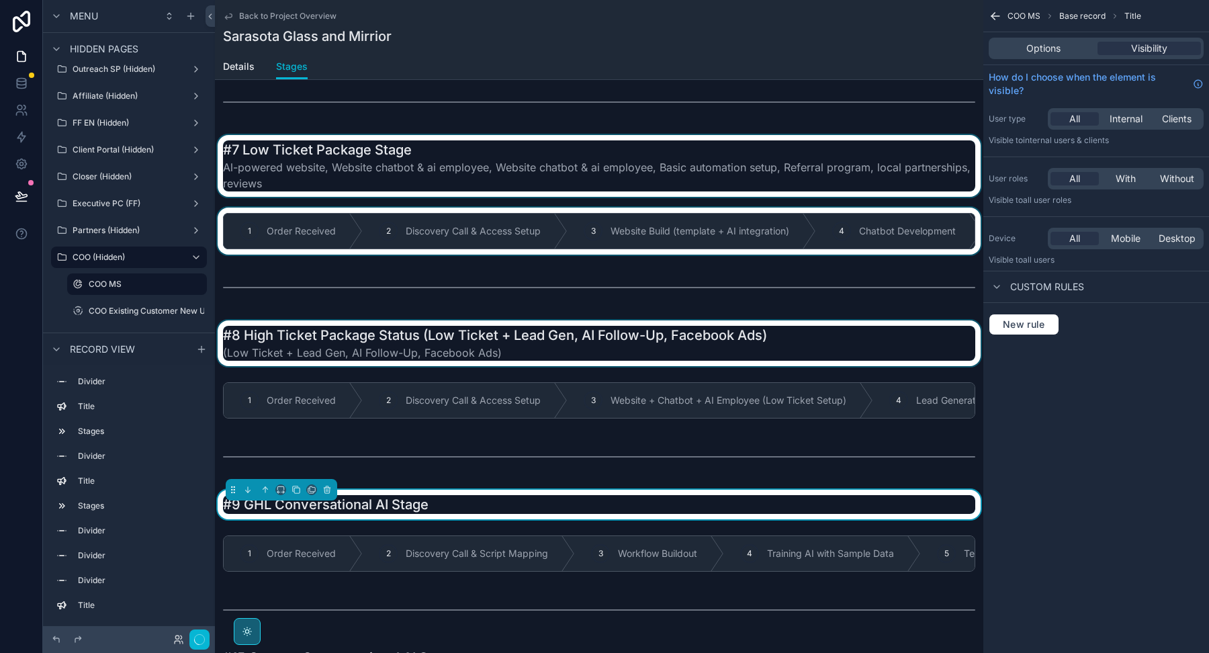
click at [418, 530] on div "scrollable content" at bounding box center [599, 553] width 768 height 47
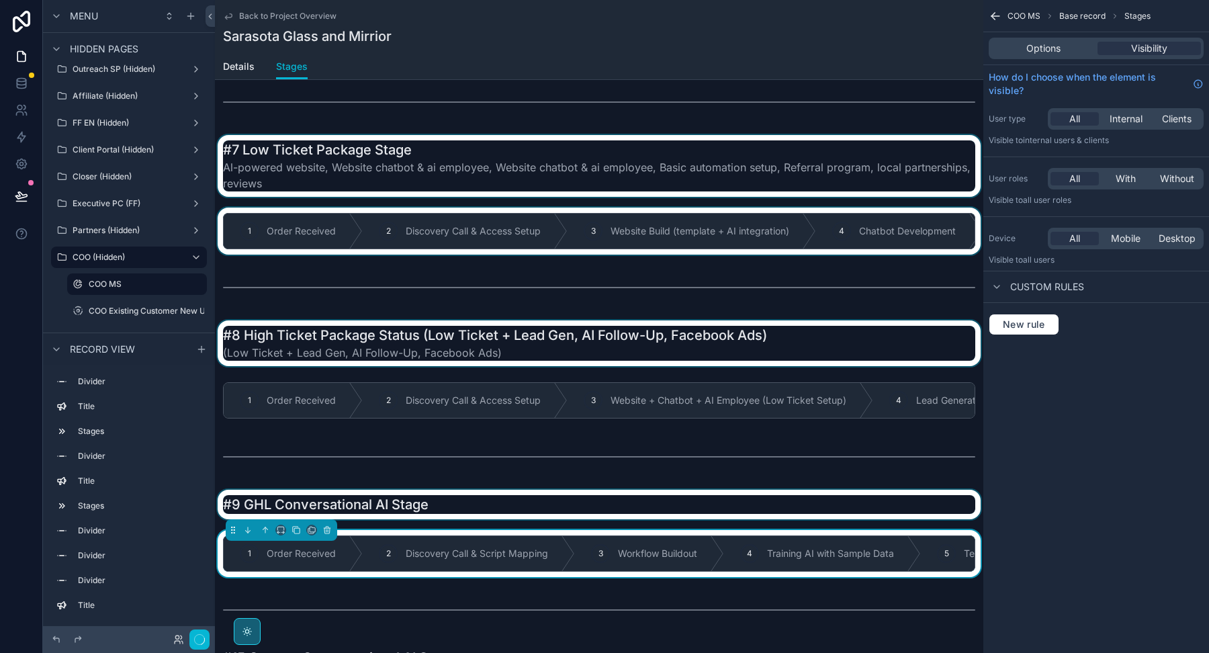
click at [418, 530] on div "1 Order Received 2 Discovery Call & Script Mapping 3 Workflow Buildout 4 Traini…" at bounding box center [599, 553] width 768 height 47
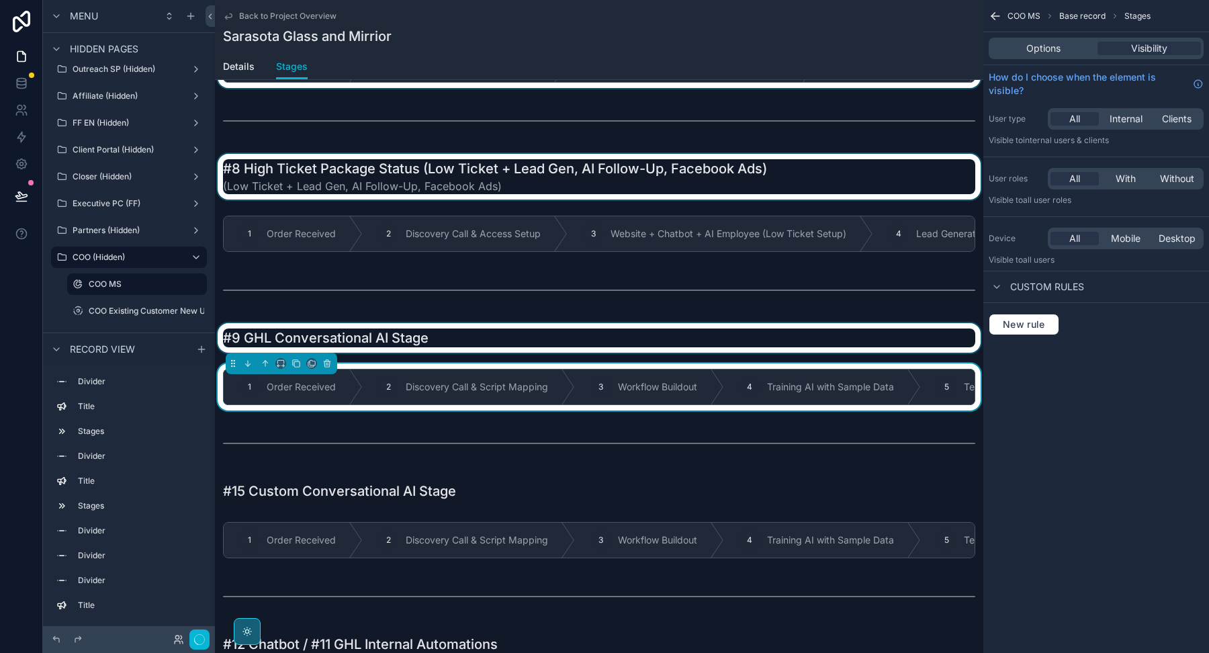
scroll to position [1160, 0]
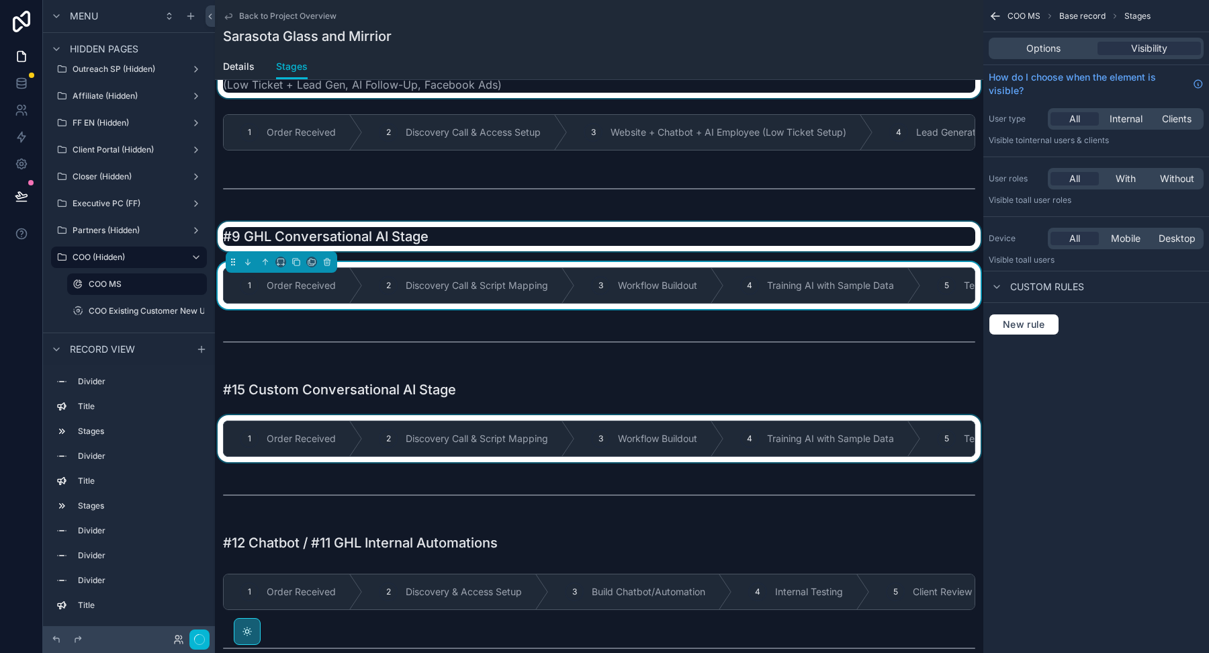
click at [424, 415] on div "scrollable content" at bounding box center [599, 438] width 768 height 47
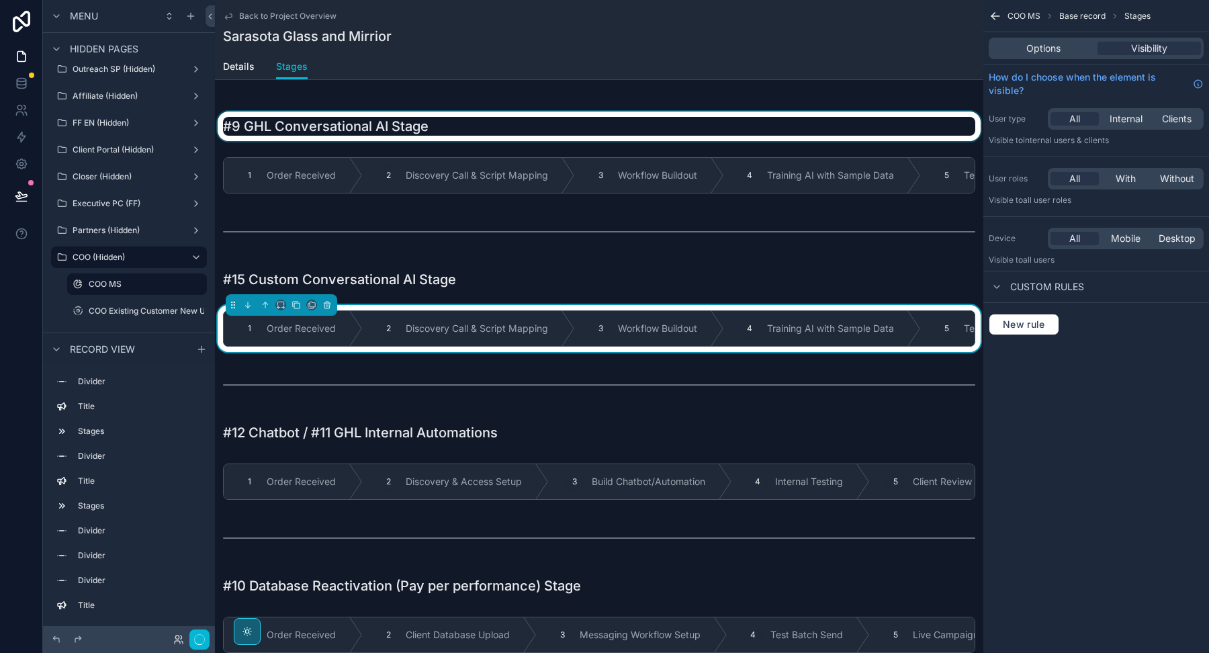
scroll to position [1275, 0]
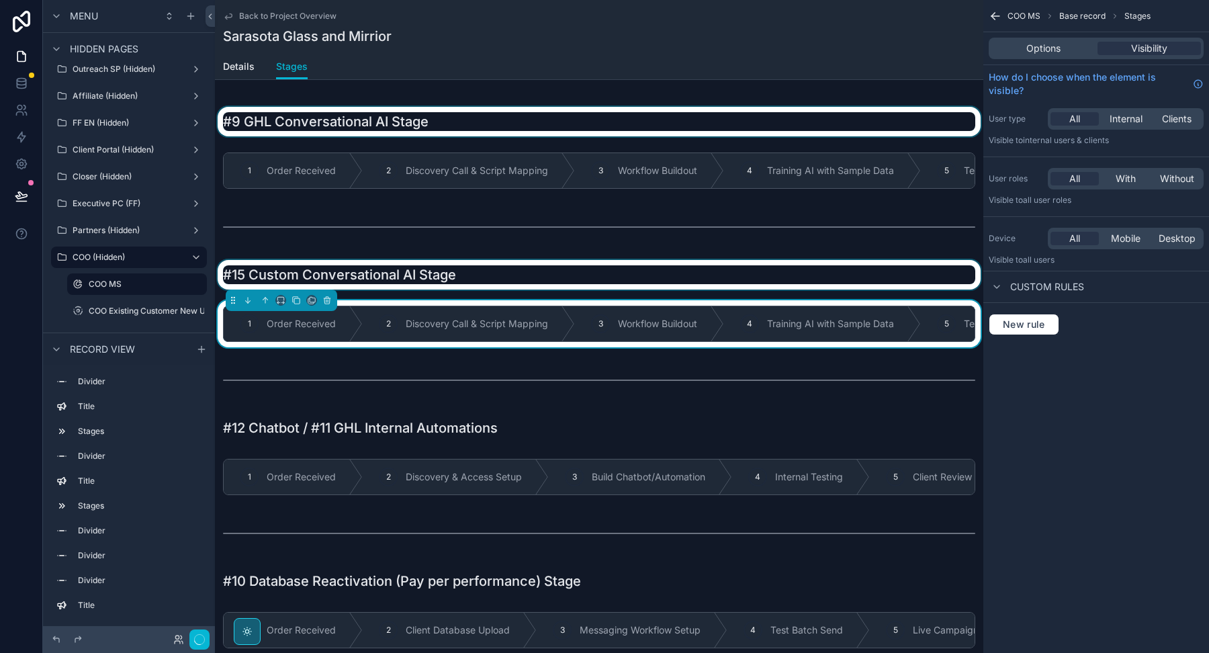
click at [464, 267] on div "scrollable content" at bounding box center [599, 275] width 768 height 30
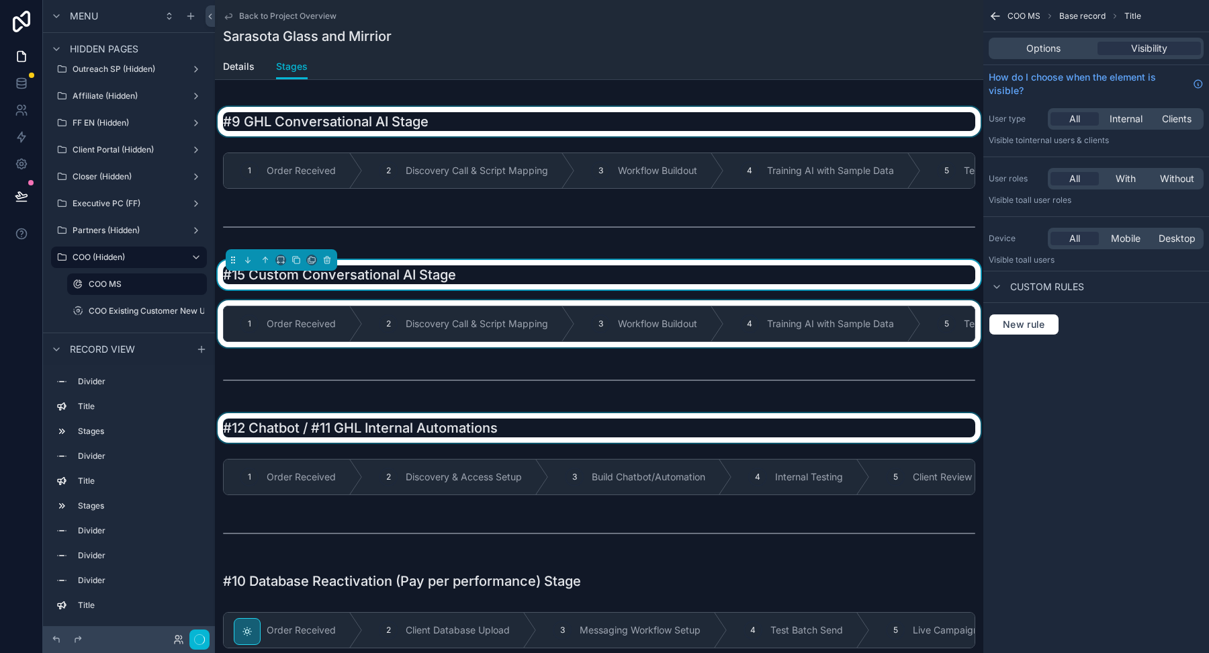
click at [438, 413] on div "scrollable content" at bounding box center [599, 428] width 768 height 30
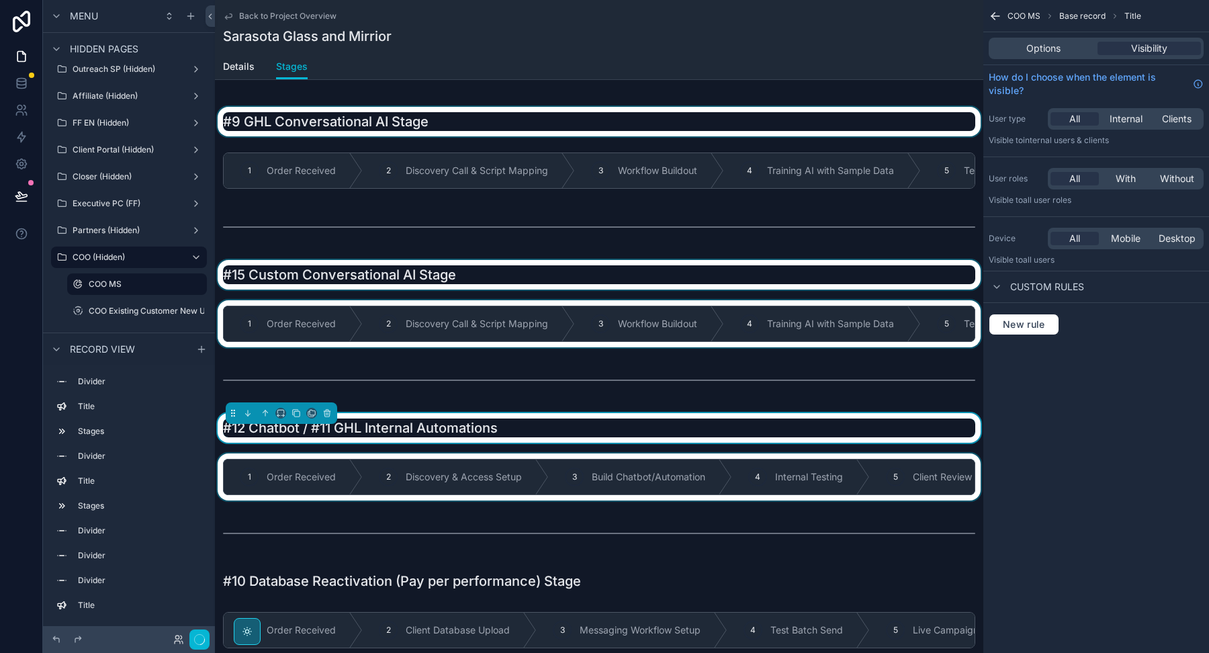
click at [430, 453] on div "scrollable content" at bounding box center [599, 476] width 768 height 47
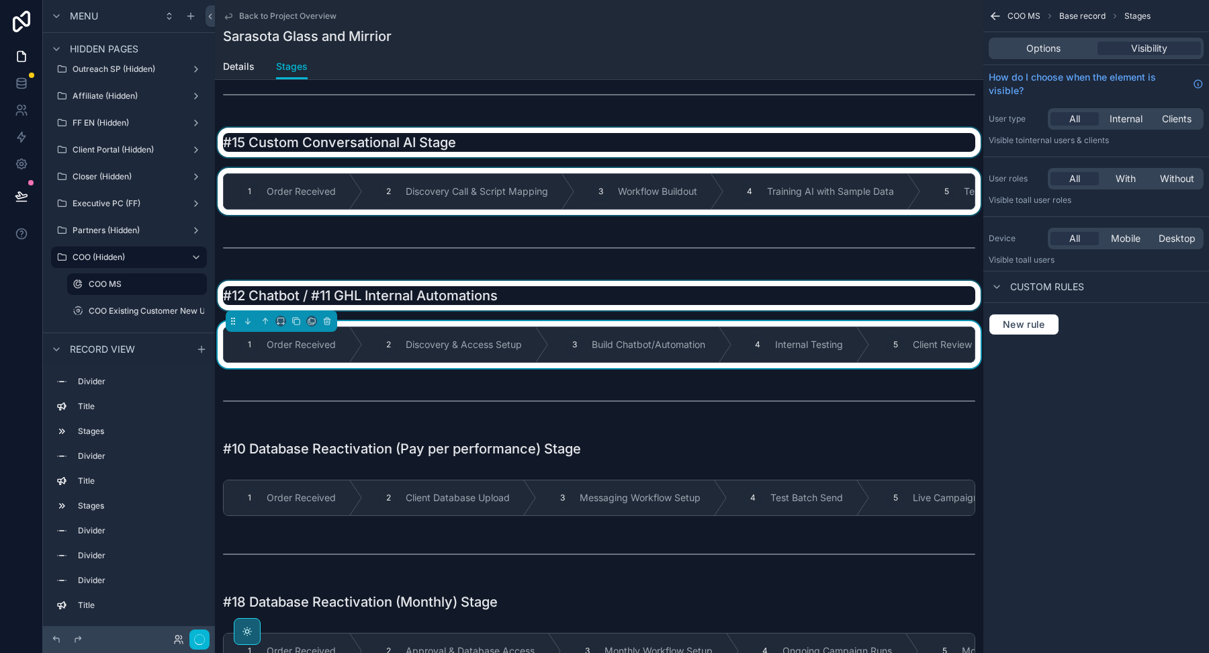
scroll to position [1408, 0]
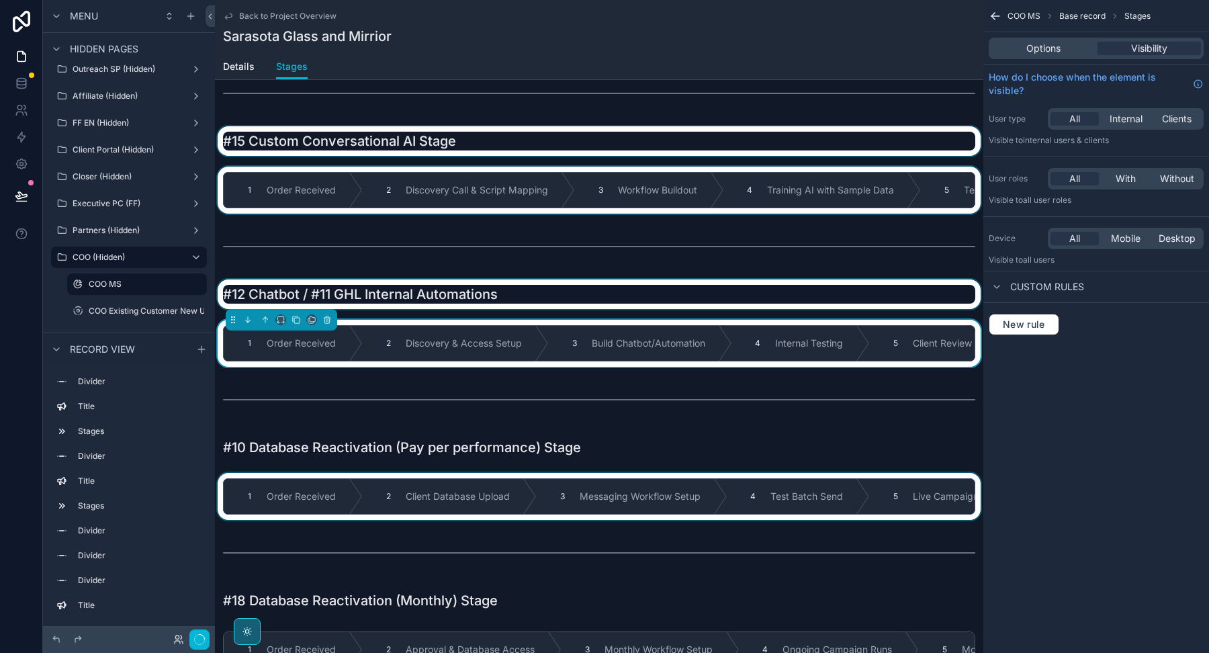
click at [426, 473] on div "scrollable content" at bounding box center [599, 496] width 768 height 47
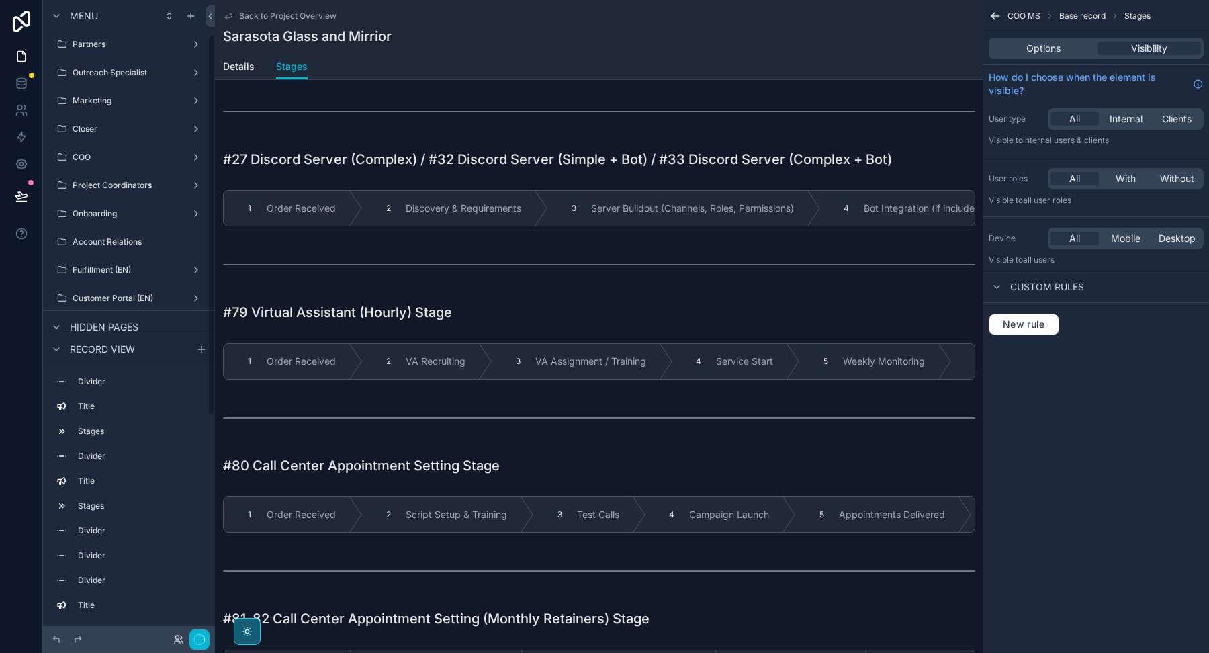
scroll to position [52, 0]
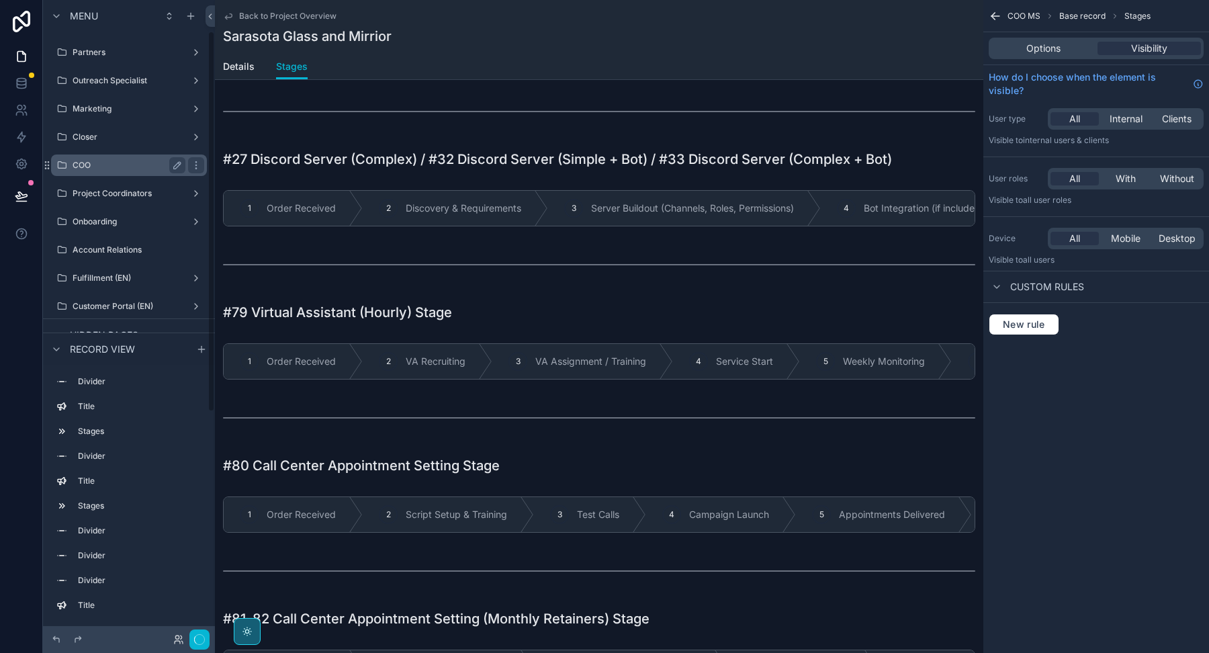
click at [116, 165] on label "COO" at bounding box center [126, 165] width 107 height 11
